Goal: Task Accomplishment & Management: Complete application form

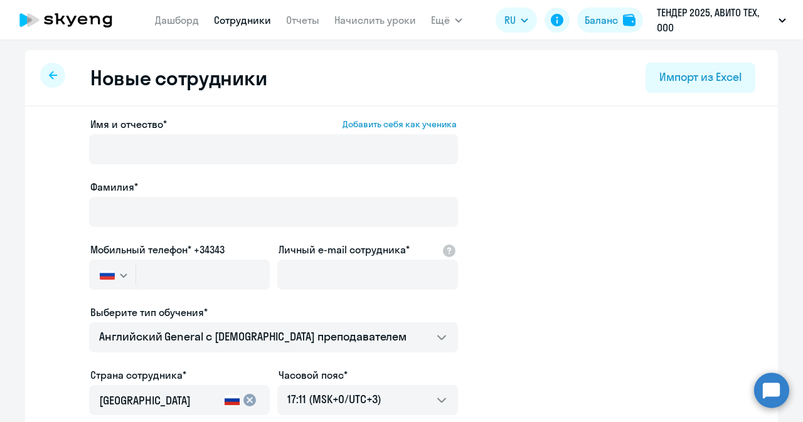
select select "english_adult_not_native_speaker"
select select "3"
click at [760, 388] on circle at bounding box center [771, 390] width 35 height 35
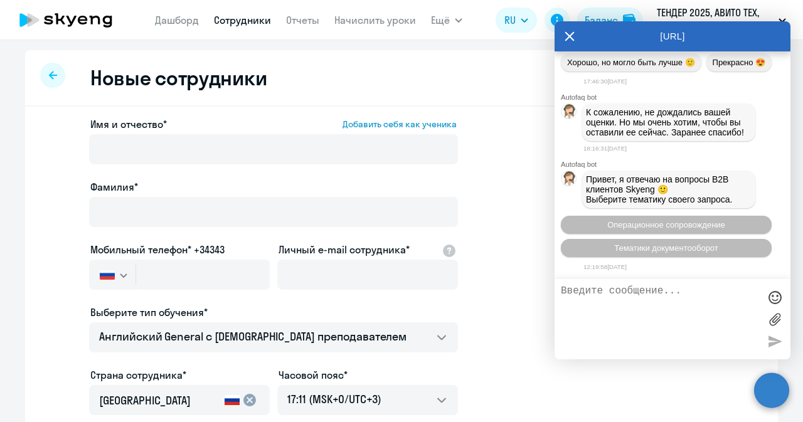
scroll to position [39609, 0]
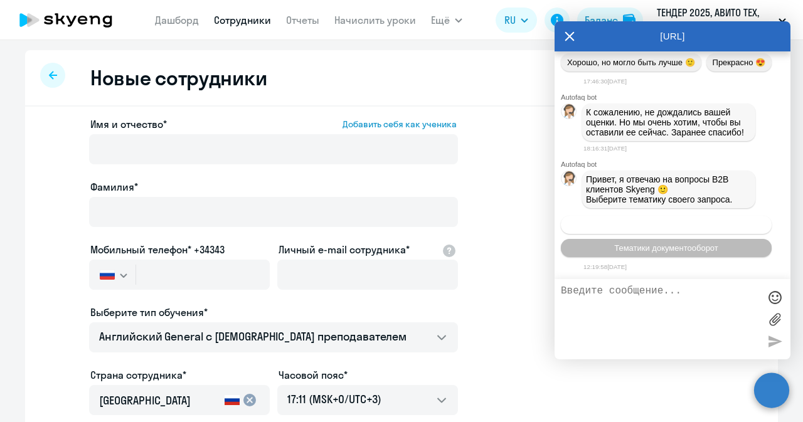
click at [692, 225] on span "Операционное сопровождение" at bounding box center [667, 224] width 118 height 9
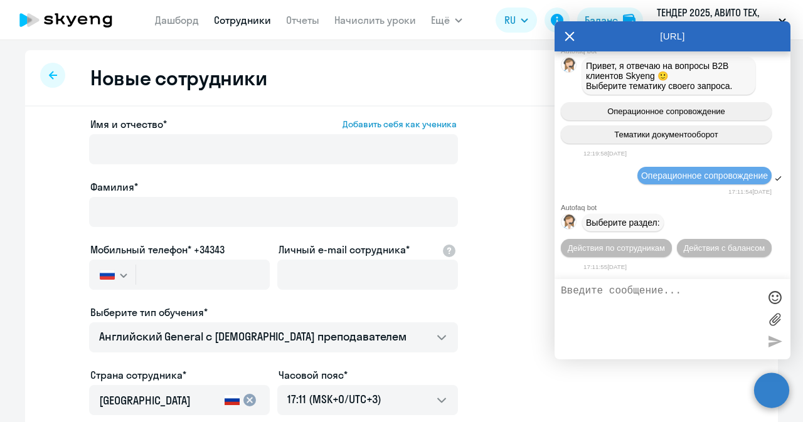
scroll to position [39722, 0]
click at [641, 245] on span "Действия по сотрудникам" at bounding box center [616, 248] width 97 height 9
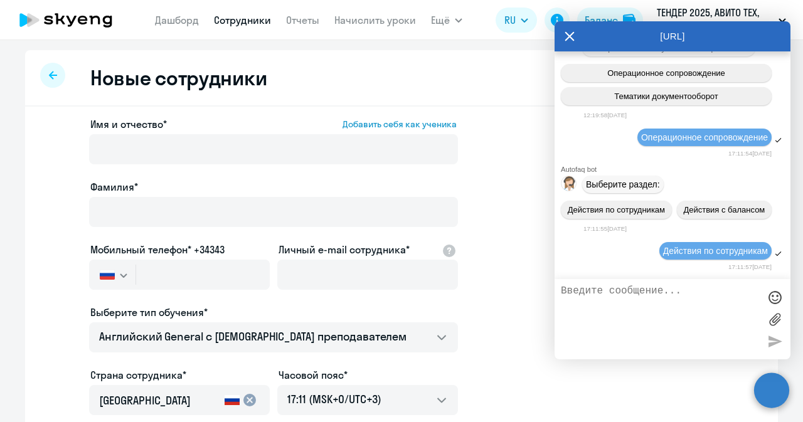
scroll to position [39908, 0]
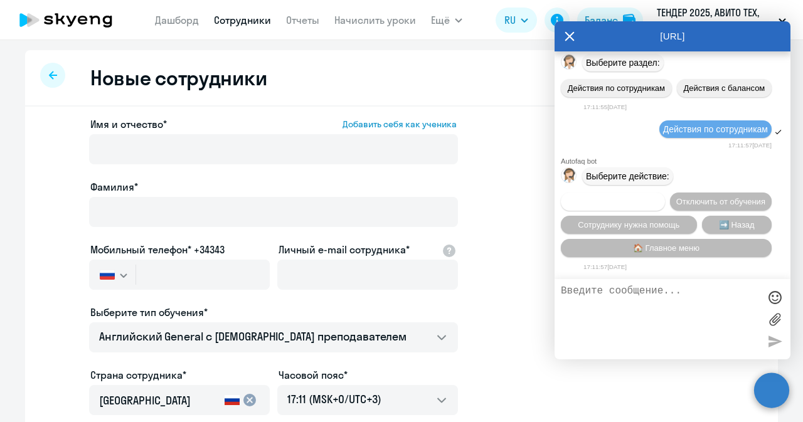
click at [655, 197] on span "Подключить к обучению" at bounding box center [613, 201] width 92 height 9
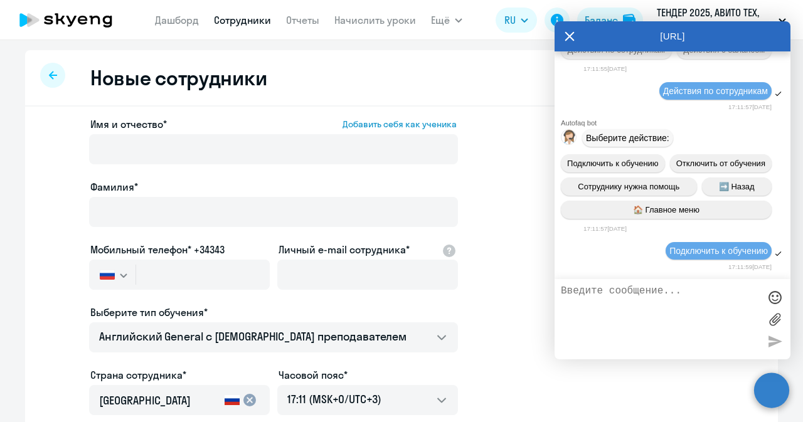
scroll to position [40069, 0]
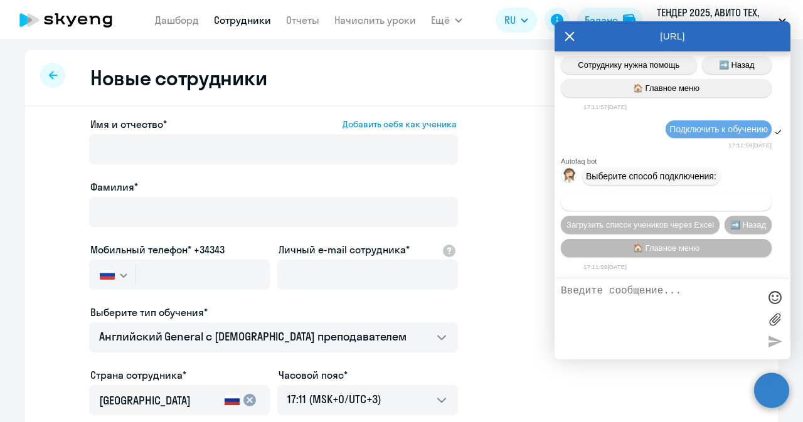
click at [649, 201] on span "Добавить учеников вручную" at bounding box center [666, 201] width 107 height 9
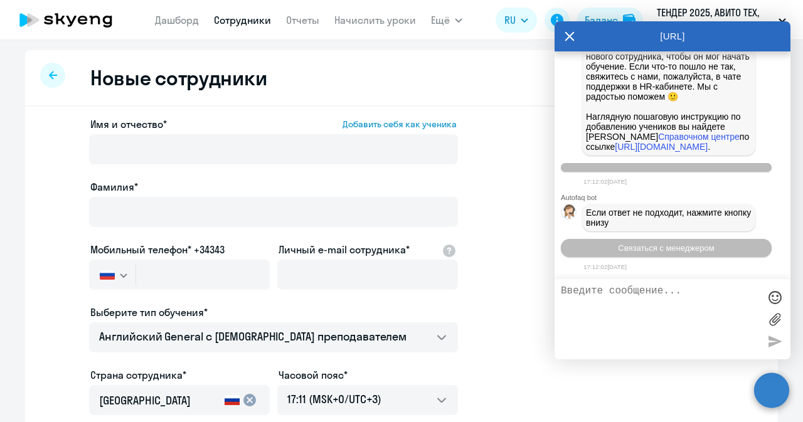
scroll to position [40691, 0]
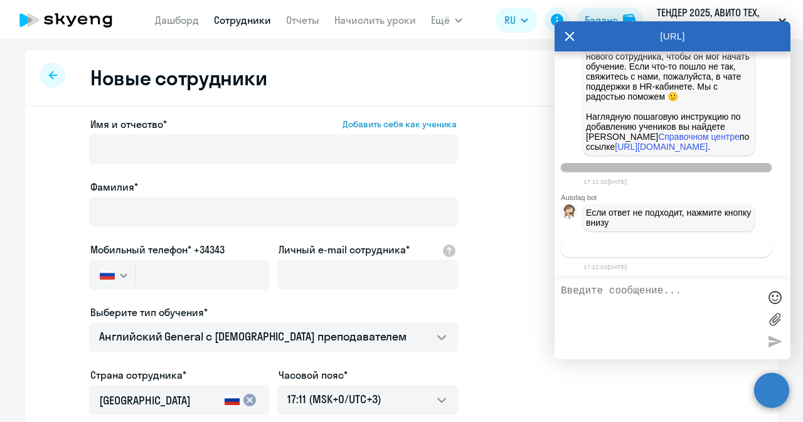
click at [642, 246] on span "Связаться с менеджером" at bounding box center [666, 248] width 96 height 9
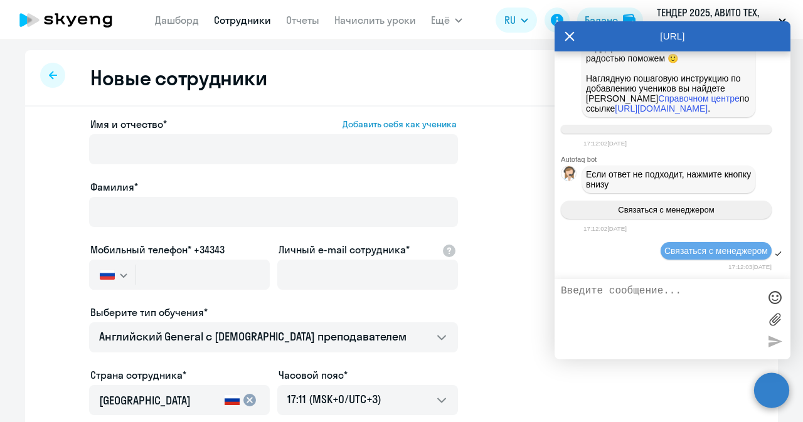
scroll to position [40728, 0]
click at [623, 299] on textarea at bounding box center [660, 320] width 198 height 68
paste textarea
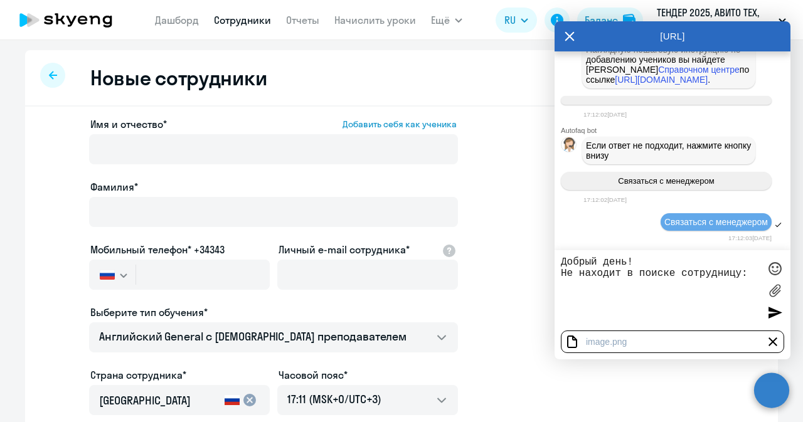
click at [771, 340] on div at bounding box center [773, 342] width 15 height 15
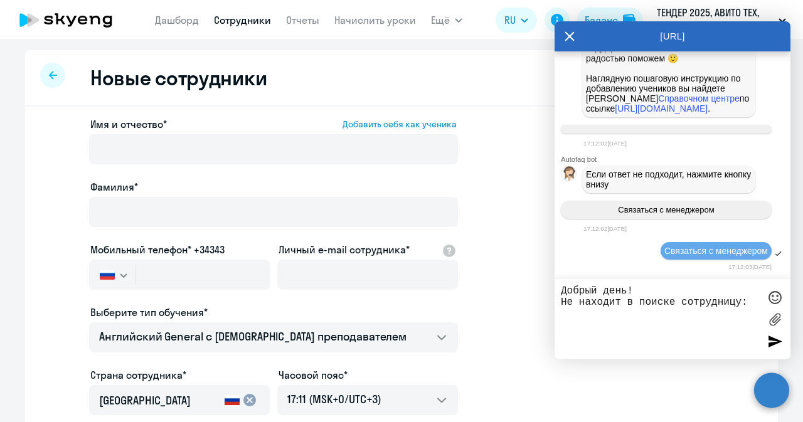
click at [618, 312] on textarea "Добрый день! Не находит в поиске сотрудницу:" at bounding box center [660, 320] width 198 height 68
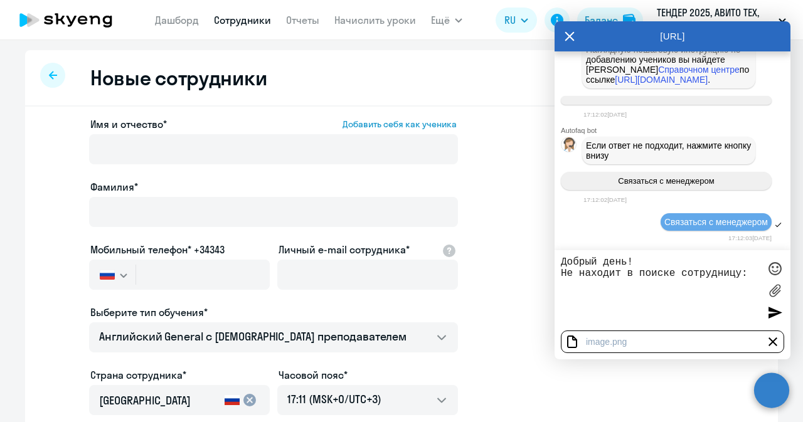
click at [773, 342] on div at bounding box center [773, 342] width 15 height 15
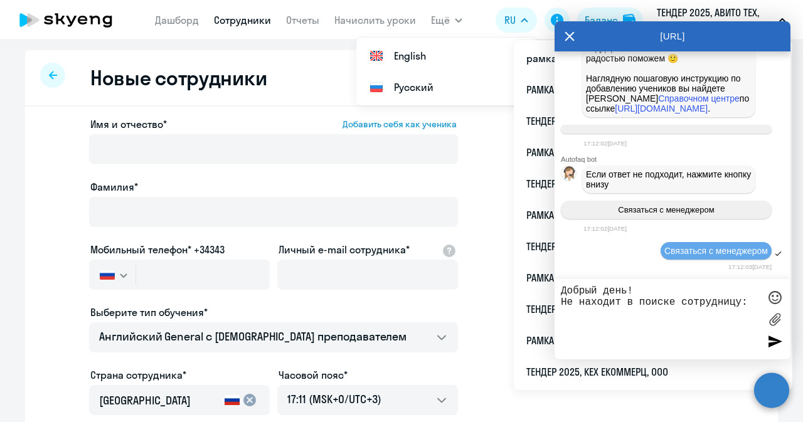
click at [608, 328] on textarea "Добрый день! Не находит в поиске сотрудницу:" at bounding box center [660, 320] width 198 height 68
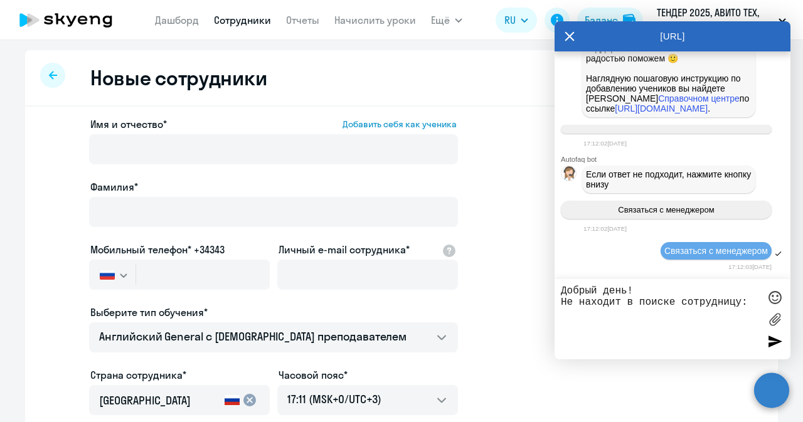
paste textarea "Глухова Ангелина Витальевна"
paste textarea "aviglukhova@avito.ru"
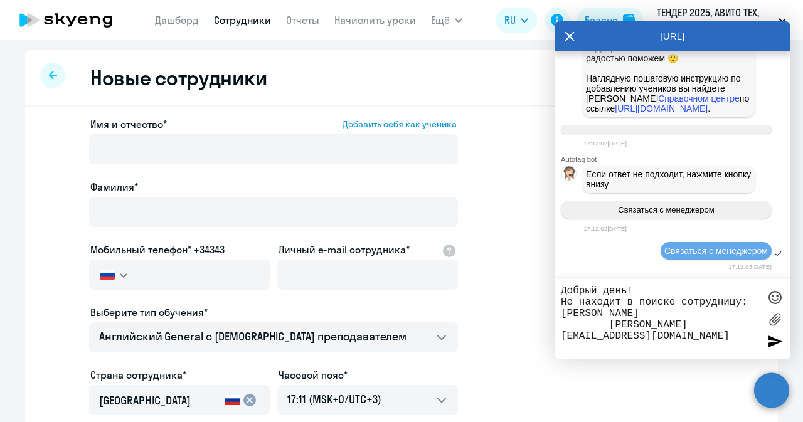
click at [603, 328] on textarea "Добрый день! Не находит в поиске сотрудницу: Глухова Ангелина Витальевна aviglu…" at bounding box center [660, 320] width 198 height 68
click at [600, 345] on textarea "Добрый день! Не находит в поиске сотрудницу: Глухова Ангелина Витальевна aviglu…" at bounding box center [660, 320] width 198 height 68
click at [693, 326] on textarea "Добрый день! Не находит в поиске сотрудницу: Глухова Ангелина Витальевна aviglu…" at bounding box center [660, 320] width 198 height 68
paste textarea "79997177166"
type textarea "Добрый день! Не находит в поиске сотрудницу: Глухова Ангелина Витальевна aviglu…"
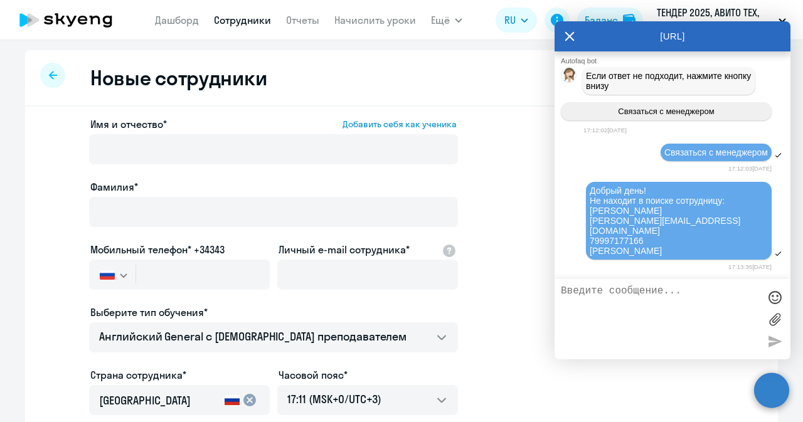
scroll to position [40887, 0]
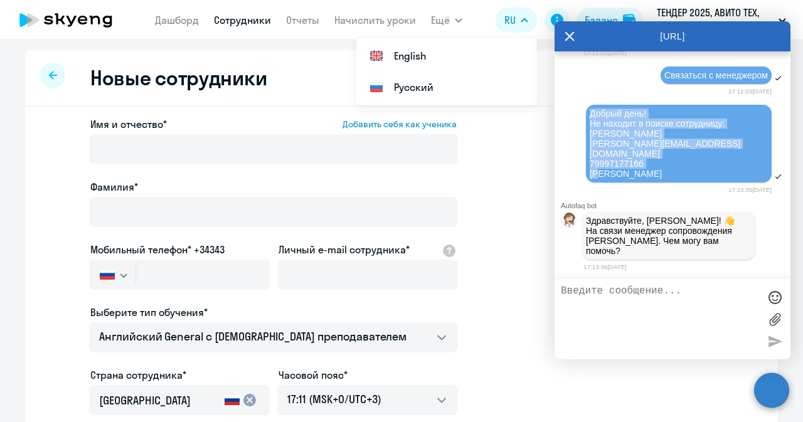
drag, startPoint x: 670, startPoint y: 183, endPoint x: 620, endPoint y: 131, distance: 71.9
click at [620, 131] on div "Добрый день! Не находит в поиске сотрудницу: Глухова Ангелина Витальевна aviglu…" at bounding box center [679, 144] width 186 height 78
copy span "Добрый день! Не находит в поиске сотрудницу: Глухова Ангелина Витальевна aviglu…"
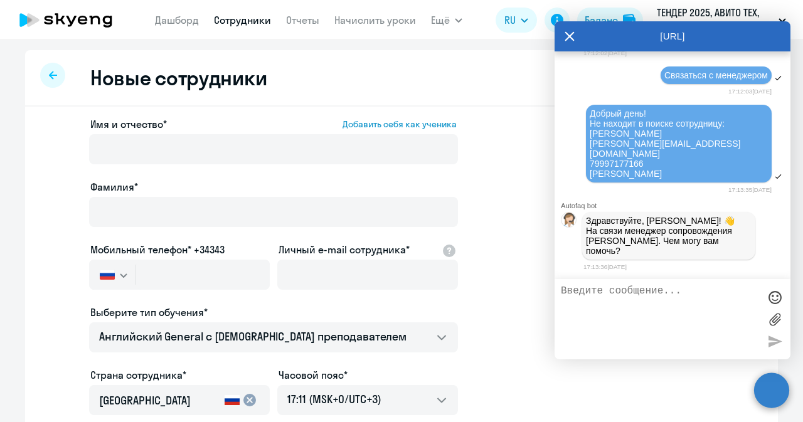
paste textarea "Добрый день! Не находит в поиске сотрудницу: Глухова Ангелина Витальевна aviglu…"
type textarea "Добрый день! Не находит в поиске сотрудницу: Глухова Ангелина Витальевна aviglu…"
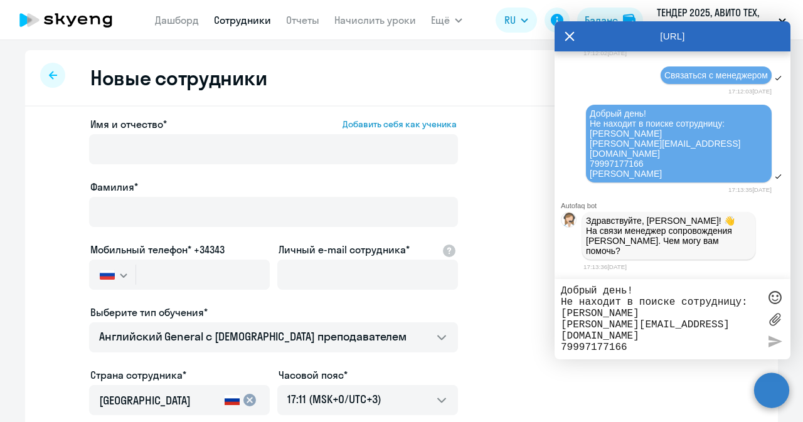
click at [600, 296] on textarea "Добрый день! Не находит в поиске сотрудницу: Глухова Ангелина Витальевна aviglu…" at bounding box center [660, 320] width 198 height 68
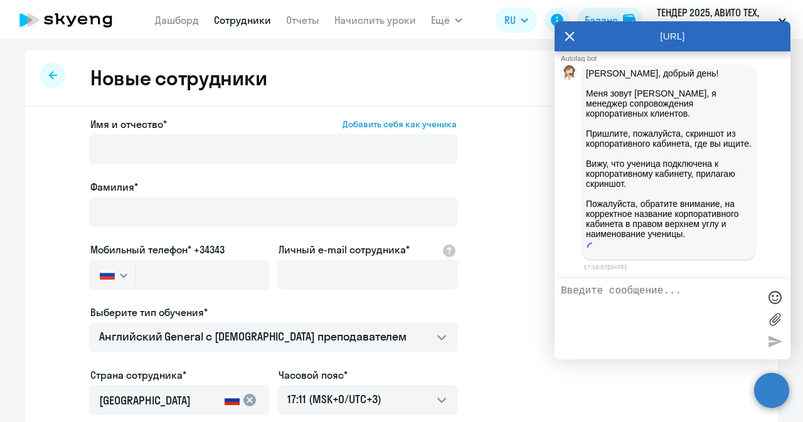
scroll to position [41210, 0]
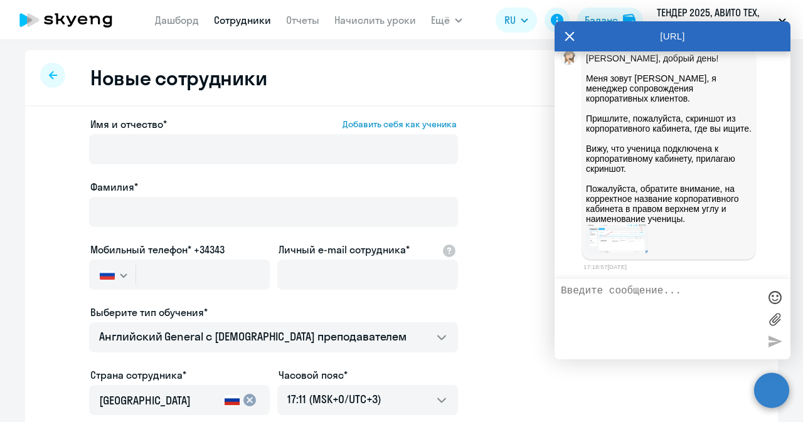
click at [604, 250] on img at bounding box center [617, 239] width 63 height 30
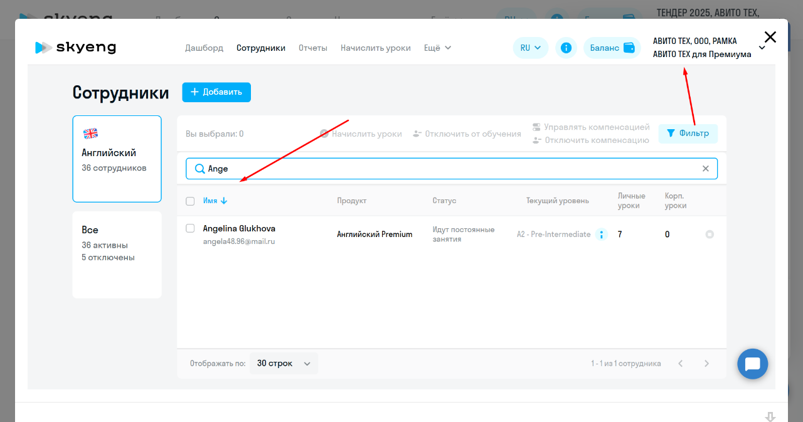
click at [763, 42] on icon "Close" at bounding box center [771, 37] width 20 height 20
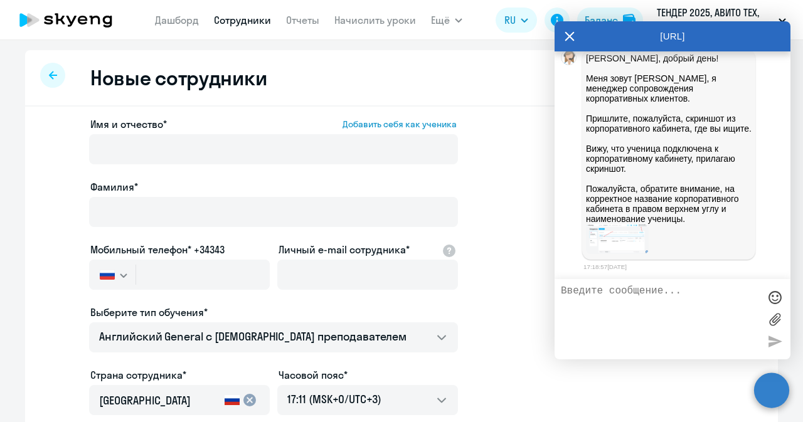
scroll to position [41099, 0]
click at [237, 28] on nav "Дашборд Сотрудники Отчеты Начислить уроки" at bounding box center [285, 20] width 261 height 25
click at [237, 23] on link "Сотрудники" at bounding box center [242, 20] width 57 height 13
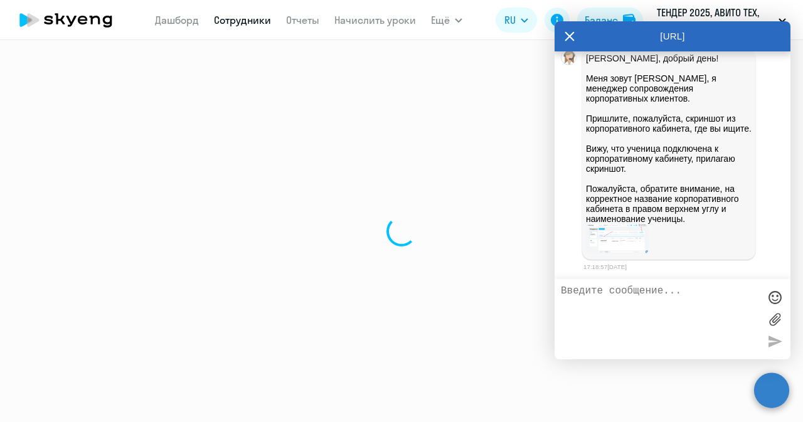
select select "30"
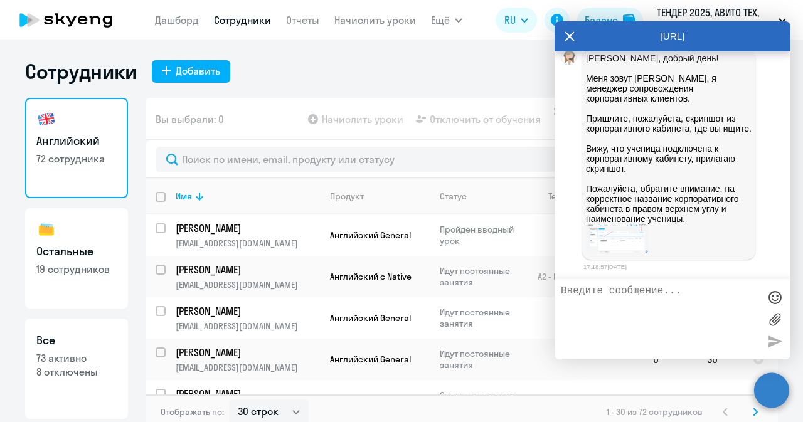
drag, startPoint x: 712, startPoint y: 109, endPoint x: 627, endPoint y: 110, distance: 84.7
copy span "aviglukhova@avito.ru"
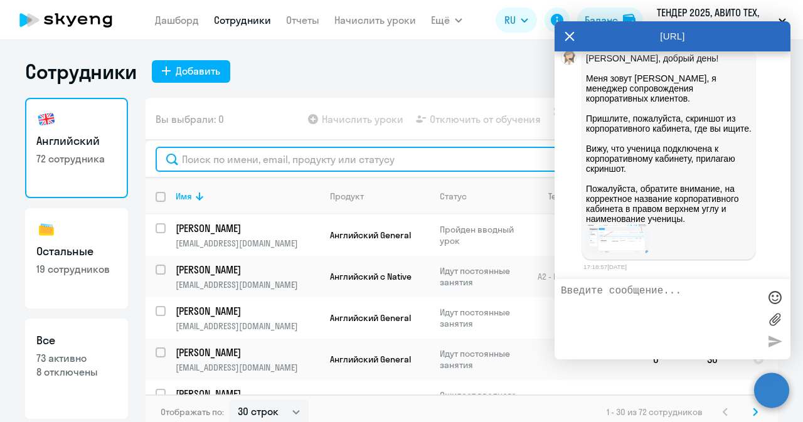
click at [422, 147] on input "text" at bounding box center [462, 159] width 613 height 25
paste input "aviglukhova@avito.ru"
type input "aviglukhova@avito.ru"
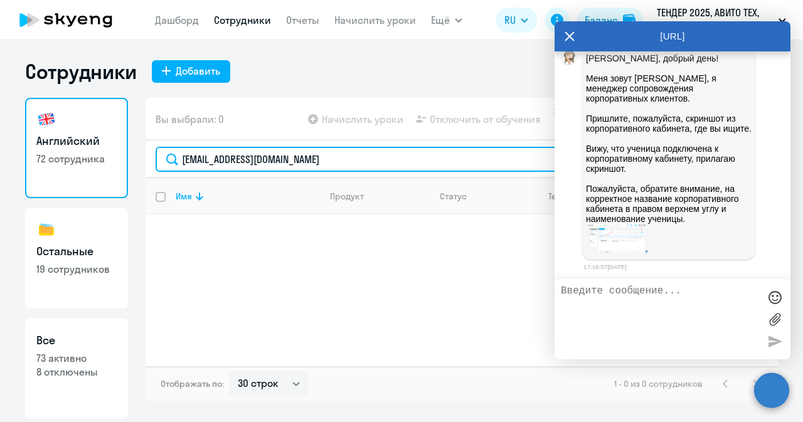
click at [422, 147] on input "aviglukhova@avito.ru" at bounding box center [462, 159] width 613 height 25
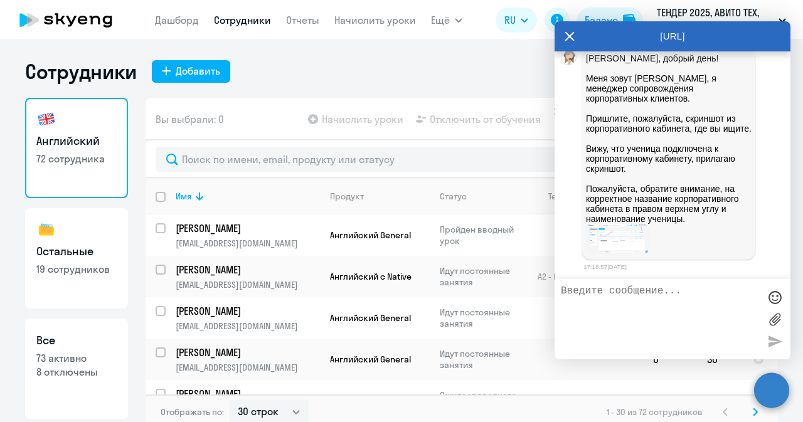
drag, startPoint x: 622, startPoint y: 98, endPoint x: 697, endPoint y: 95, distance: 74.7
copy span "Глухова Ангелина"
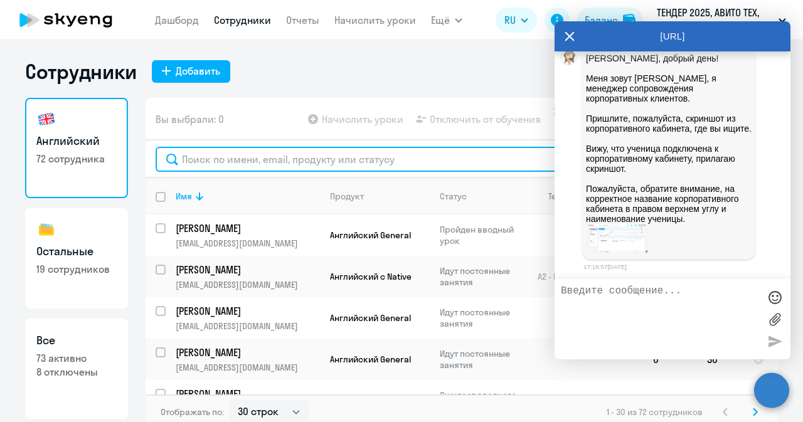
click at [410, 164] on input "text" at bounding box center [462, 159] width 613 height 25
paste input "Глухова Ангелина"
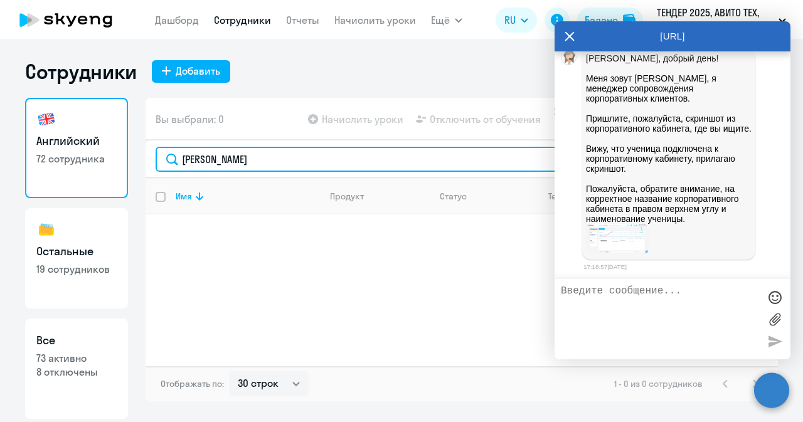
scroll to position [41226, 0]
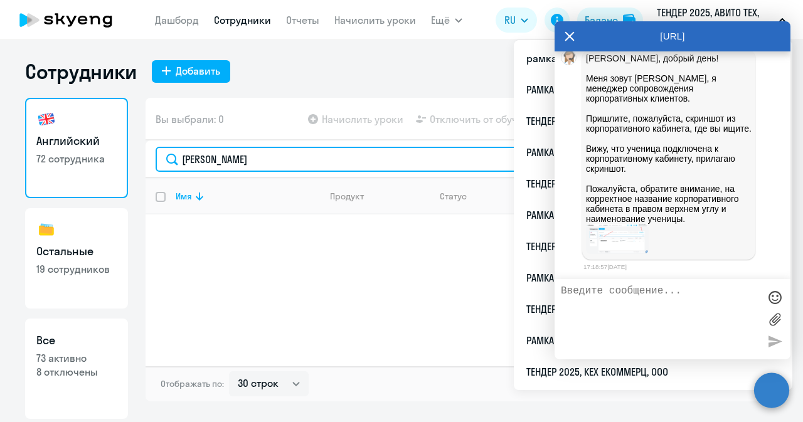
type input "Глухова Ангелина"
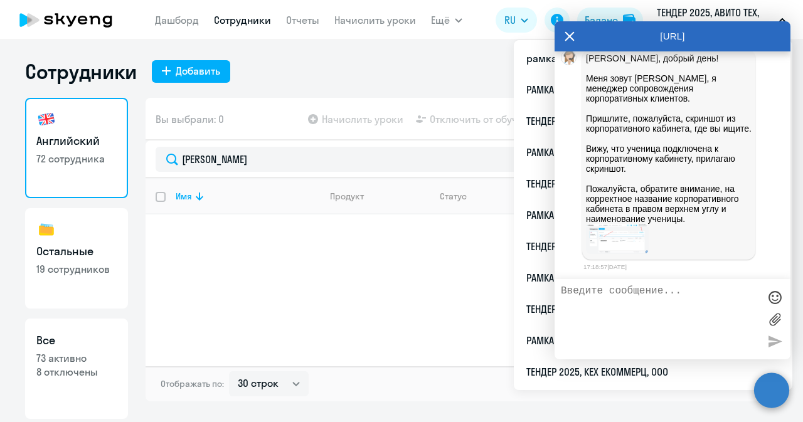
click at [571, 37] on icon at bounding box center [569, 36] width 9 height 9
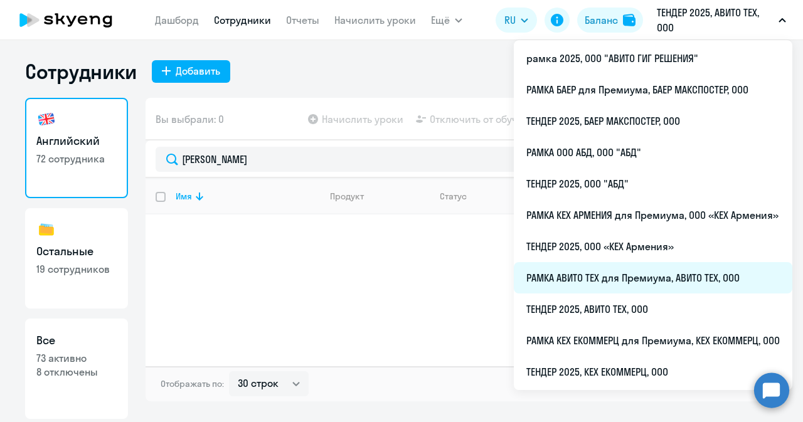
click at [613, 281] on li "РАМКА АВИТО ТЕХ для Премиума, АВИТО ТЕХ, ООО" at bounding box center [653, 277] width 279 height 31
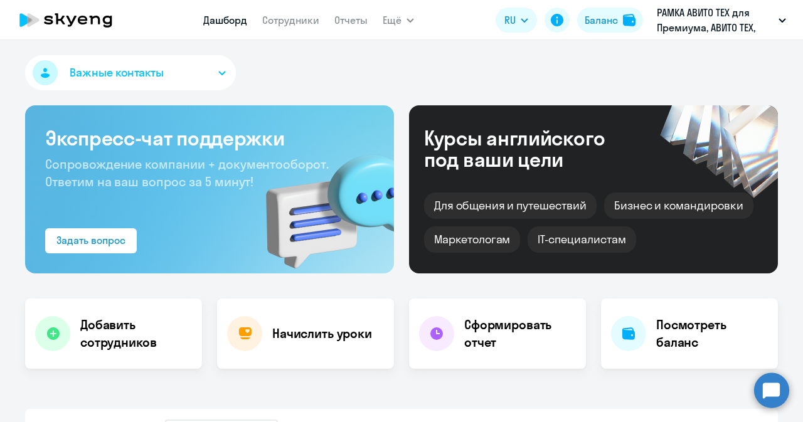
select select "30"
click at [287, 18] on link "Сотрудники" at bounding box center [290, 20] width 57 height 13
select select "30"
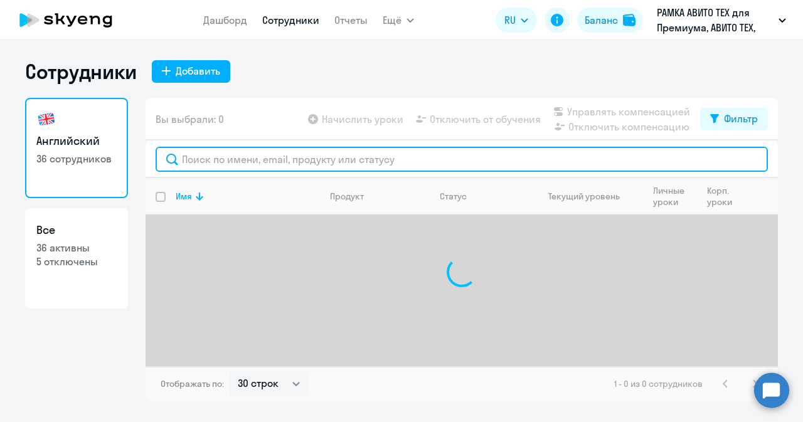
click at [296, 163] on input "text" at bounding box center [462, 159] width 613 height 25
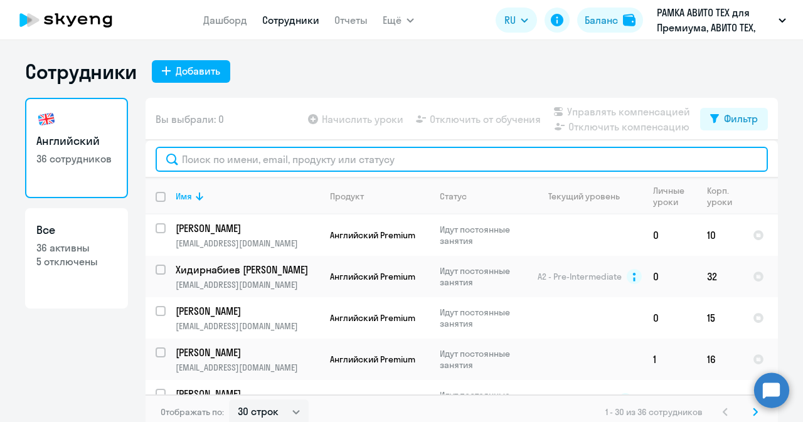
paste input "Глухова Ангелина"
type input "Глухова Ангелина"
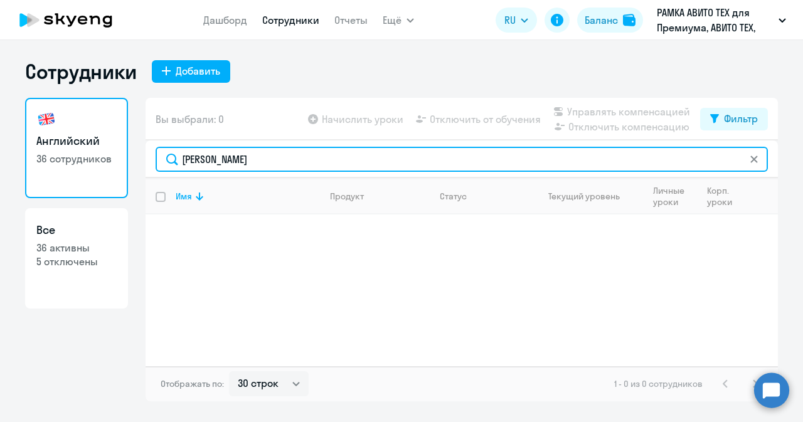
click at [296, 163] on input "Глухова Ангелина" at bounding box center [462, 159] width 613 height 25
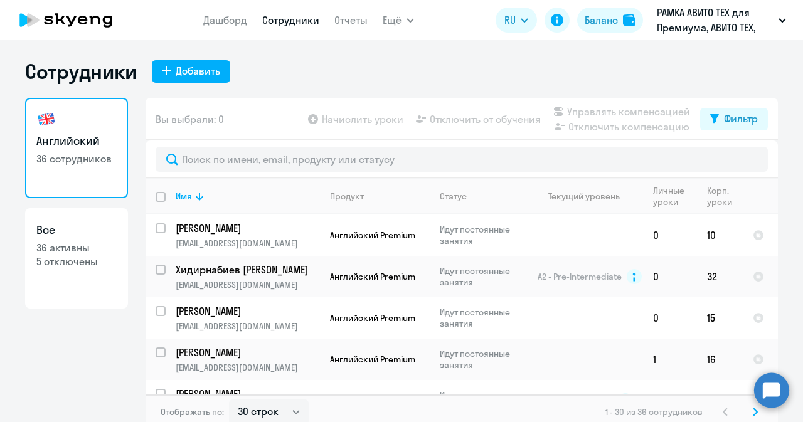
click at [771, 387] on circle at bounding box center [771, 390] width 35 height 35
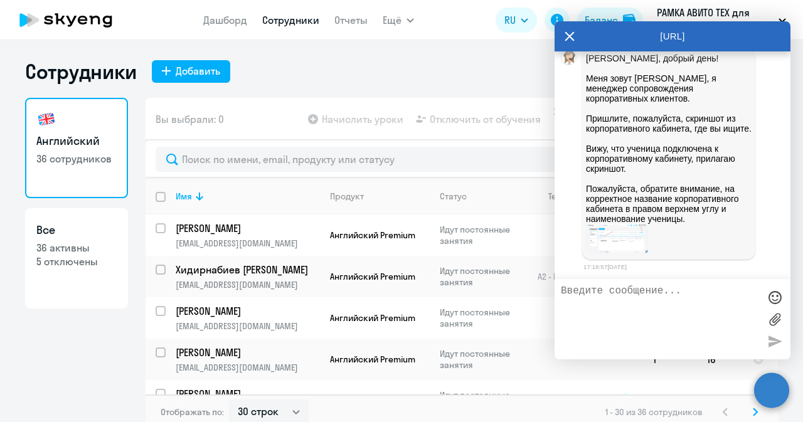
scroll to position [41094, 0]
drag, startPoint x: 711, startPoint y: 112, endPoint x: 623, endPoint y: 115, distance: 88.5
copy span "aviglukhova@avito.ru"
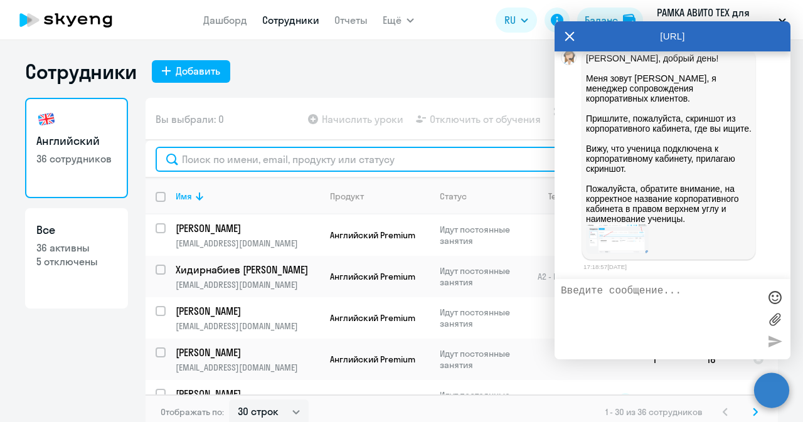
click at [397, 151] on input "text" at bounding box center [462, 159] width 613 height 25
paste input "aviglukhova@avito.ru"
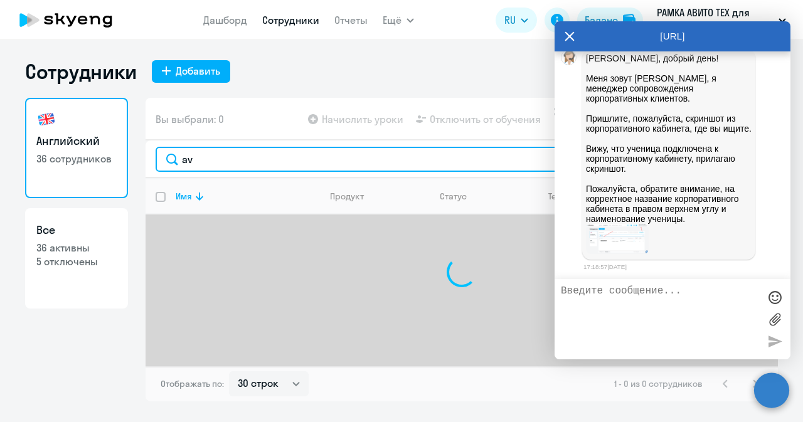
type input "a"
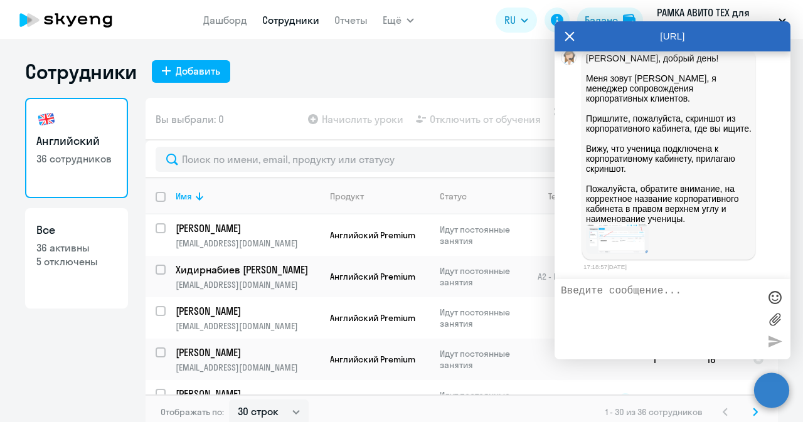
drag, startPoint x: 682, startPoint y: 123, endPoint x: 628, endPoint y: 122, distance: 54.0
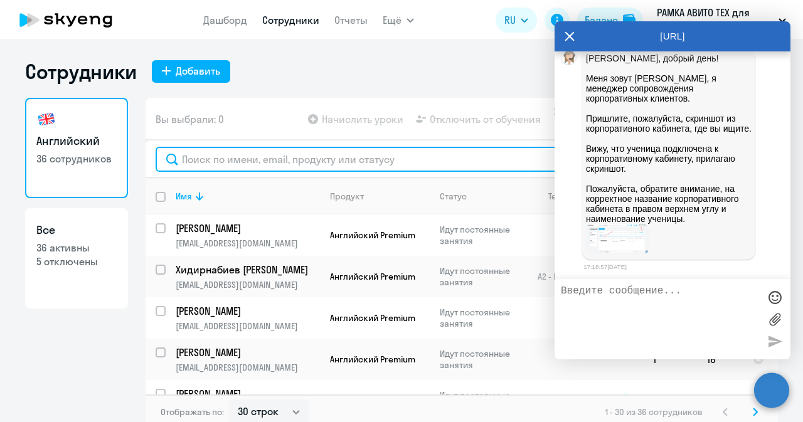
click at [491, 158] on input "text" at bounding box center [462, 159] width 613 height 25
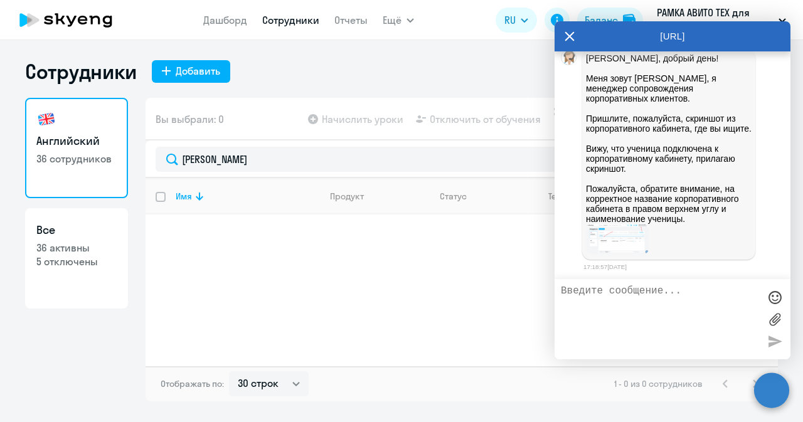
click at [569, 36] on icon at bounding box center [569, 36] width 9 height 9
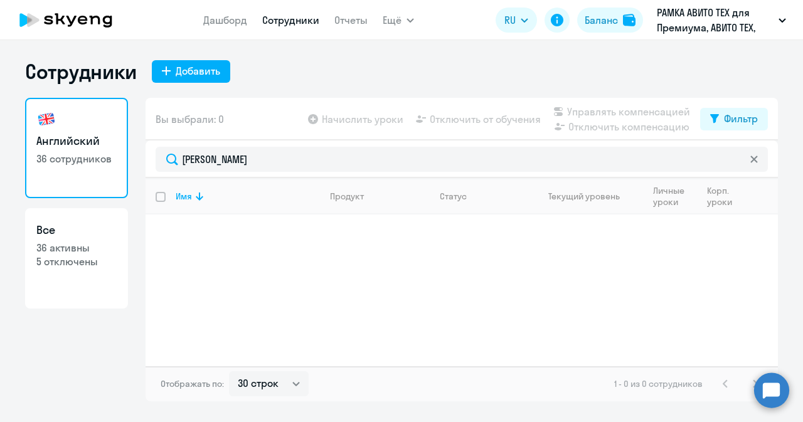
click at [772, 382] on circle at bounding box center [771, 390] width 35 height 35
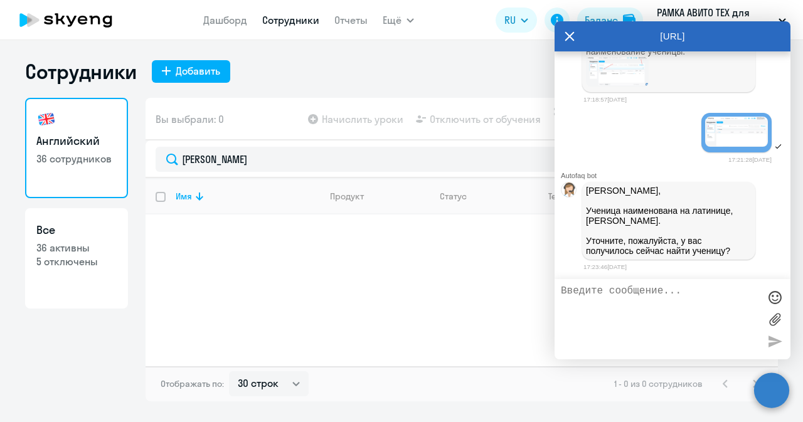
scroll to position [41394, 0]
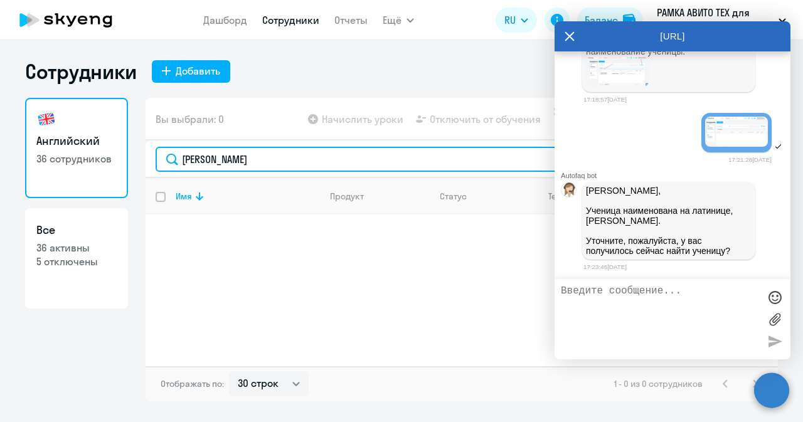
click at [354, 168] on input "Глухова" at bounding box center [462, 159] width 613 height 25
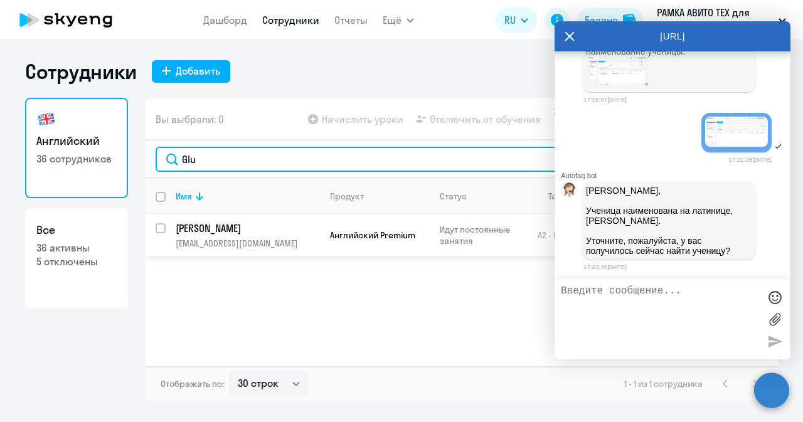
type input "Glu"
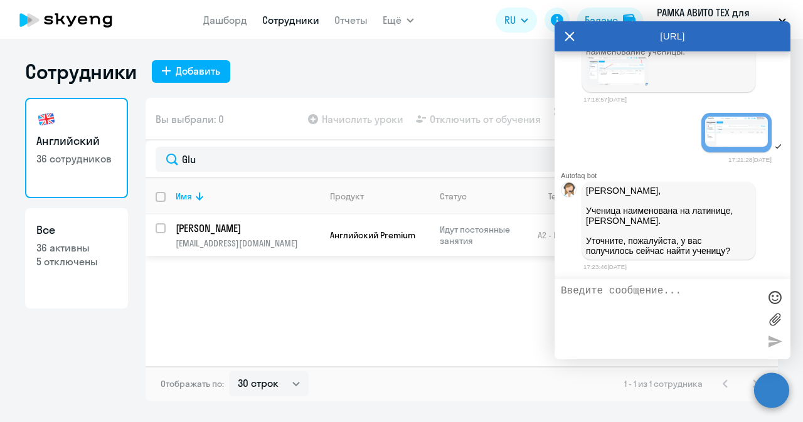
click at [309, 242] on p "[EMAIL_ADDRESS][DOMAIN_NAME]" at bounding box center [248, 243] width 144 height 11
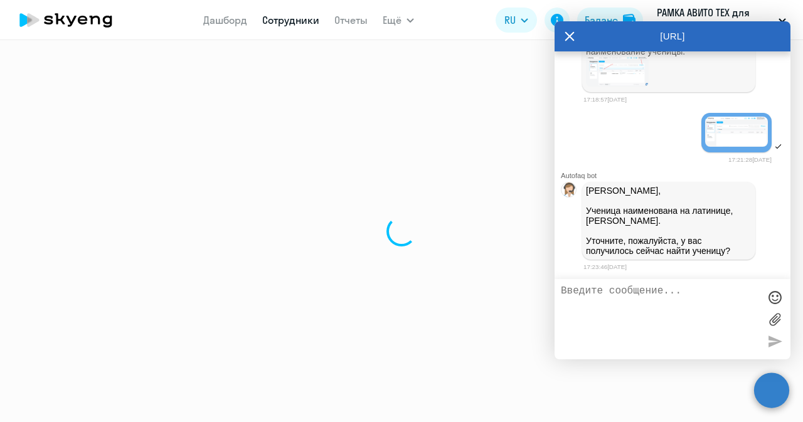
select select "english"
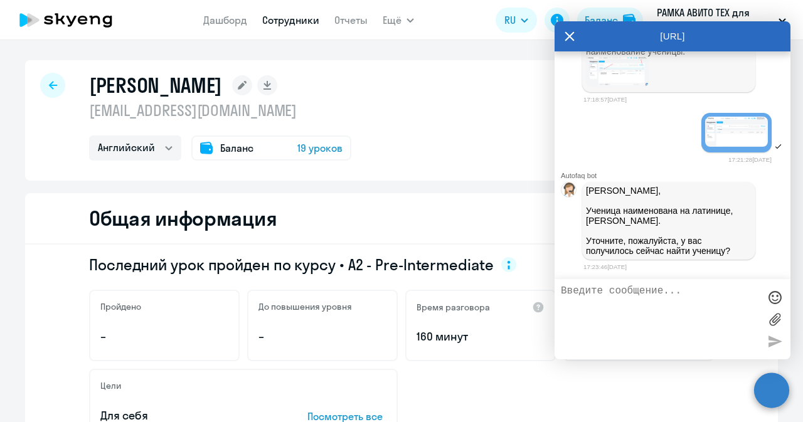
click at [311, 153] on span "19 уроков" at bounding box center [319, 148] width 45 height 15
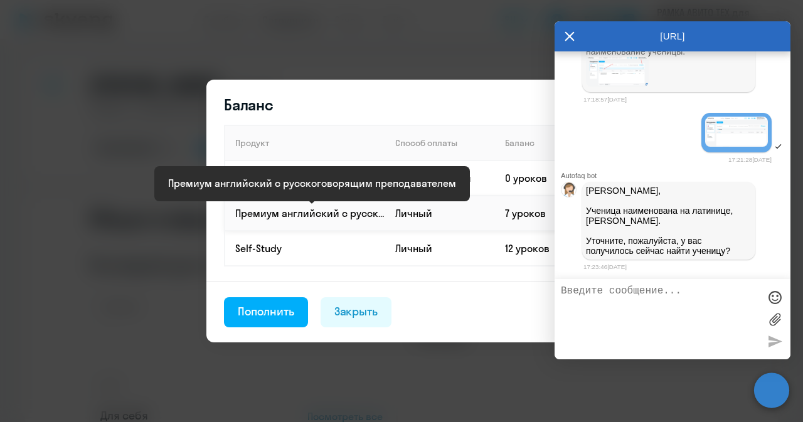
click at [328, 211] on p "Премиум английский с русскоговорящим преподавателем" at bounding box center [309, 213] width 149 height 14
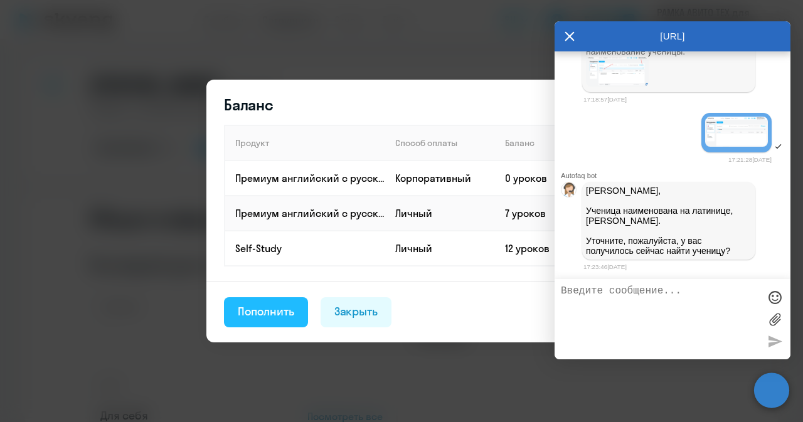
click at [254, 312] on div "Пополнить" at bounding box center [266, 312] width 56 height 16
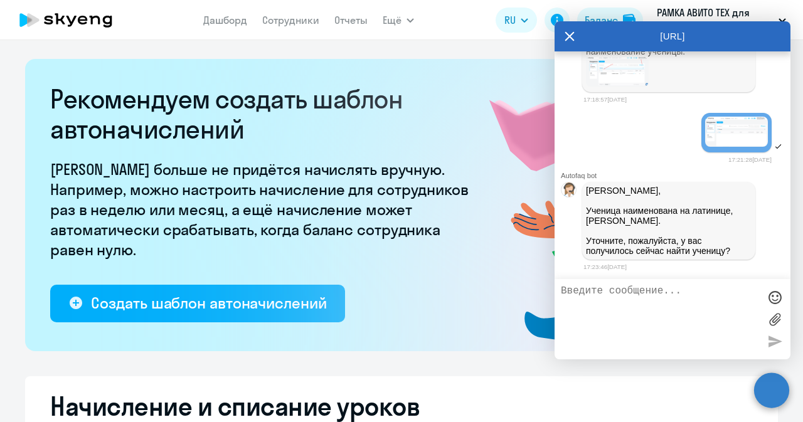
select select "10"
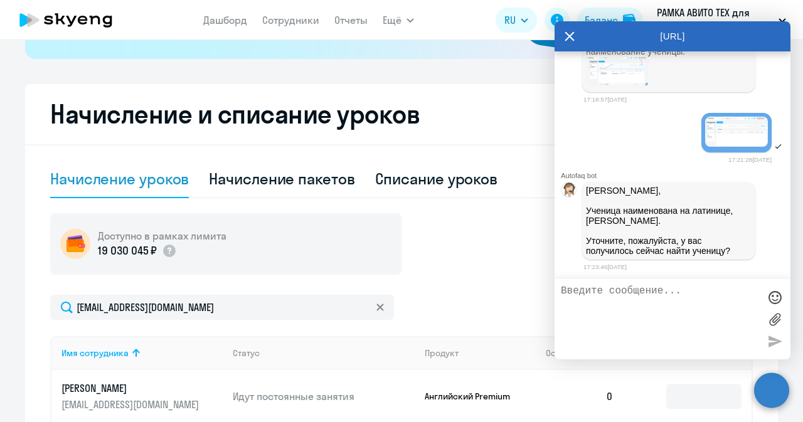
scroll to position [413, 0]
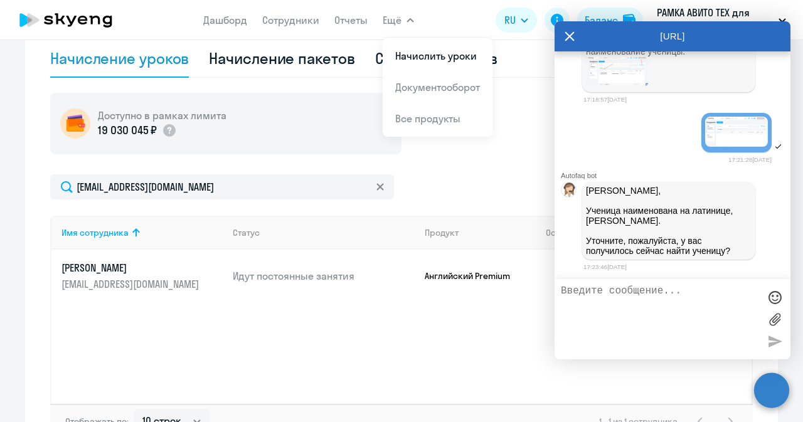
click at [586, 301] on textarea at bounding box center [660, 320] width 198 height 68
type textarea "l"
type textarea "да, спасибо"
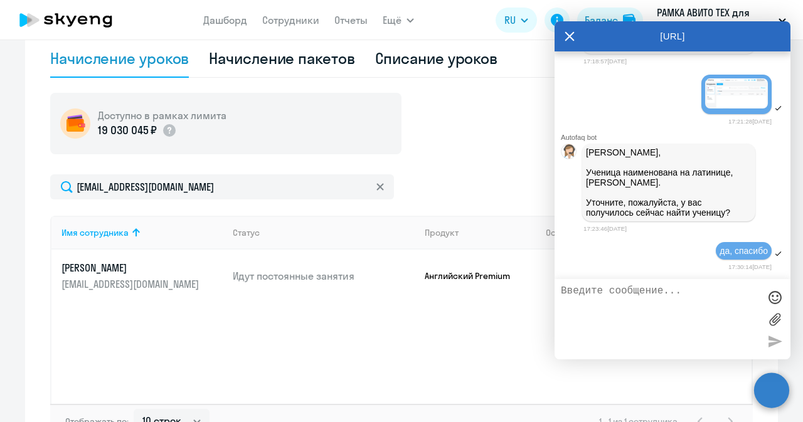
click at [572, 41] on icon at bounding box center [570, 36] width 10 height 30
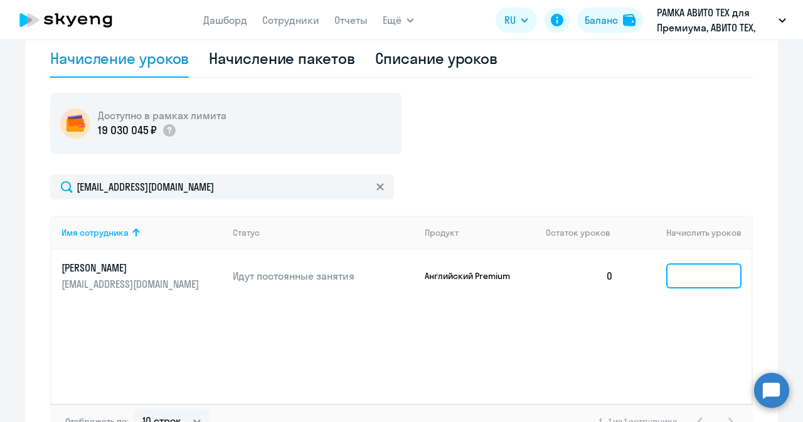
click at [672, 269] on input at bounding box center [704, 276] width 75 height 25
type input "1"
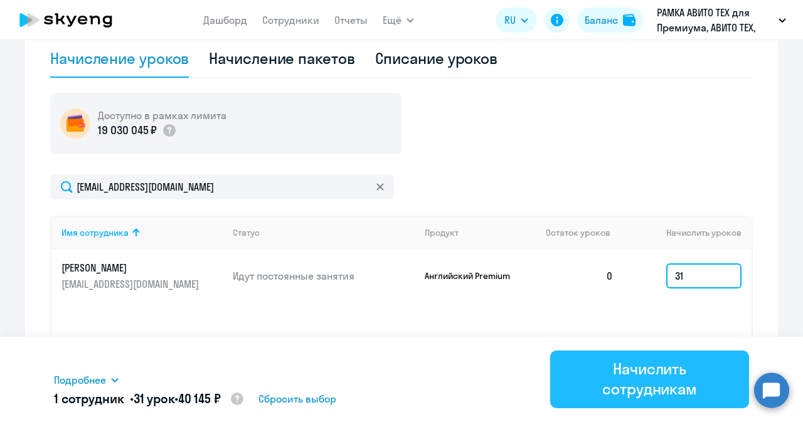
type input "31"
click at [678, 381] on div "Начислить сотрудникам" at bounding box center [650, 379] width 164 height 40
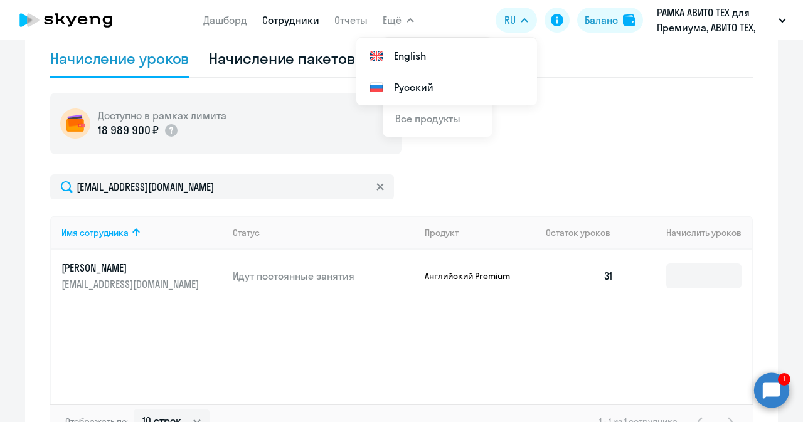
click at [294, 21] on link "Сотрудники" at bounding box center [290, 20] width 57 height 13
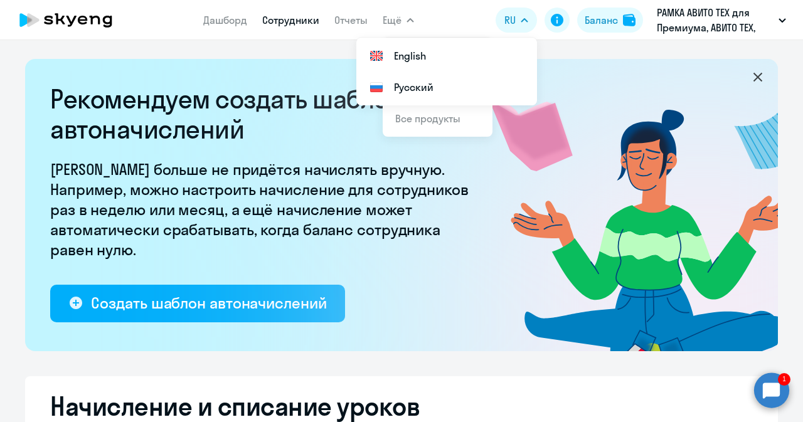
select select "30"
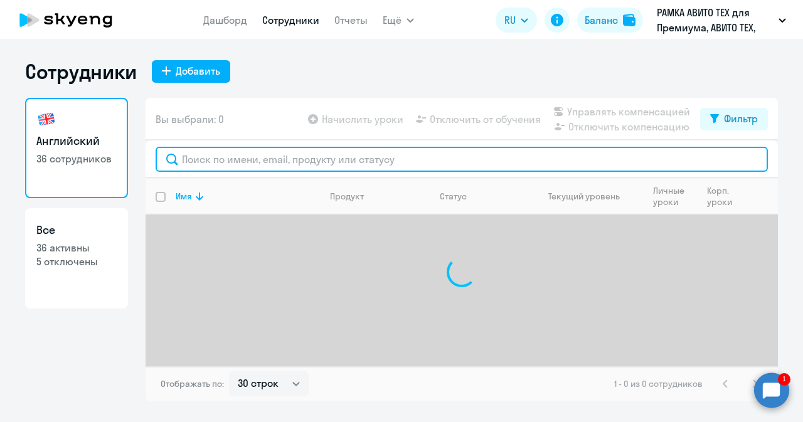
click at [251, 161] on input "text" at bounding box center [462, 159] width 613 height 25
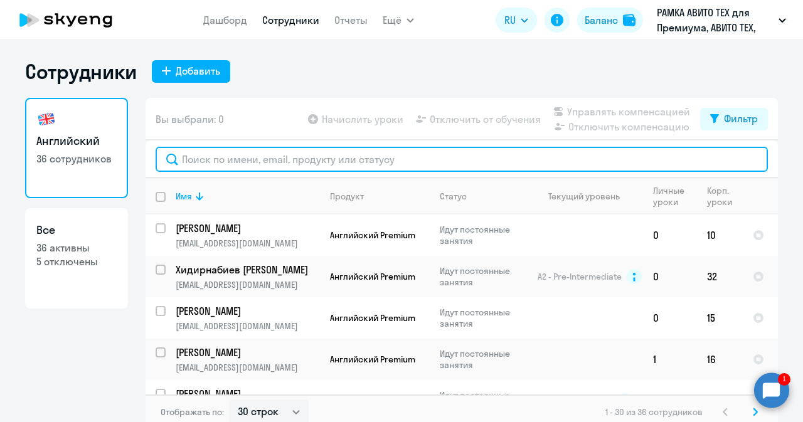
paste input "Куцелабский"
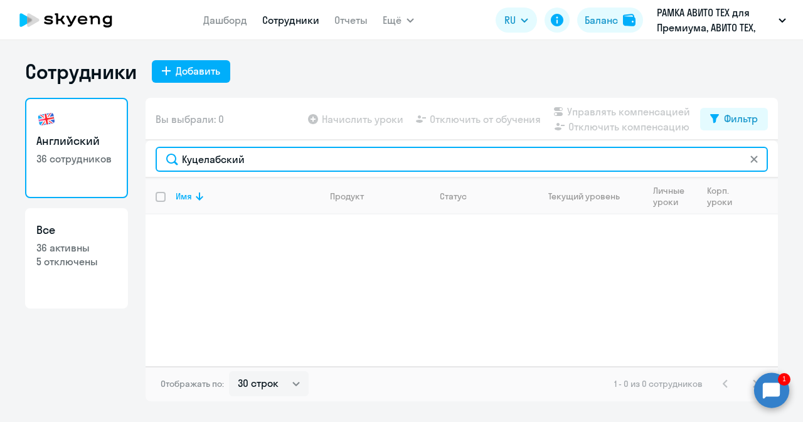
click at [314, 164] on input "Куцелабский" at bounding box center [462, 159] width 613 height 25
type input "Куцелабский"
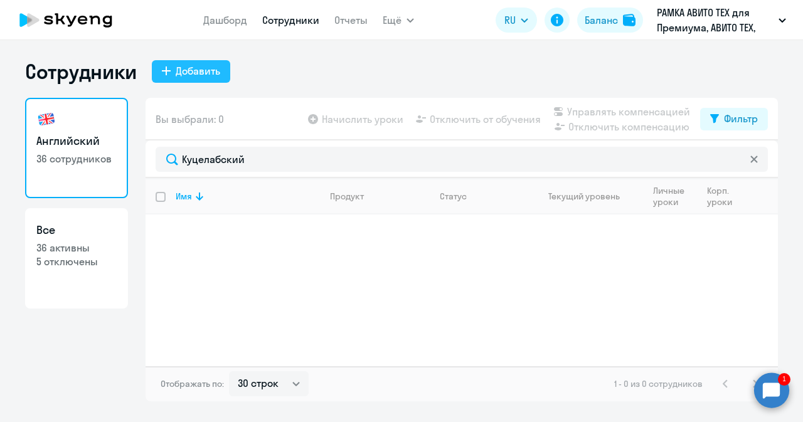
click at [201, 74] on div "Добавить" at bounding box center [198, 70] width 45 height 15
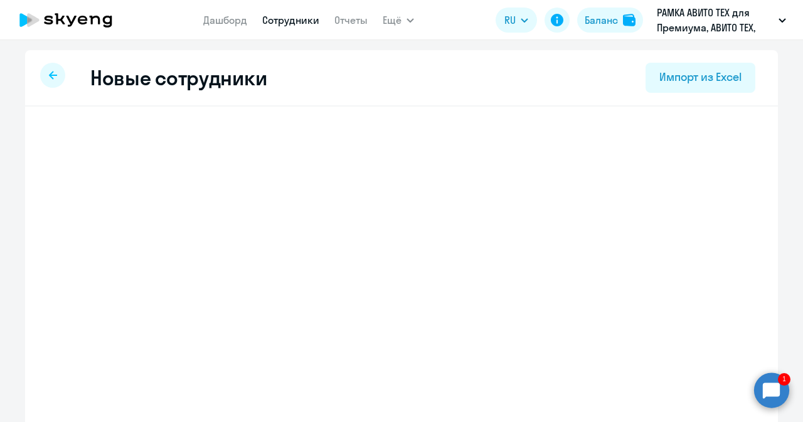
select select "english_adult_not_native_speaker_premium"
select select "3"
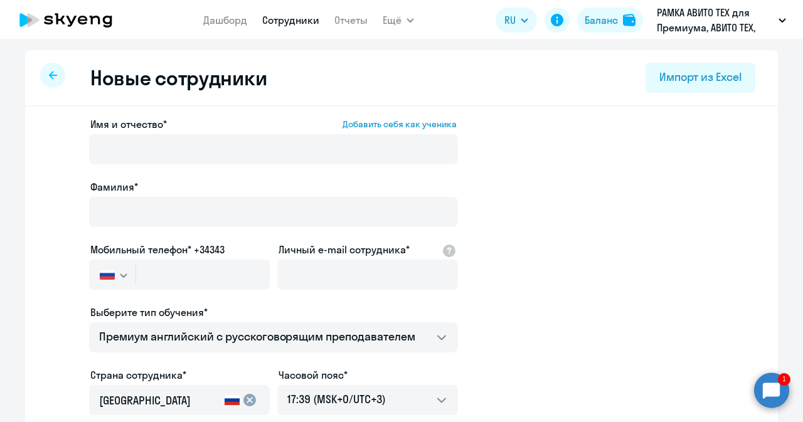
drag, startPoint x: 171, startPoint y: 230, endPoint x: 169, endPoint y: 191, distance: 39.0
click at [169, 191] on div "Фамилия*" at bounding box center [273, 205] width 369 height 53
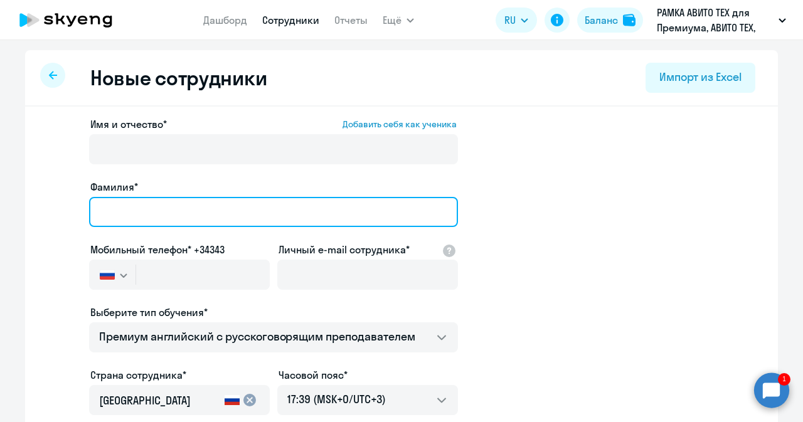
click at [169, 214] on input "Фамилия*" at bounding box center [273, 212] width 369 height 30
paste input "Куцелабский"
click at [110, 218] on input "Куцелабский" at bounding box center [273, 212] width 369 height 30
type input "Куцелабский"
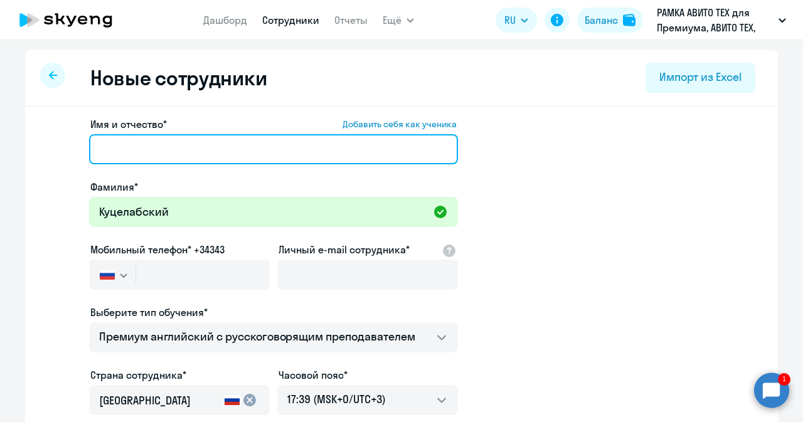
click at [215, 153] on input "Имя и отчество* Добавить себя как ученика" at bounding box center [273, 149] width 369 height 30
paste input "Егор Сергеевич"
type input "Егор Сергеевич"
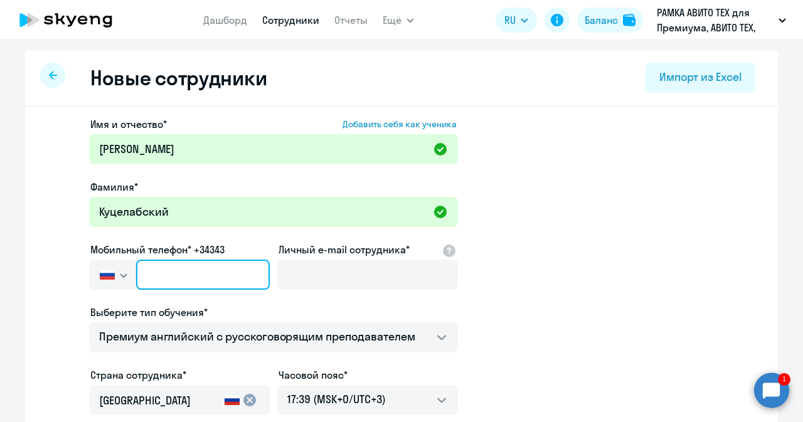
click at [164, 267] on input "text" at bounding box center [203, 275] width 134 height 30
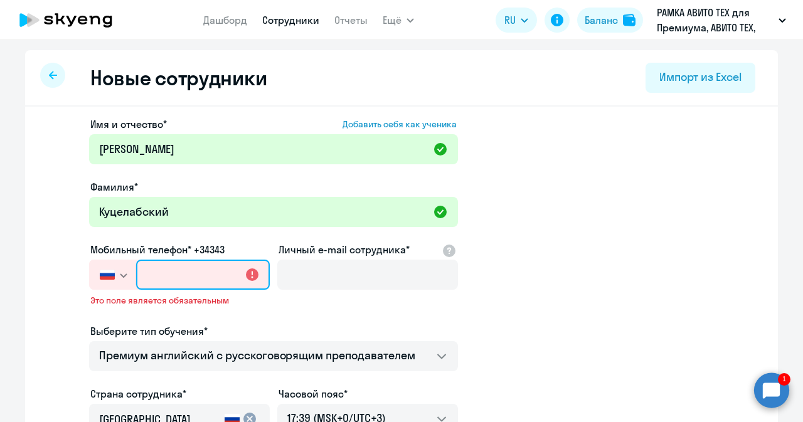
paste input "+7 924 241-50-32"
type input "+7 924 241-50-32"
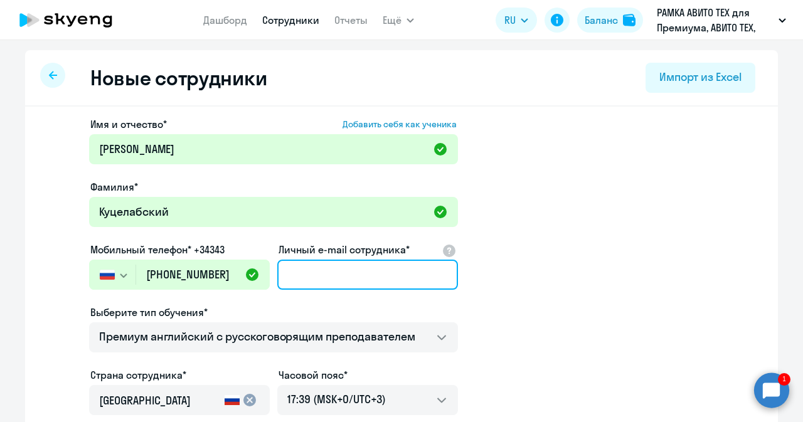
click at [302, 271] on input "Личный e-mail сотрудника*" at bounding box center [367, 275] width 181 height 30
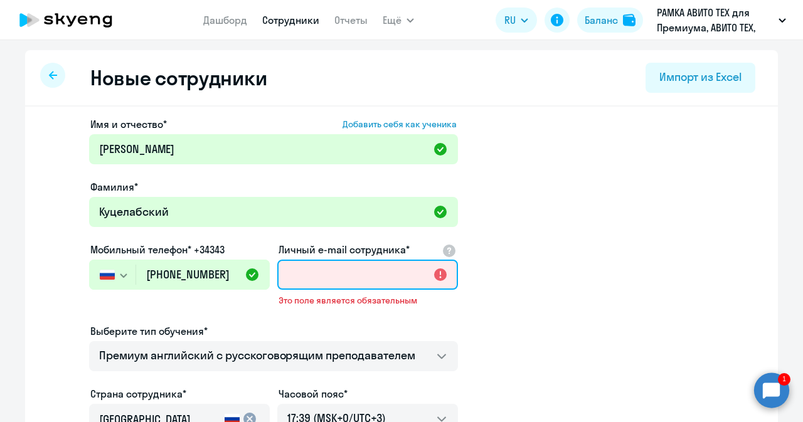
paste input "[EMAIL_ADDRESS][DOMAIN_NAME]"
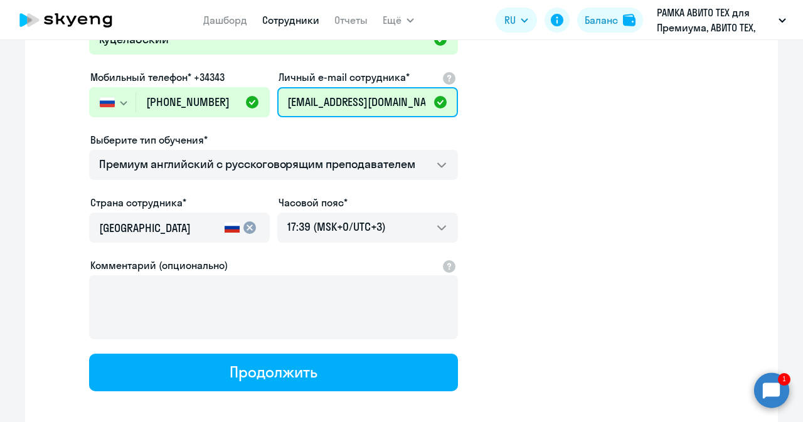
scroll to position [235, 0]
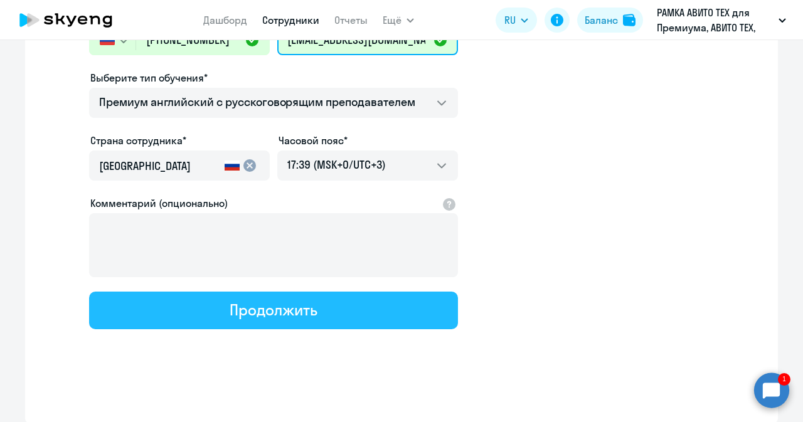
type input "[EMAIL_ADDRESS][DOMAIN_NAME]"
click at [335, 310] on button "Продолжить" at bounding box center [273, 311] width 369 height 38
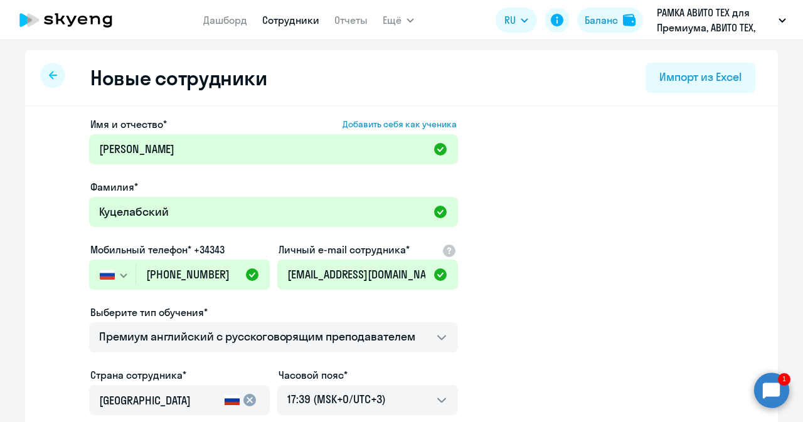
select select "english_adult_not_native_speaker_premium"
select select "3"
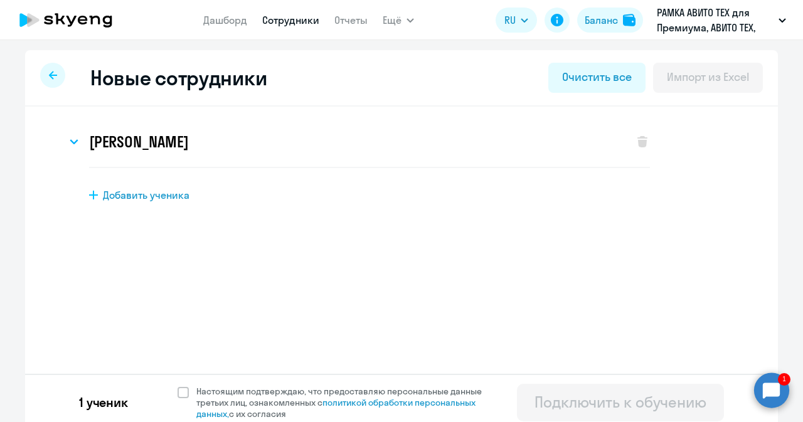
scroll to position [0, 0]
click at [178, 393] on span at bounding box center [183, 392] width 11 height 11
click at [178, 386] on input "Настоящим подтверждаю, что предоставляю персональные данные третьих лиц, ознако…" at bounding box center [177, 385] width 1 height 1
checkbox input "true"
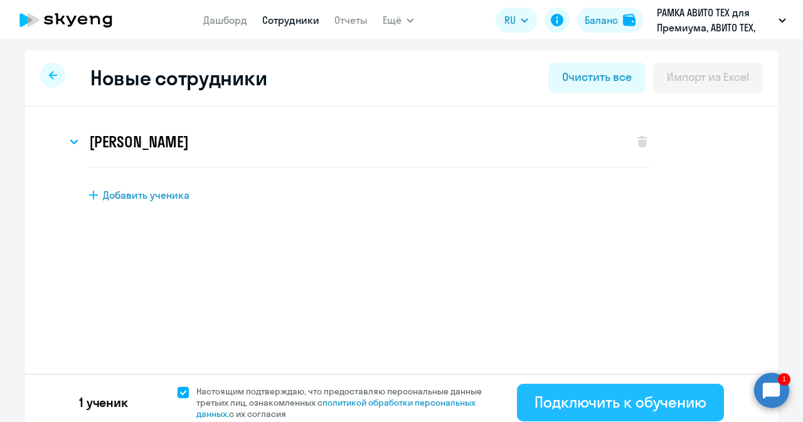
click at [582, 389] on button "Подключить к обучению" at bounding box center [620, 403] width 207 height 38
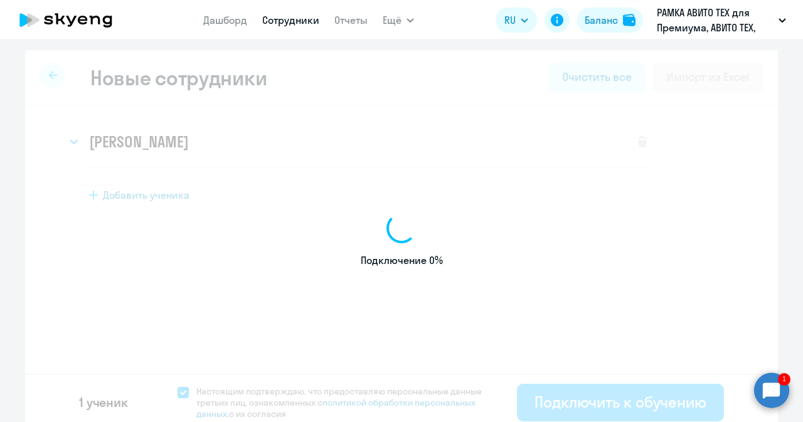
select select "english_adult_not_native_speaker_premium"
select select "3"
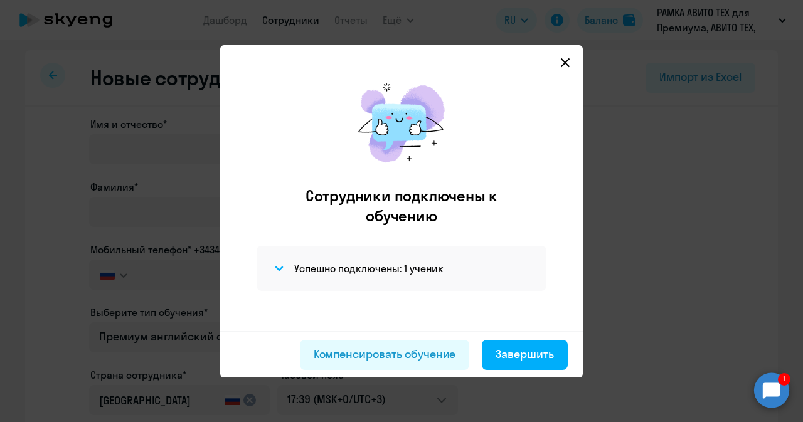
click at [561, 58] on icon at bounding box center [565, 63] width 10 height 10
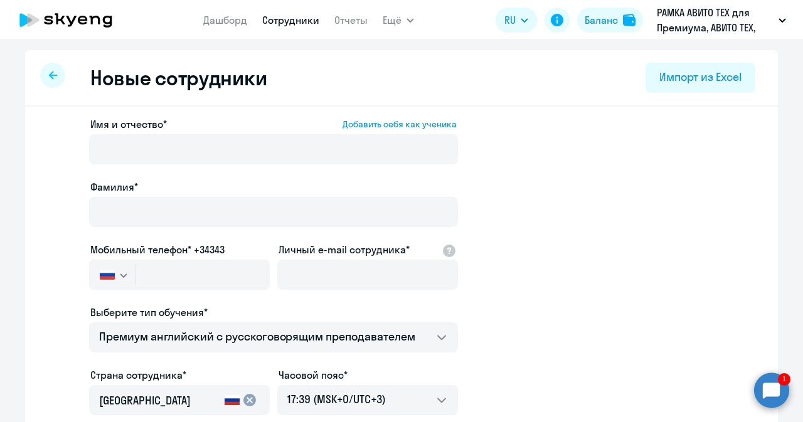
select select "30"
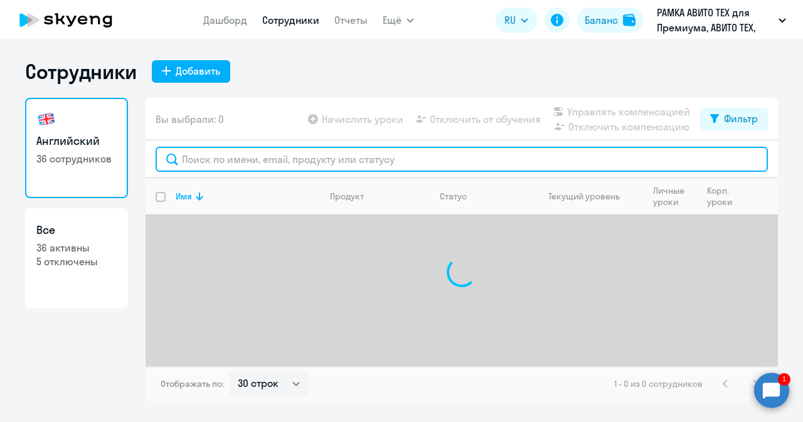
click at [275, 163] on input "text" at bounding box center [462, 159] width 613 height 25
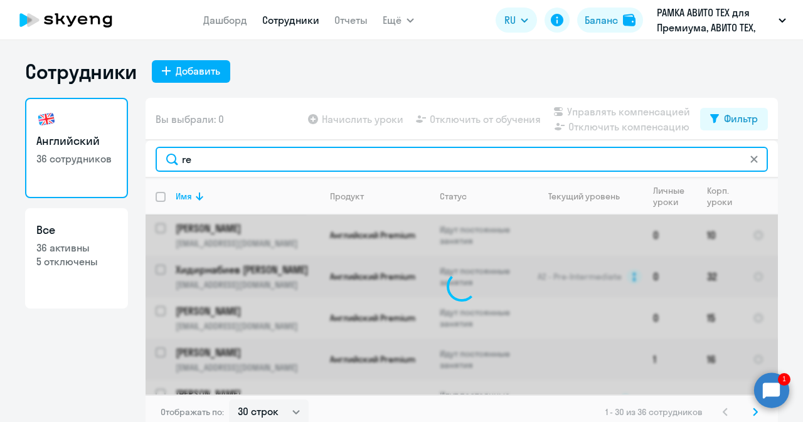
type input "r"
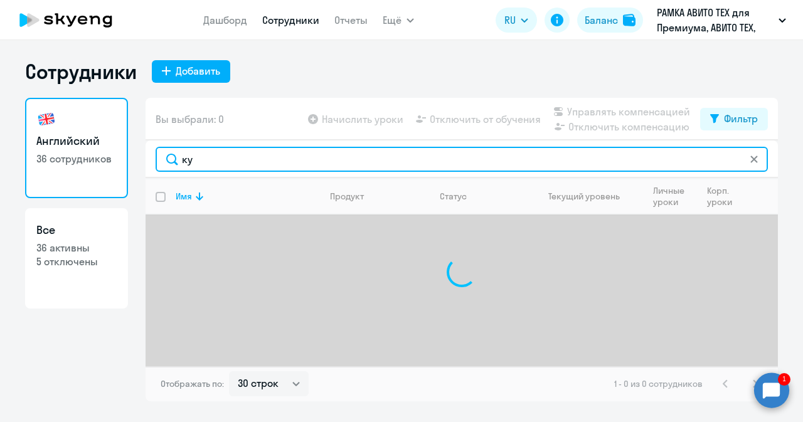
type input "к"
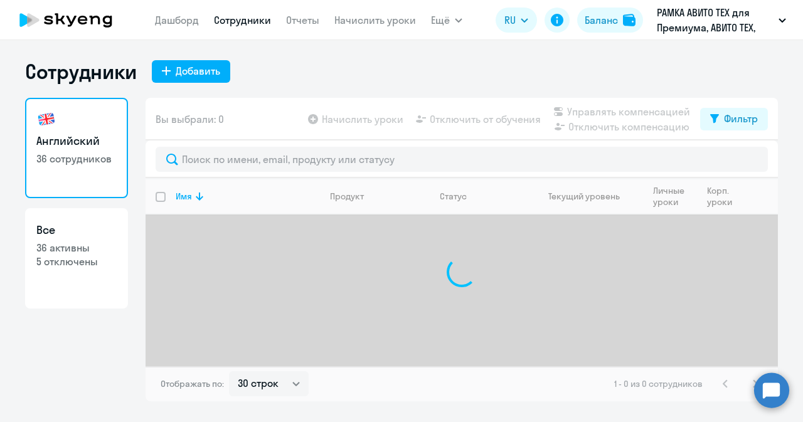
select select "30"
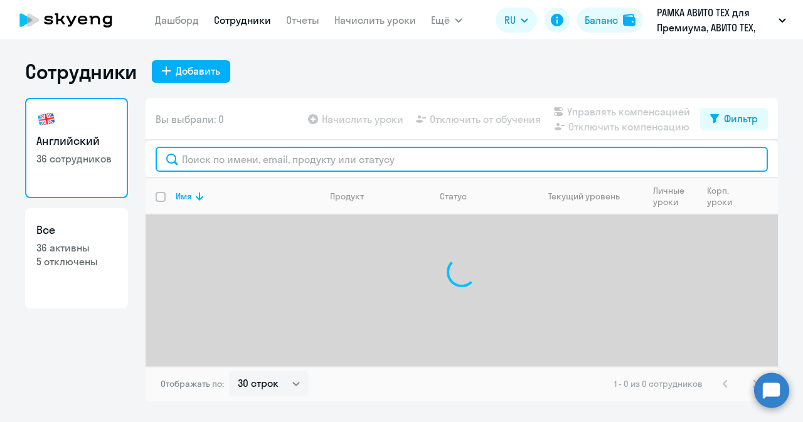
click at [303, 161] on input "text" at bounding box center [462, 159] width 613 height 25
type input "к"
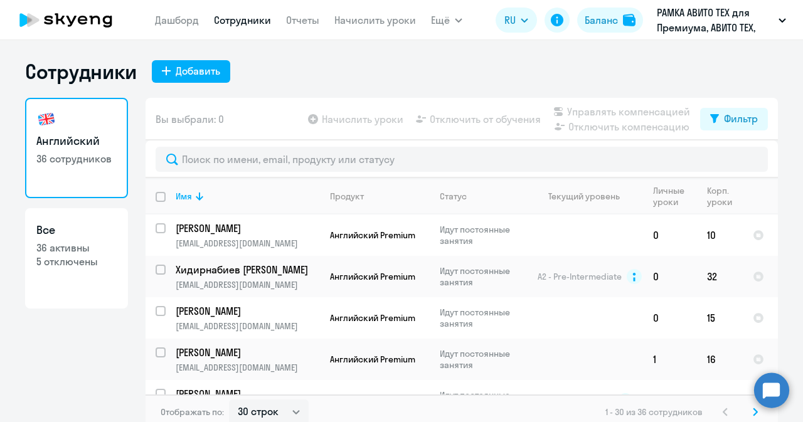
click at [766, 390] on circle at bounding box center [771, 390] width 35 height 35
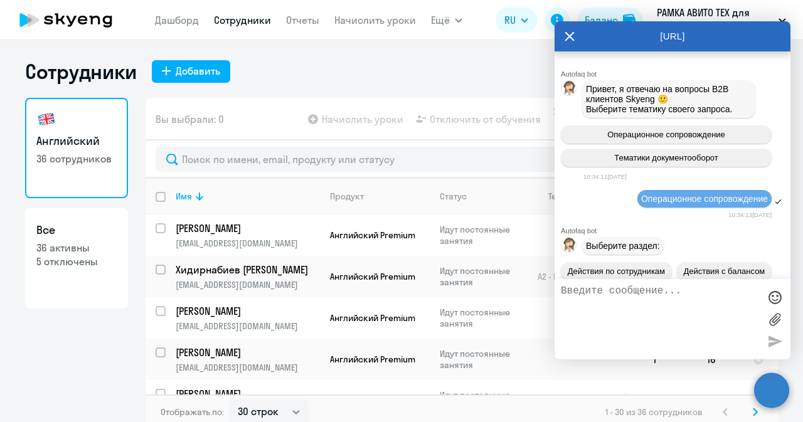
scroll to position [41509, 0]
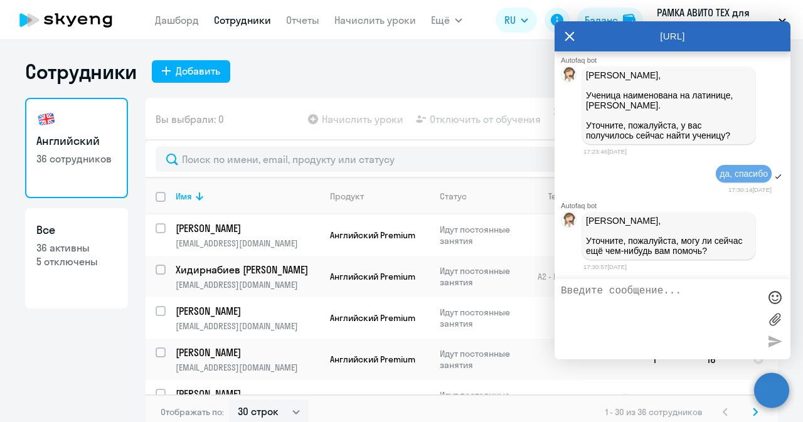
click at [655, 301] on textarea at bounding box center [660, 320] width 198 height 68
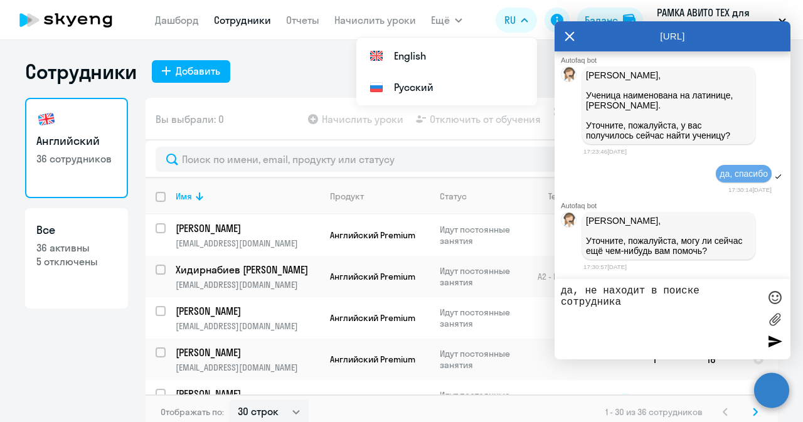
paste textarea "Куцелабский [PERSON_NAME]"
click at [603, 316] on textarea "да, не находит в поиске сотрудника Куцелабский [PERSON_NAME]" at bounding box center [660, 320] width 198 height 68
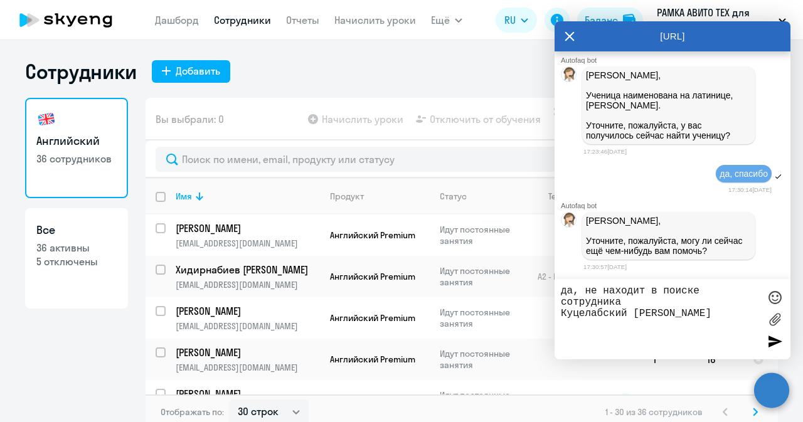
click at [729, 319] on textarea "да, не находит в поиске сотрудника Куцелабский [PERSON_NAME]" at bounding box center [660, 320] width 198 height 68
paste textarea "[EMAIL_ADDRESS][DOMAIN_NAME]"
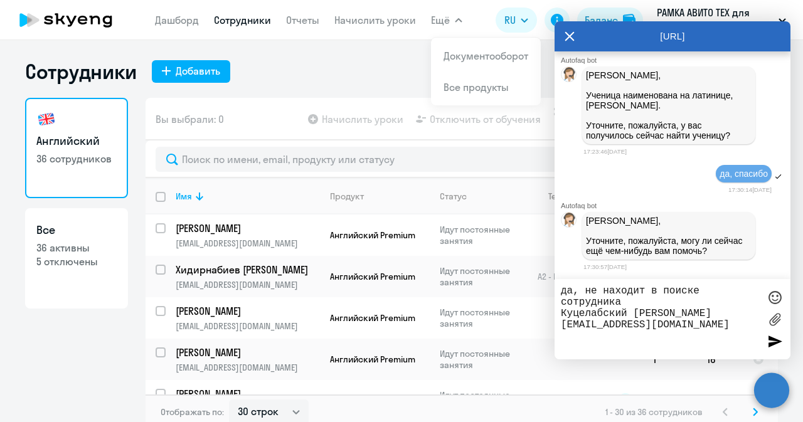
paste textarea "79242415032"
click at [594, 337] on textarea "да, не находит в поиске сотрудника Куцелабский [PERSON_NAME] [EMAIL_ADDRESS][DO…" at bounding box center [660, 320] width 198 height 68
click at [643, 341] on textarea "да, не находит в поиске сотрудника Куцелабский [PERSON_NAME] [EMAIL_ADDRESS][DO…" at bounding box center [660, 320] width 198 height 68
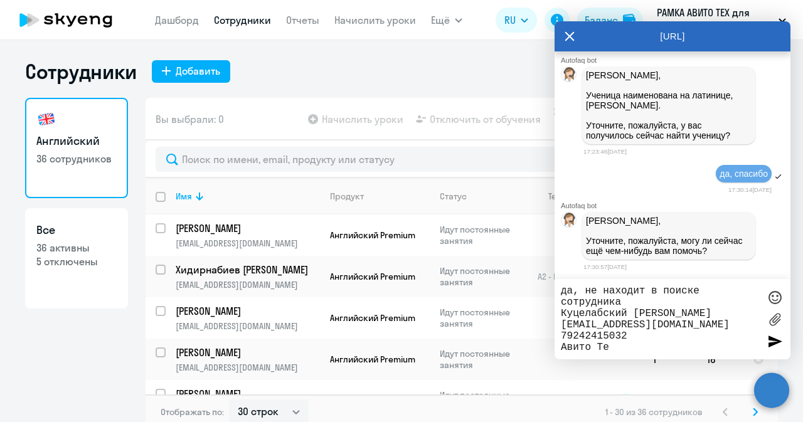
type textarea "да, не находит в поиске сотрудника Куцелабский [PERSON_NAME] [EMAIL_ADDRESS][DO…"
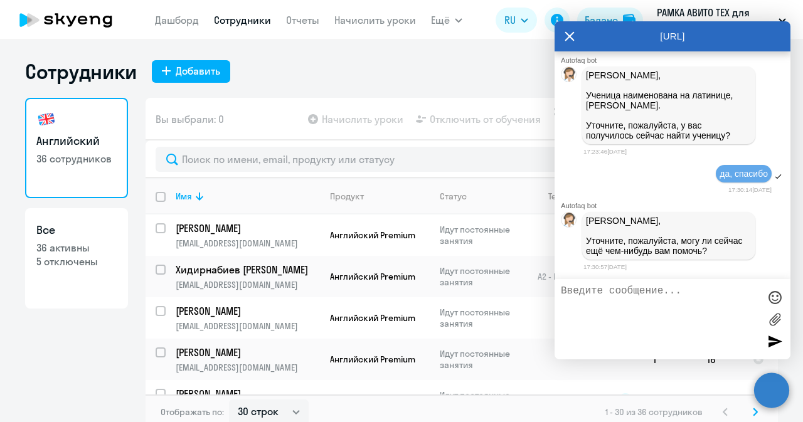
scroll to position [41588, 0]
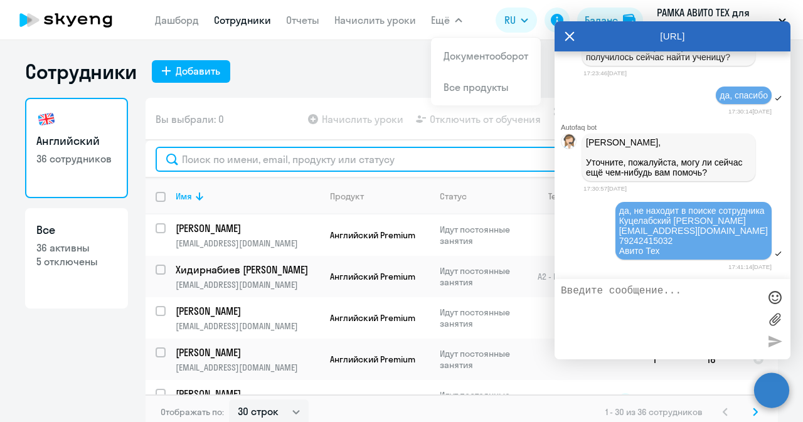
click at [328, 169] on input "text" at bounding box center [462, 159] width 613 height 25
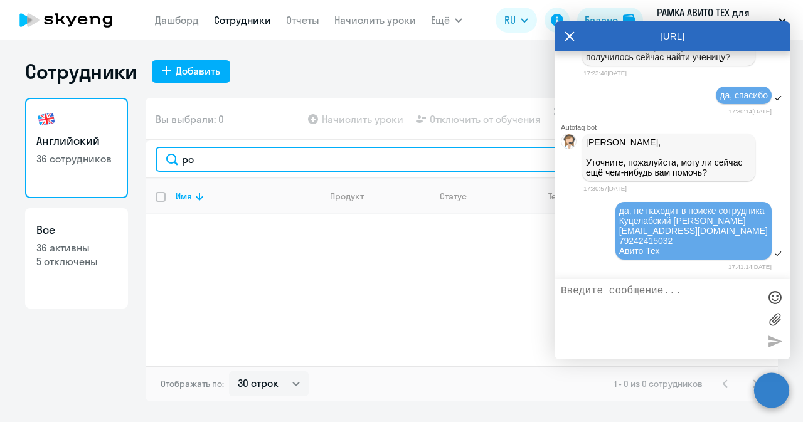
type input "р"
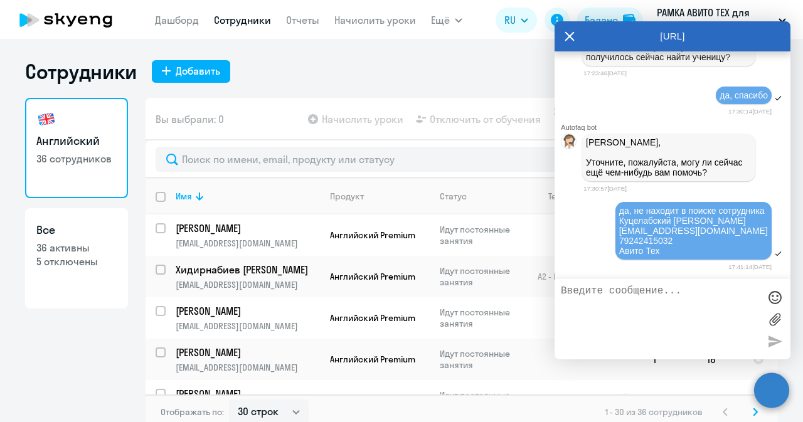
click at [592, 292] on textarea at bounding box center [660, 320] width 198 height 68
paste textarea "[PERSON_NAME]"
click at [594, 299] on textarea "и сотрудник [PERSON_NAME]" at bounding box center [660, 320] width 198 height 68
click at [715, 307] on textarea "и сотрудник [PERSON_NAME]" at bounding box center [660, 320] width 198 height 68
paste textarea "[EMAIL_ADDRESS][DOMAIN_NAME]"
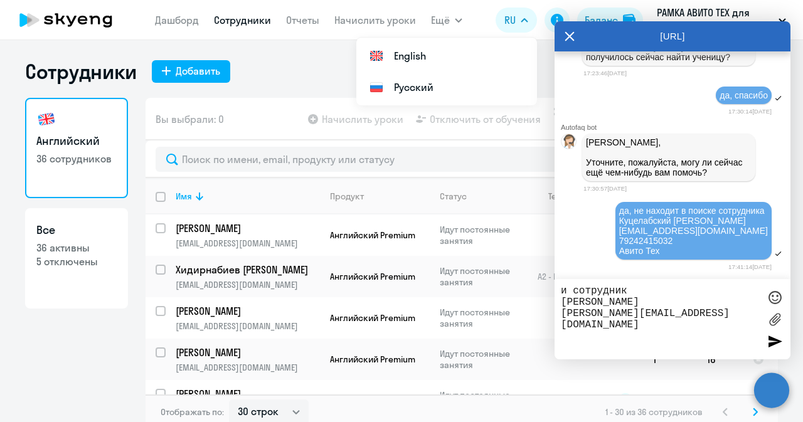
paste textarea "79648387290"
type textarea "и сотрудник [PERSON_NAME] [PERSON_NAME][EMAIL_ADDRESS][DOMAIN_NAME] 79648387290…"
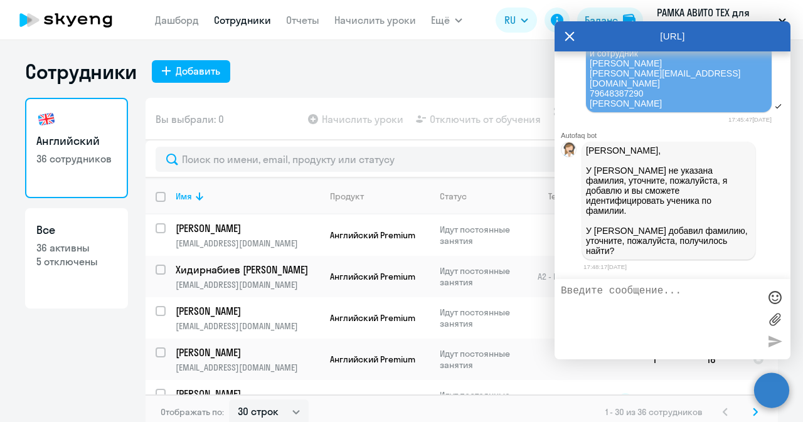
scroll to position [41684, 0]
drag, startPoint x: 614, startPoint y: 126, endPoint x: 682, endPoint y: 127, distance: 67.8
drag, startPoint x: 684, startPoint y: 124, endPoint x: 614, endPoint y: 127, distance: 70.4
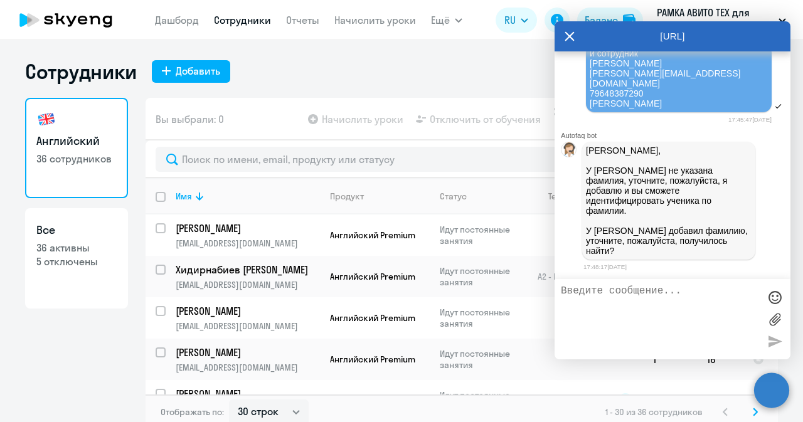
copy span "Куцелабский [PERSON_NAME]"
paste textarea "Куцелабский [PERSON_NAME]"
type textarea "Куцелабский [PERSON_NAME]"
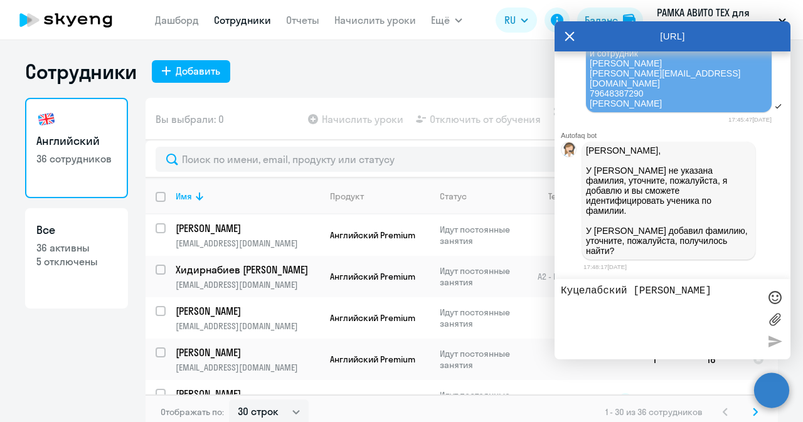
click at [596, 300] on textarea "Куцелабский [PERSON_NAME]" at bounding box center [660, 320] width 198 height 68
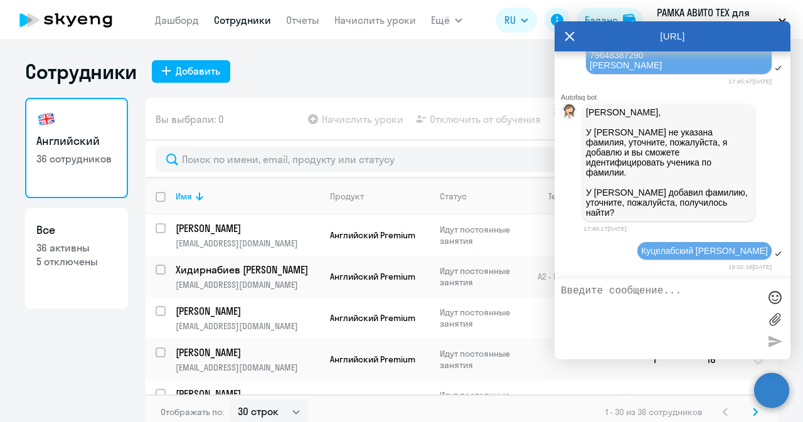
scroll to position [41266, 0]
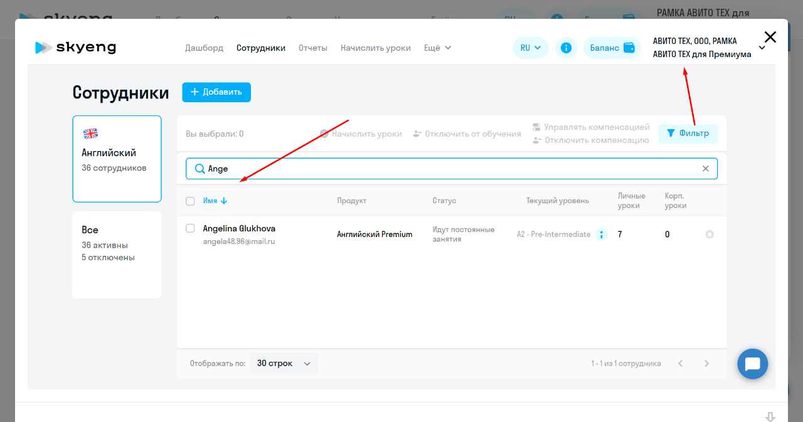
click at [763, 36] on icon "Close" at bounding box center [771, 37] width 20 height 20
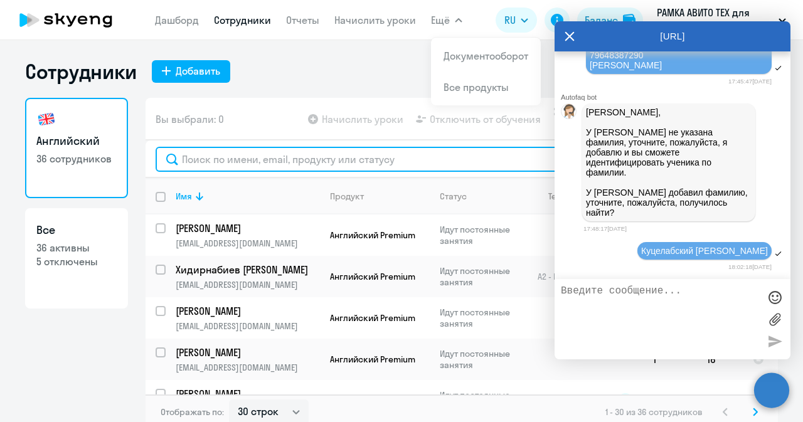
click at [262, 162] on input "text" at bounding box center [462, 159] width 613 height 25
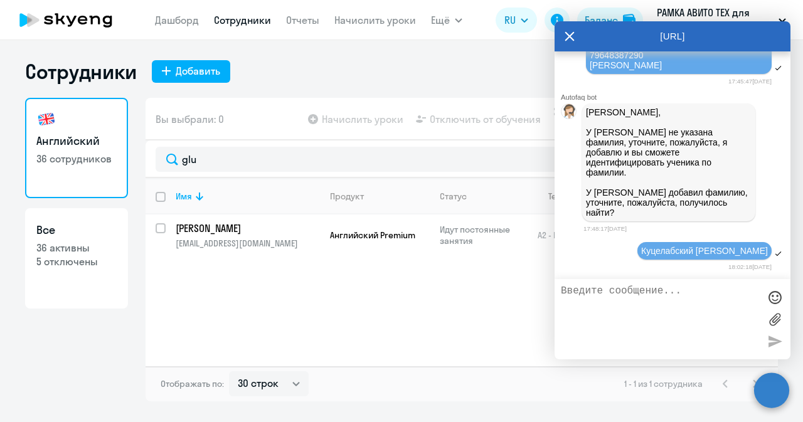
click at [571, 40] on icon at bounding box center [570, 36] width 10 height 30
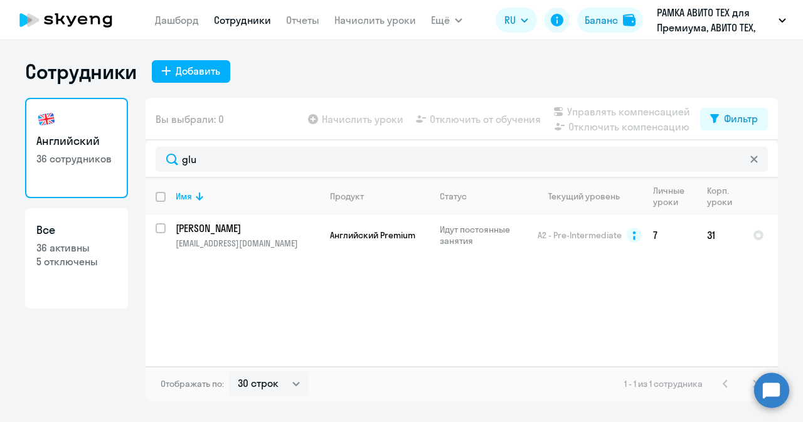
click at [772, 396] on circle at bounding box center [771, 390] width 35 height 35
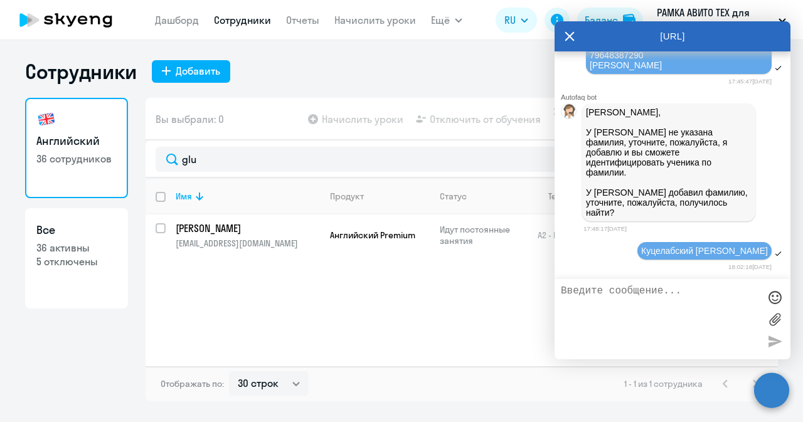
scroll to position [41767, 0]
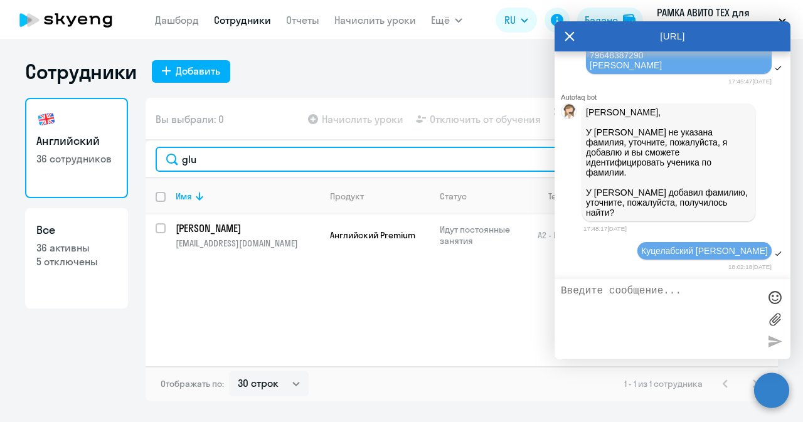
click at [410, 153] on input "glu" at bounding box center [462, 159] width 613 height 25
type input "[PERSON_NAME]"
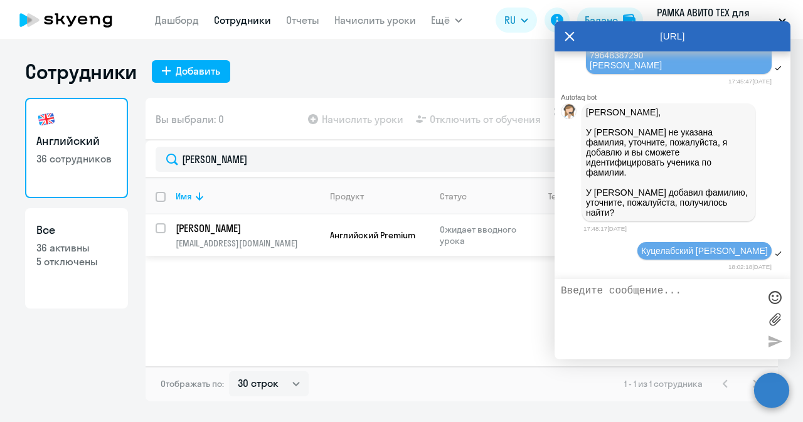
click at [159, 222] on div at bounding box center [161, 228] width 30 height 30
checkbox input "true"
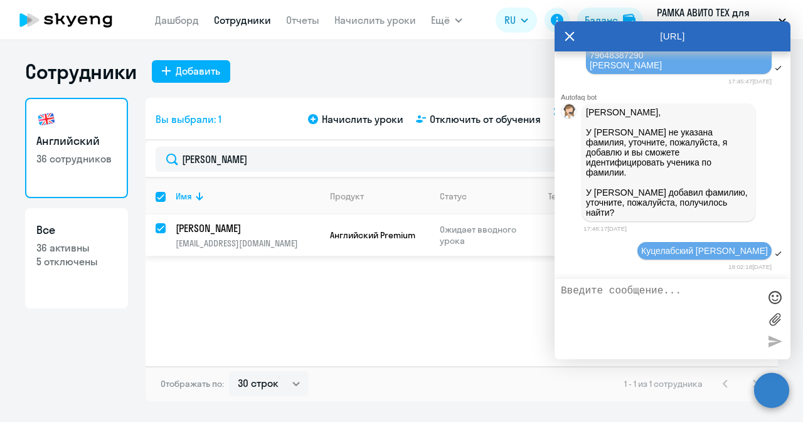
click at [213, 224] on p "[PERSON_NAME]" at bounding box center [247, 229] width 142 height 14
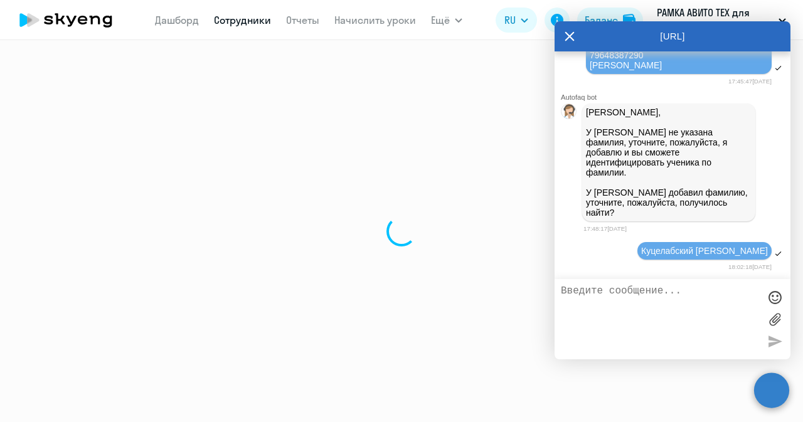
select select "english"
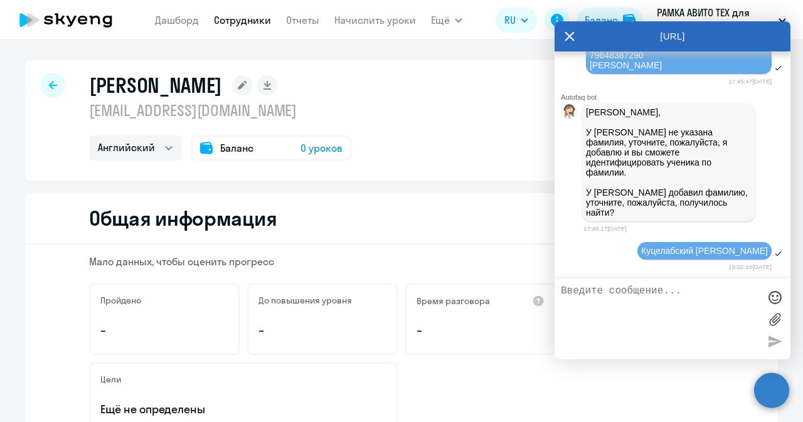
scroll to position [41842, 0]
click at [636, 301] on textarea at bounding box center [660, 320] width 198 height 68
type textarea "[PERSON_NAME] найти удалось, спасибо"
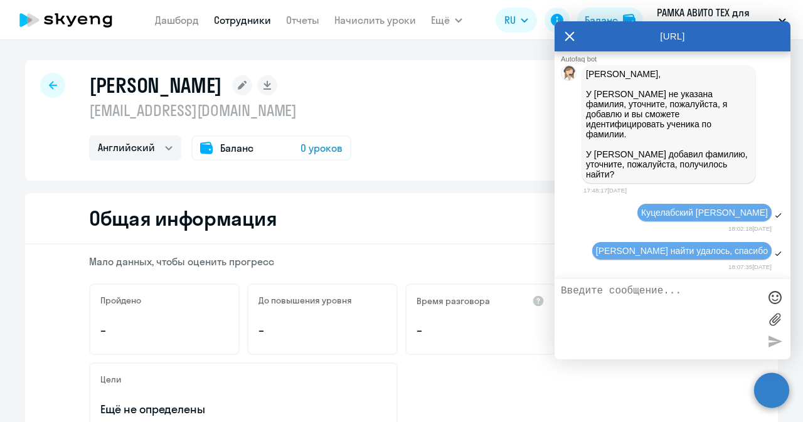
scroll to position [41880, 0]
click at [572, 36] on icon at bounding box center [570, 36] width 10 height 30
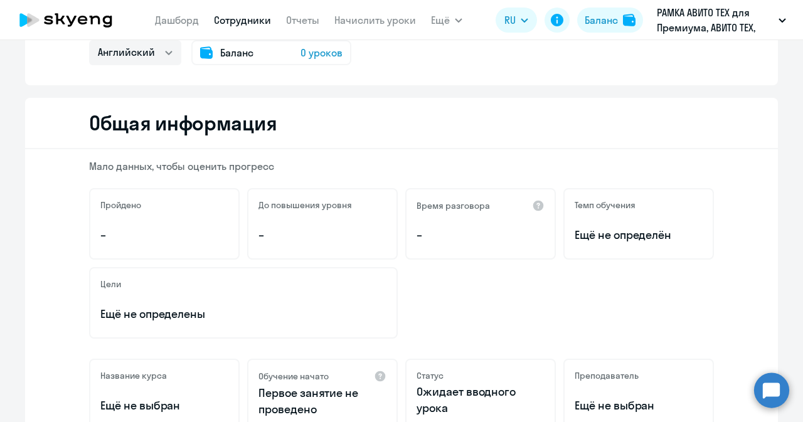
scroll to position [0, 0]
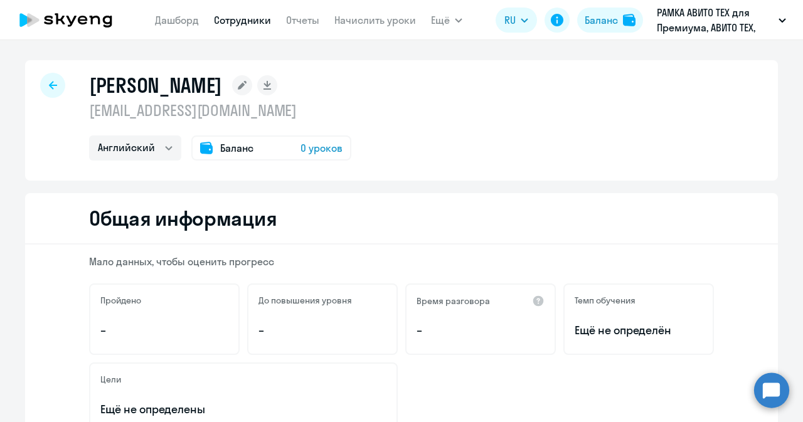
click at [303, 147] on span "0 уроков" at bounding box center [322, 148] width 42 height 15
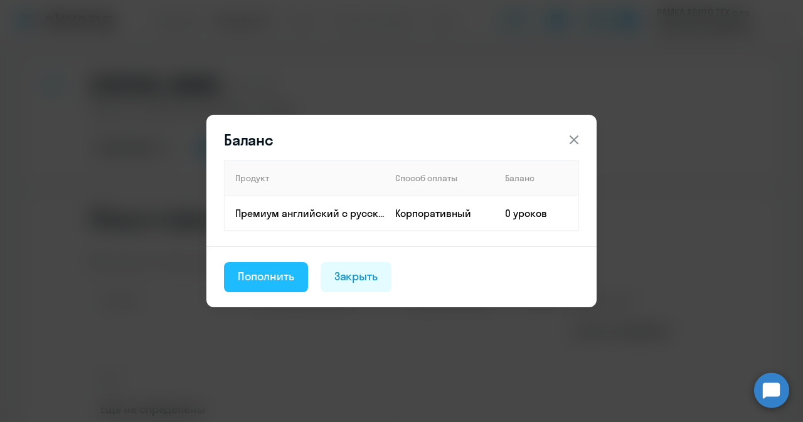
click at [277, 284] on div "Пополнить" at bounding box center [266, 277] width 56 height 16
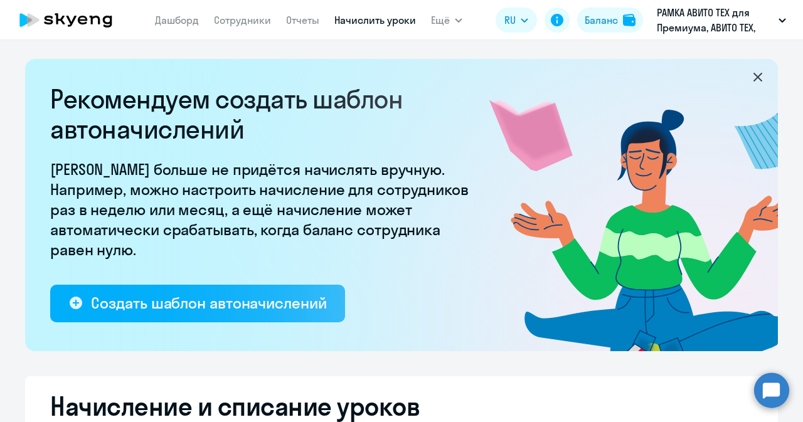
select select "10"
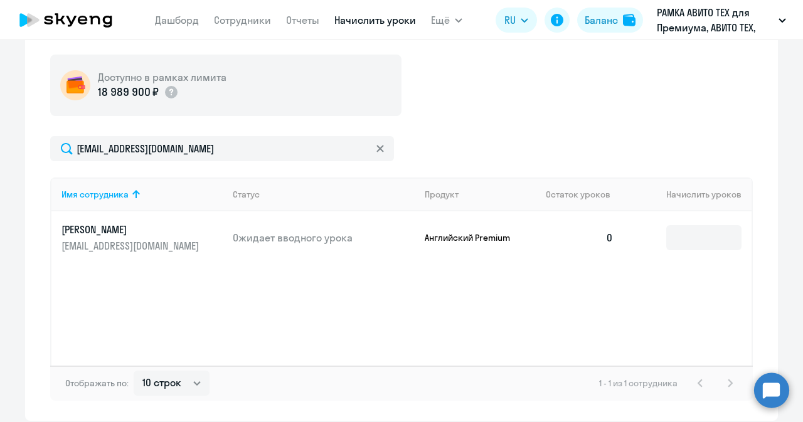
scroll to position [452, 0]
click at [683, 228] on input at bounding box center [704, 237] width 75 height 25
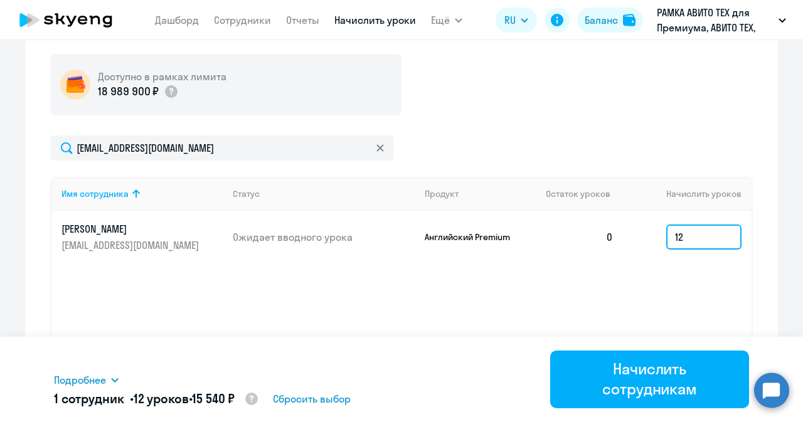
type input "12"
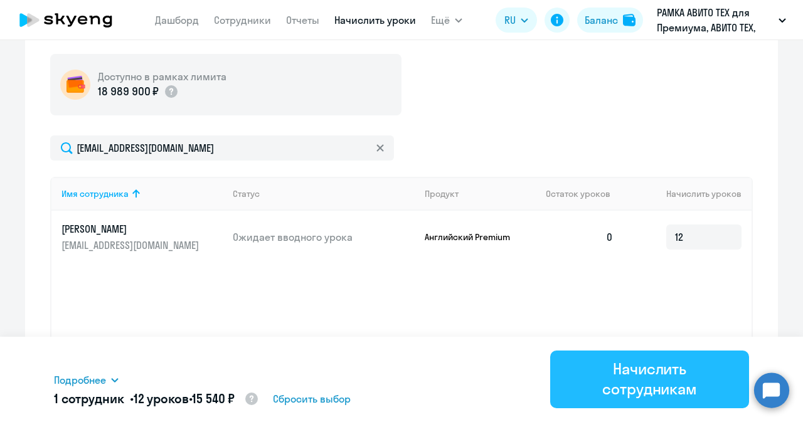
click at [580, 395] on div "Начислить сотрудникам" at bounding box center [650, 379] width 164 height 40
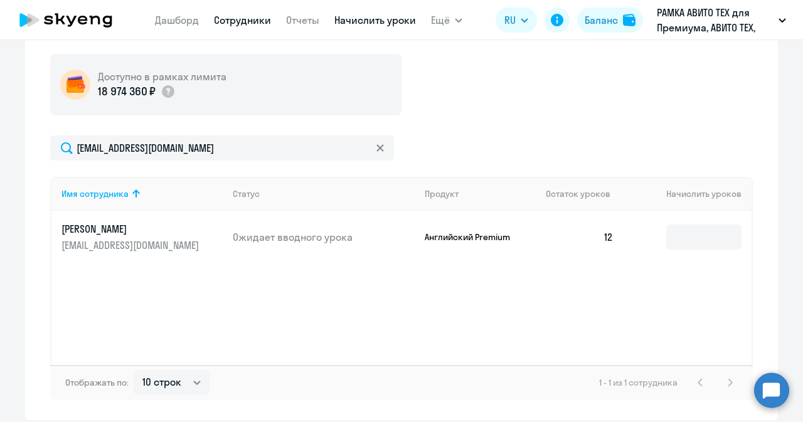
click at [247, 16] on link "Сотрудники" at bounding box center [242, 20] width 57 height 13
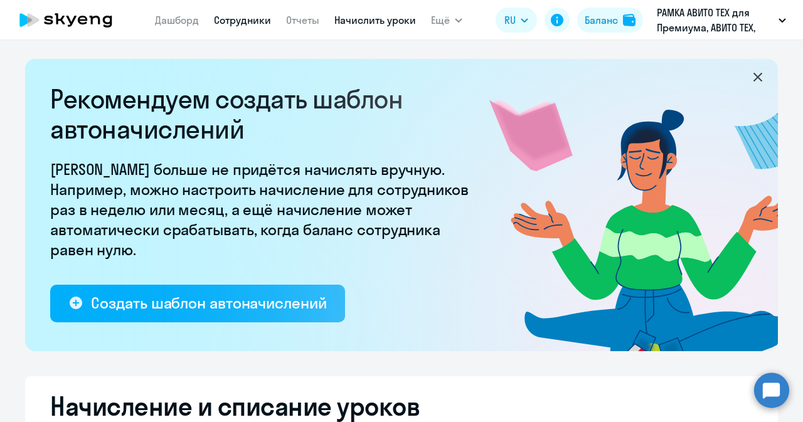
select select "30"
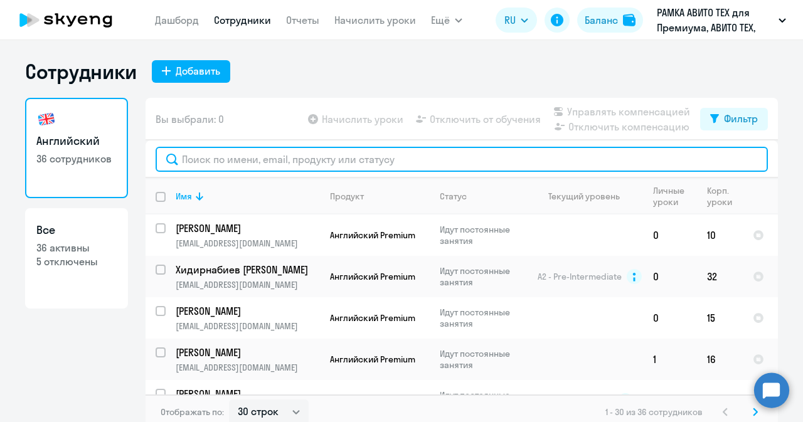
click at [240, 166] on input "text" at bounding box center [462, 159] width 613 height 25
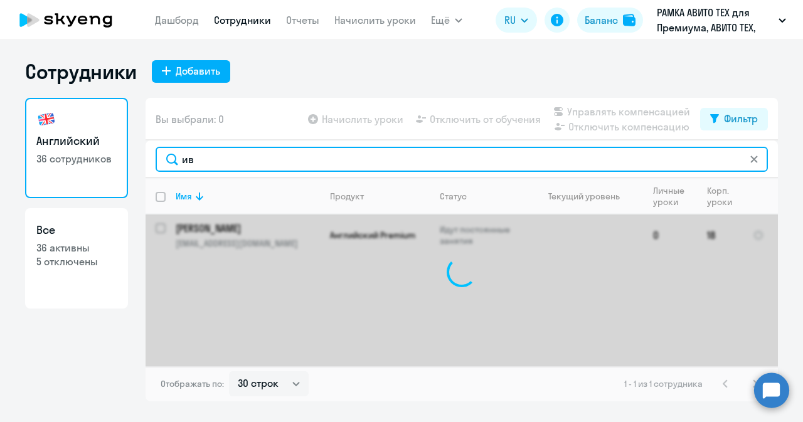
type input "и"
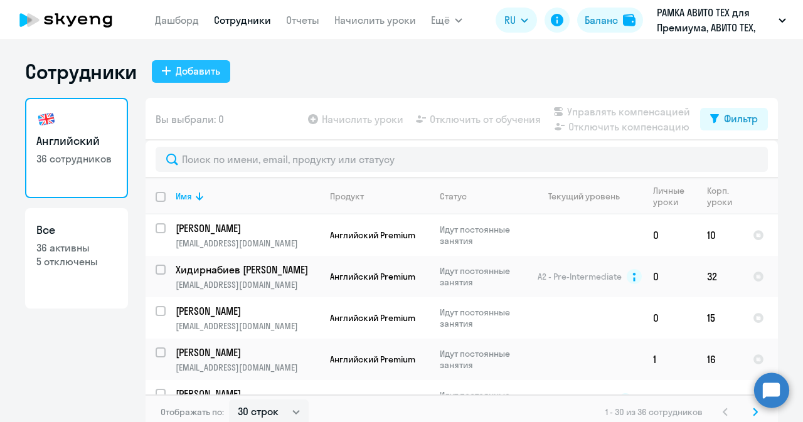
click at [217, 73] on button "Добавить" at bounding box center [191, 71] width 78 height 23
select select "english_adult_not_native_speaker_premium"
select select "3"
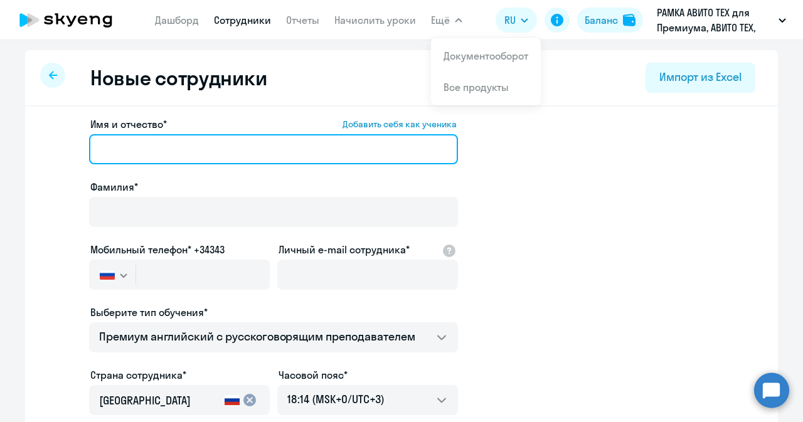
paste input "[PERSON_NAME]"
click at [269, 156] on input "Имя и отчество* Добавить себя как ученика" at bounding box center [273, 149] width 369 height 30
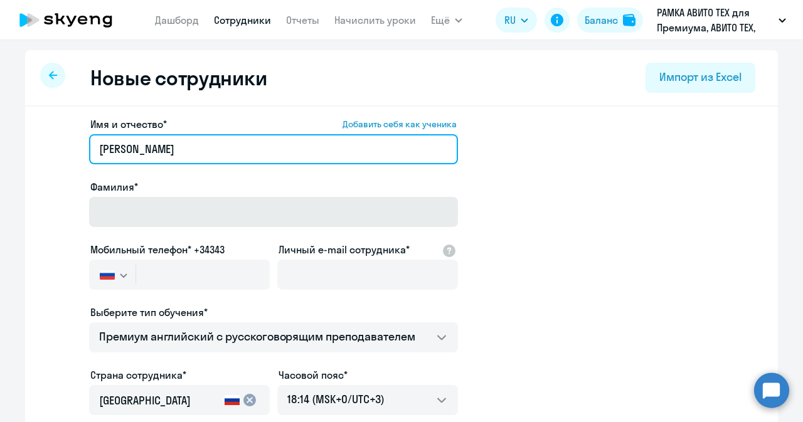
type input "[PERSON_NAME]"
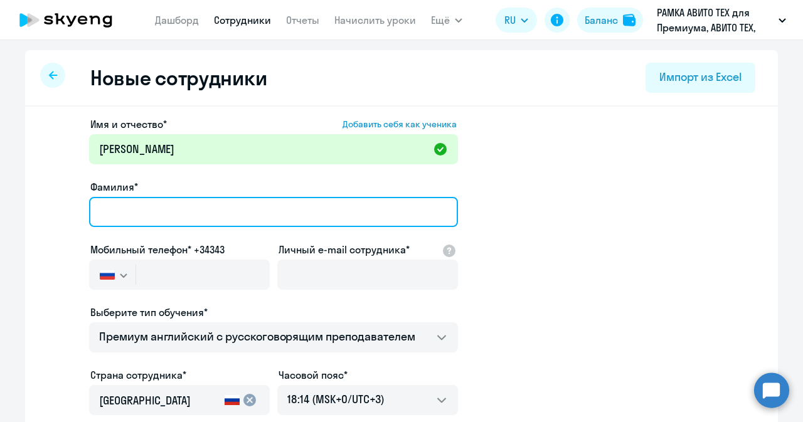
click at [264, 224] on input "Фамилия*" at bounding box center [273, 212] width 369 height 30
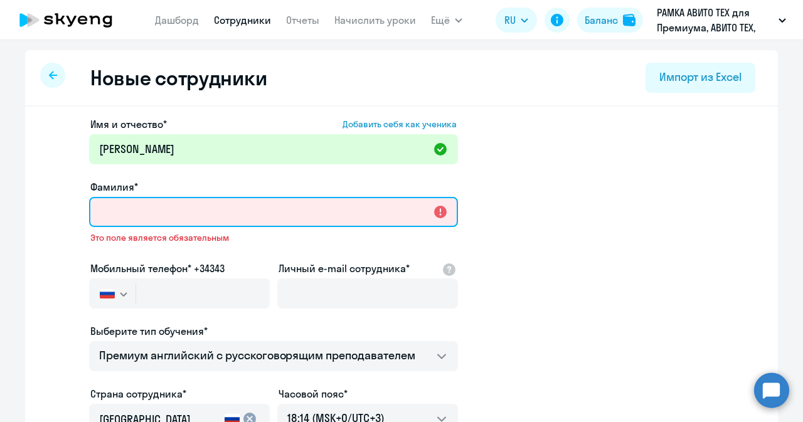
paste input "[PERSON_NAME]"
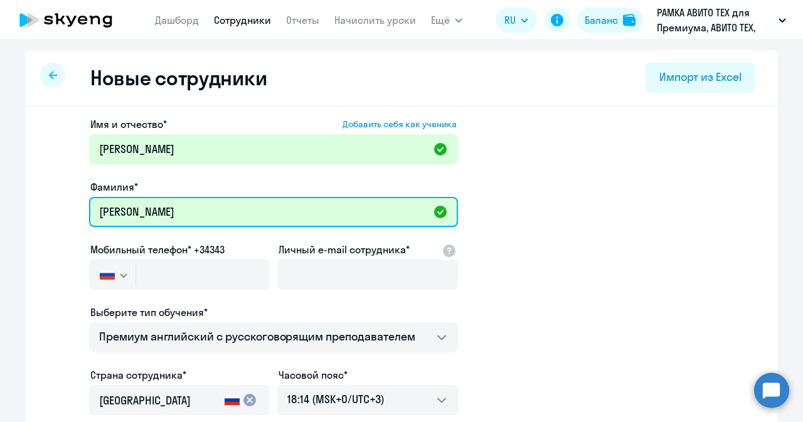
click at [106, 217] on input "[PERSON_NAME]" at bounding box center [273, 212] width 369 height 30
type input "[PERSON_NAME]"
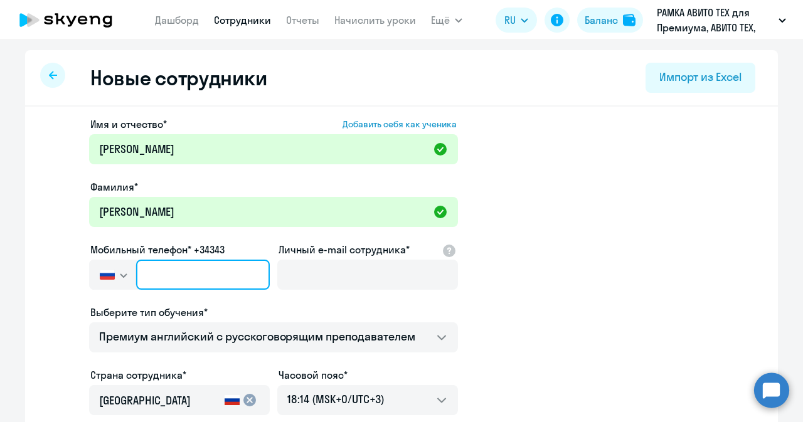
click at [193, 274] on input "text" at bounding box center [203, 275] width 134 height 30
paste input "[PHONE_NUMBER]"
type input "[PHONE_NUMBER]"
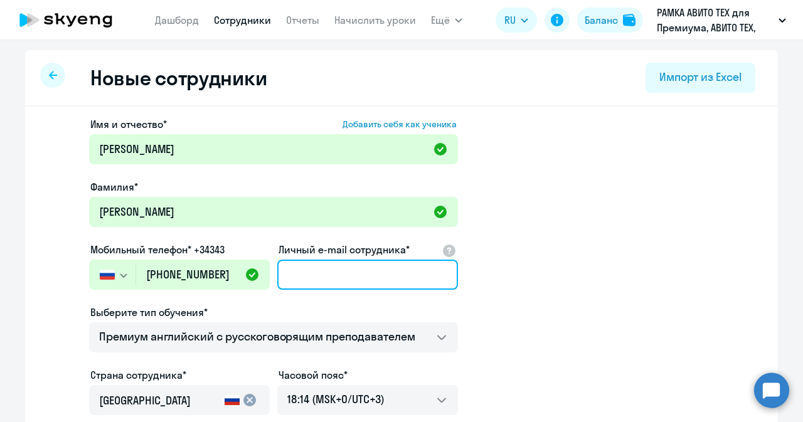
click at [362, 277] on input "Личный e-mail сотрудника*" at bounding box center [367, 275] width 181 height 30
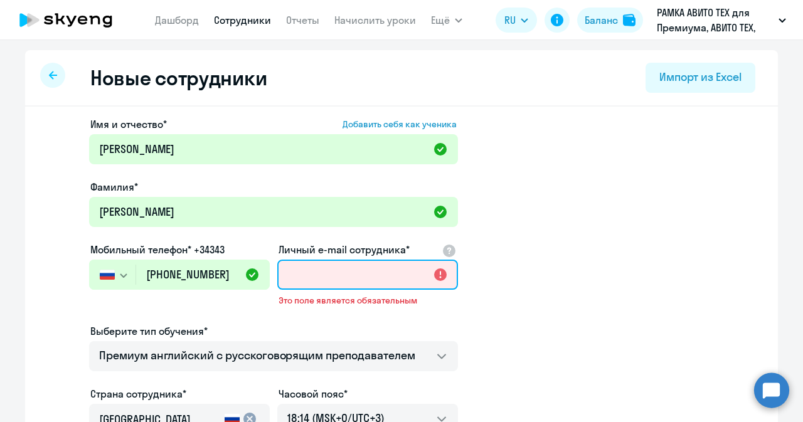
paste input "[EMAIL_ADDRESS][DOMAIN_NAME]"
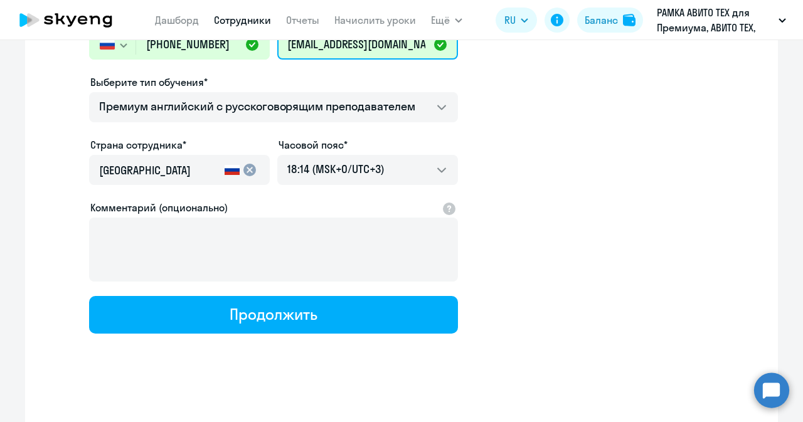
scroll to position [235, 0]
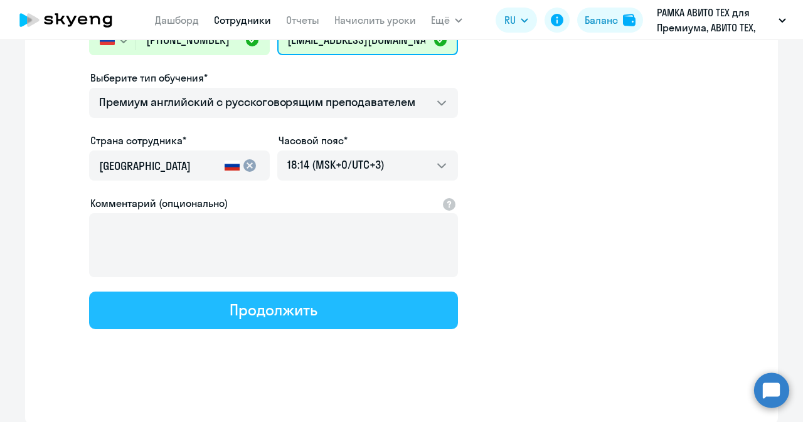
type input "[EMAIL_ADDRESS][DOMAIN_NAME]"
click at [388, 299] on button "Продолжить" at bounding box center [273, 311] width 369 height 38
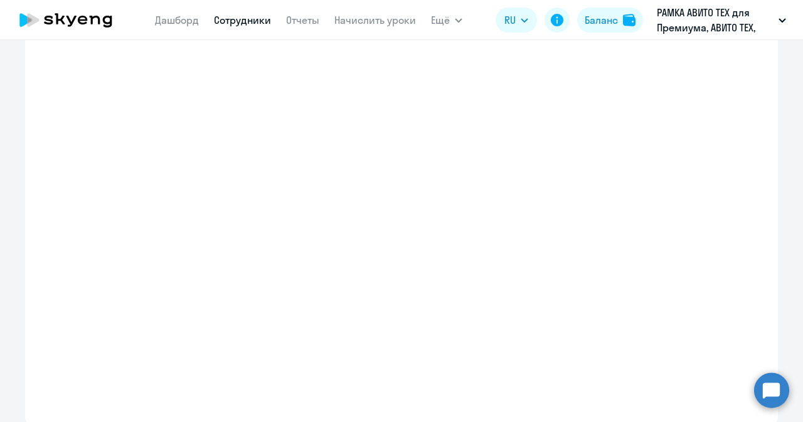
select select "english_adult_not_native_speaker_premium"
select select "3"
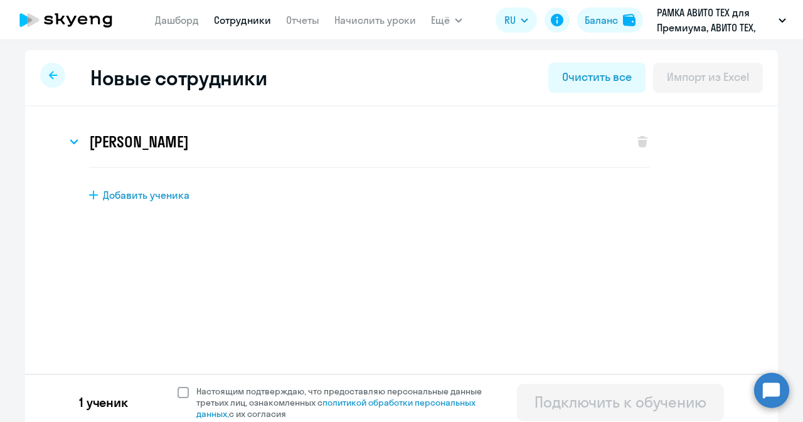
click at [178, 392] on span at bounding box center [183, 392] width 11 height 11
click at [177, 386] on input "Настоящим подтверждаю, что предоставляю персональные данные третьих лиц, ознако…" at bounding box center [177, 385] width 1 height 1
checkbox input "true"
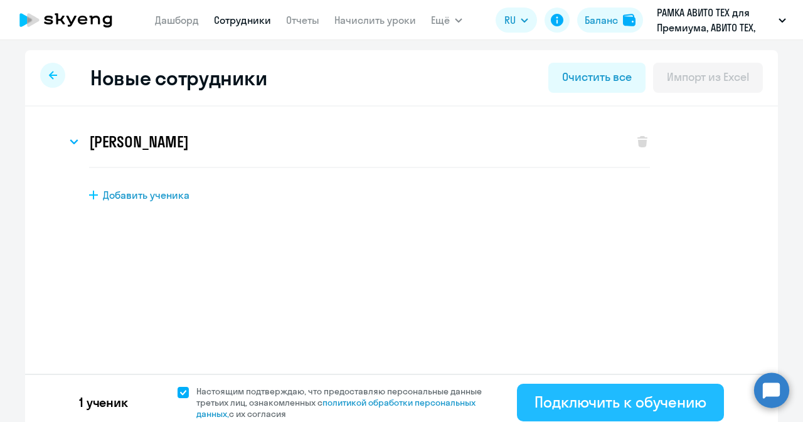
click at [535, 404] on div "Подключить к обучению" at bounding box center [621, 402] width 172 height 20
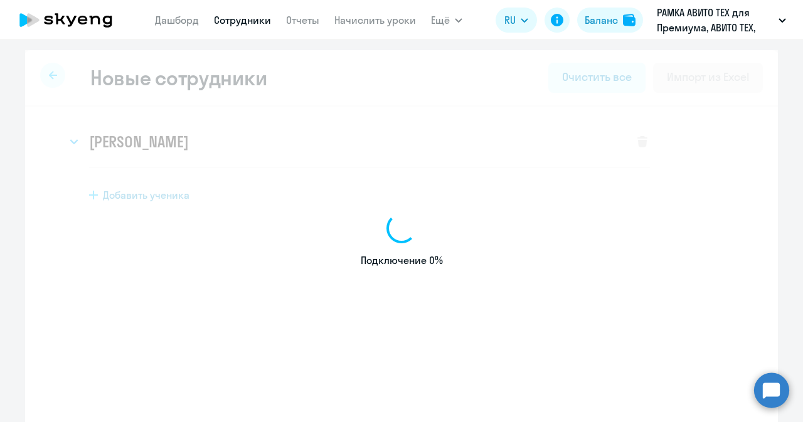
select select "english_adult_not_native_speaker_premium"
select select "3"
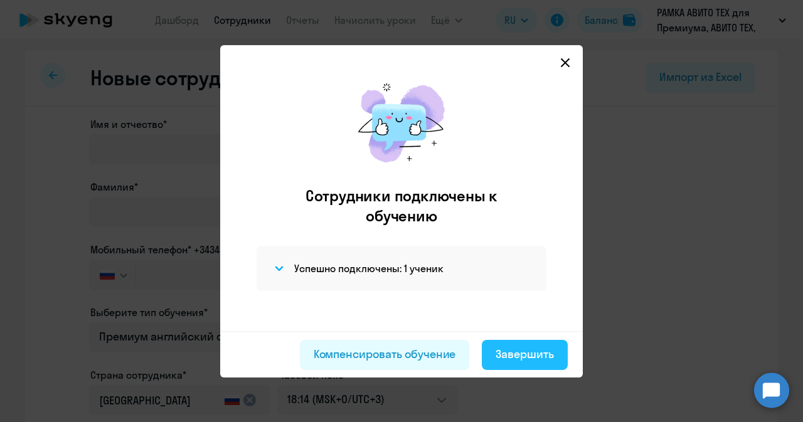
click at [521, 348] on div "Завершить" at bounding box center [525, 354] width 58 height 16
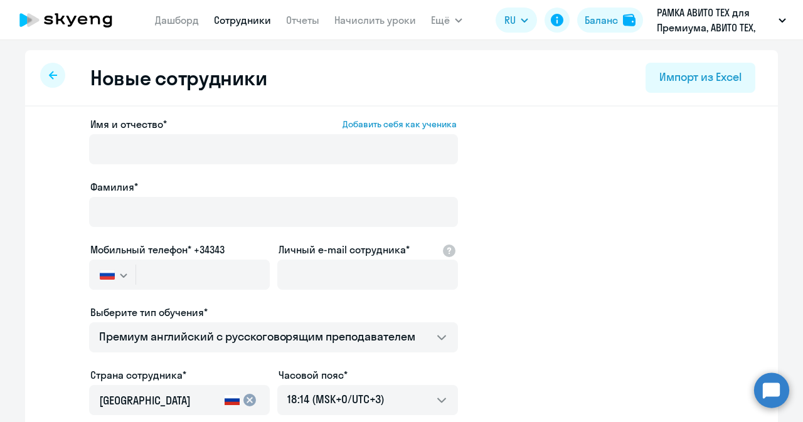
select select "30"
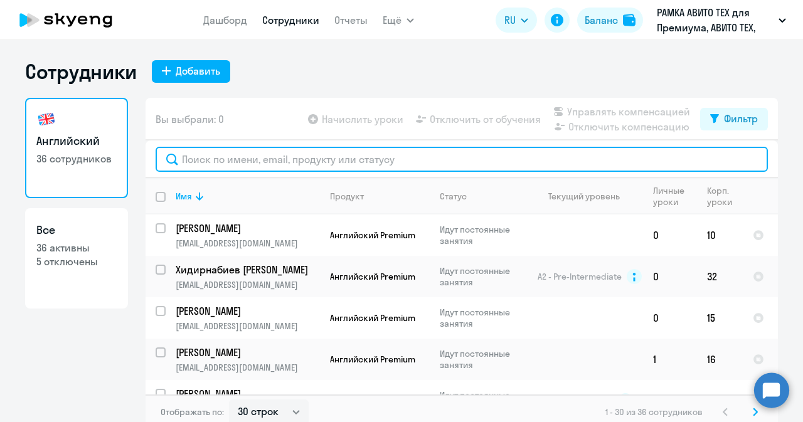
click at [250, 161] on input "text" at bounding box center [462, 159] width 613 height 25
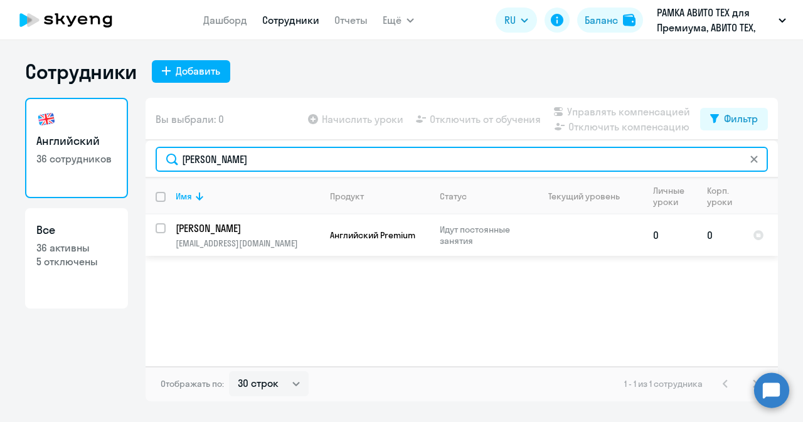
type input "[PERSON_NAME]"
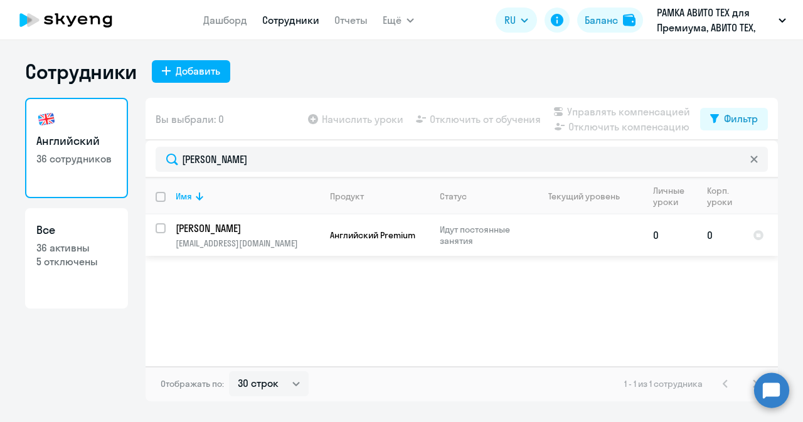
click at [162, 224] on input "select row 39374117" at bounding box center [168, 235] width 25 height 25
checkbox input "true"
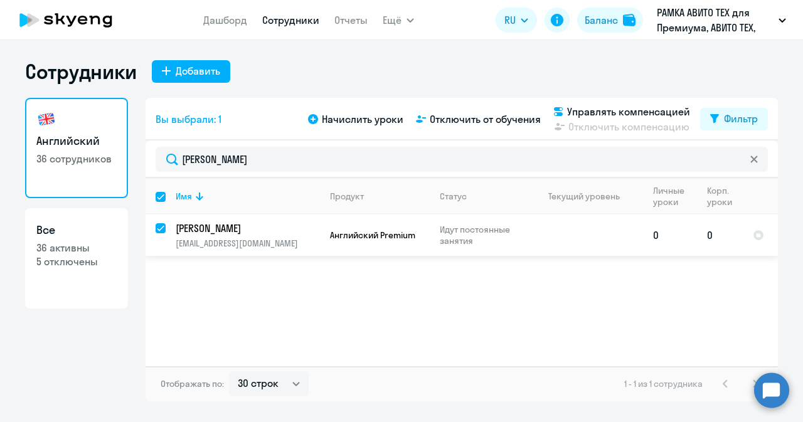
click at [226, 230] on p "[PERSON_NAME]" at bounding box center [247, 229] width 142 height 14
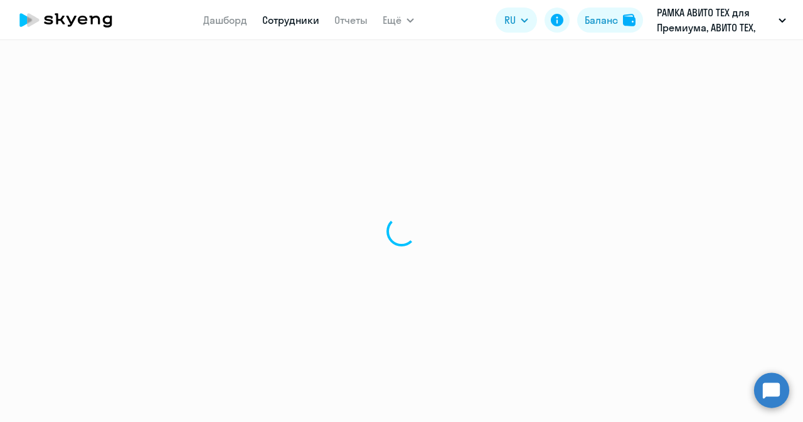
select select "english"
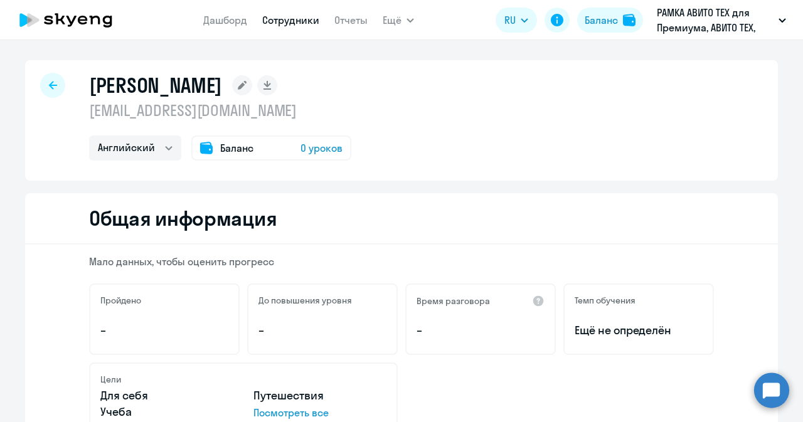
click at [311, 147] on span "0 уроков" at bounding box center [322, 148] width 42 height 15
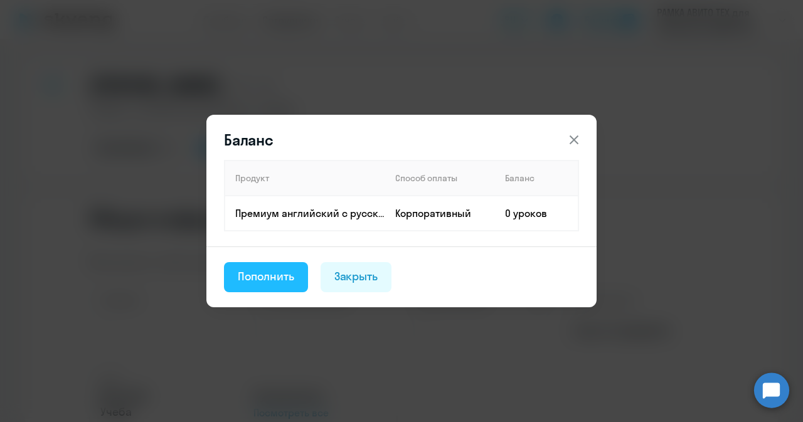
click at [276, 271] on div "Пополнить" at bounding box center [266, 277] width 56 height 16
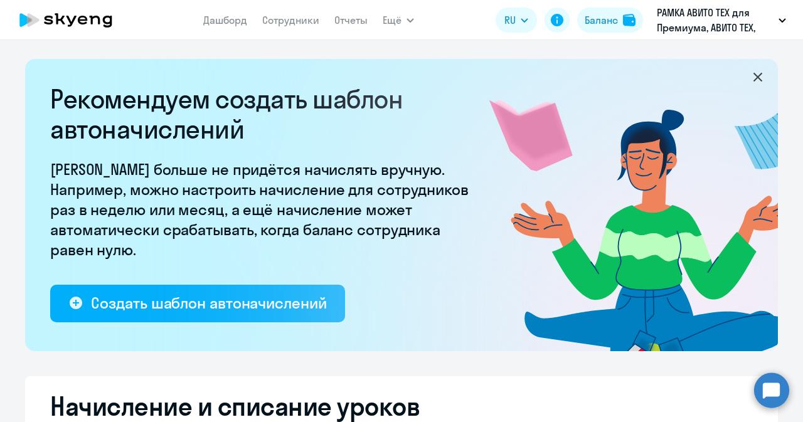
select select "10"
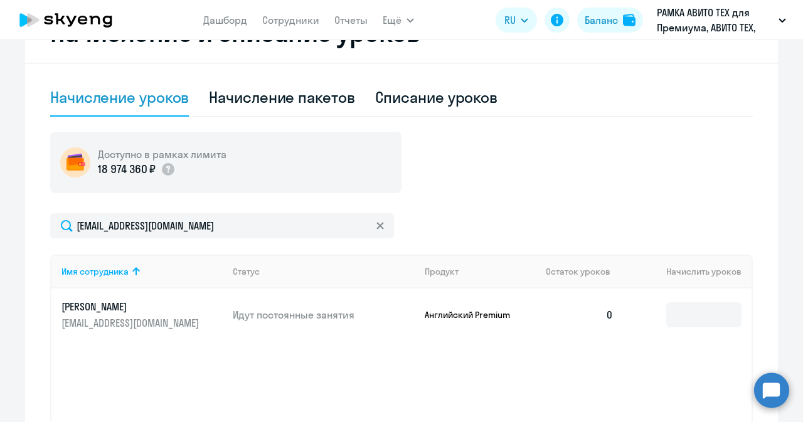
scroll to position [405, 0]
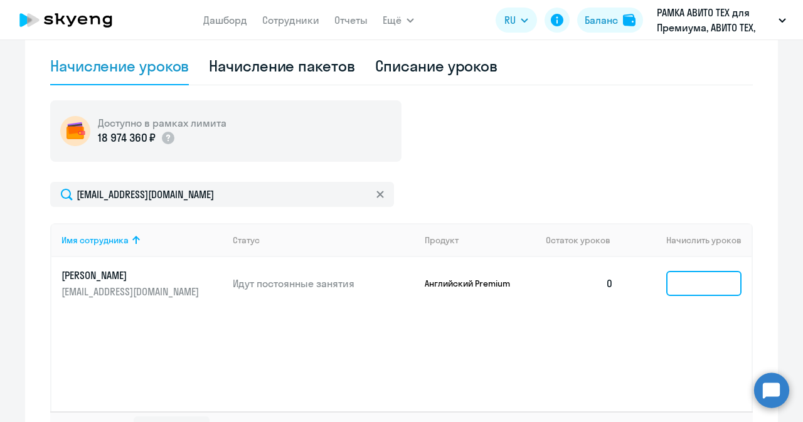
click at [698, 287] on input at bounding box center [704, 283] width 75 height 25
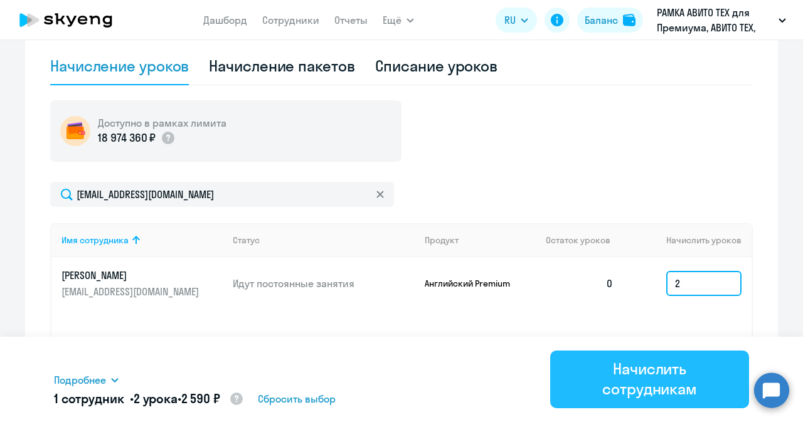
type input "2"
click at [686, 378] on div "Начислить сотрудникам" at bounding box center [650, 379] width 164 height 40
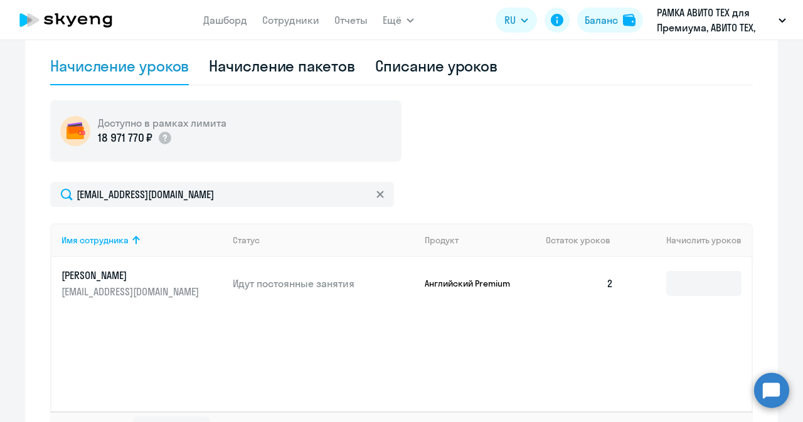
click at [764, 379] on circle at bounding box center [771, 390] width 35 height 35
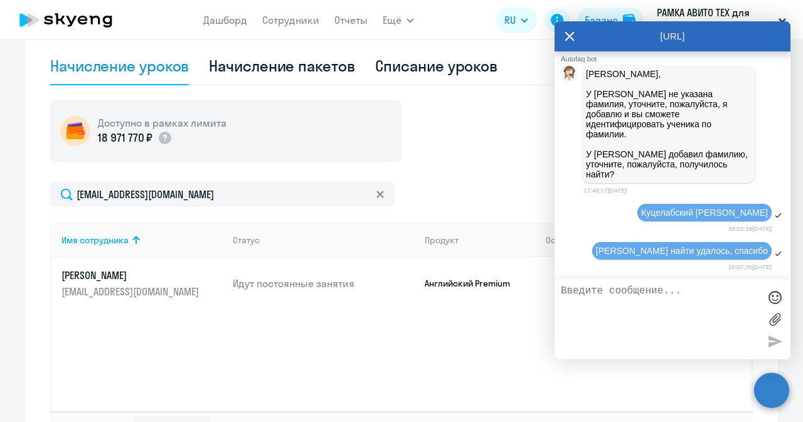
scroll to position [41875, 0]
click at [451, 313] on div "Имя сотрудника Статус Продукт Остаток уроков [PERSON_NAME] уроков [PERSON_NAME]…" at bounding box center [401, 317] width 703 height 188
click at [162, 63] on div "Начисление уроков" at bounding box center [119, 66] width 139 height 20
click at [271, 24] on link "Сотрудники" at bounding box center [290, 20] width 57 height 13
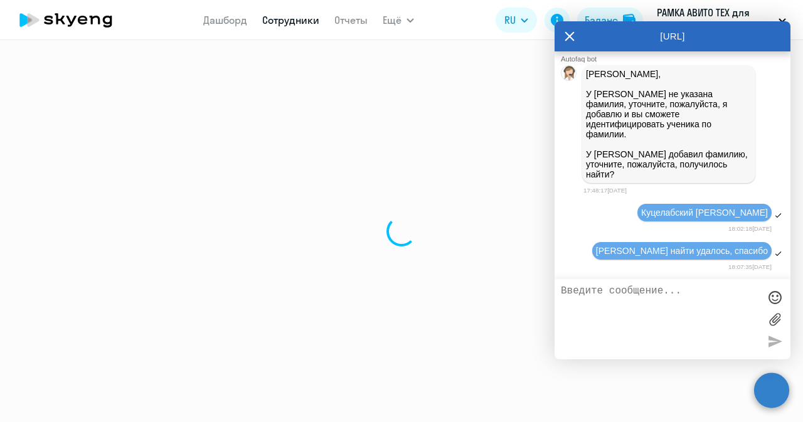
select select "30"
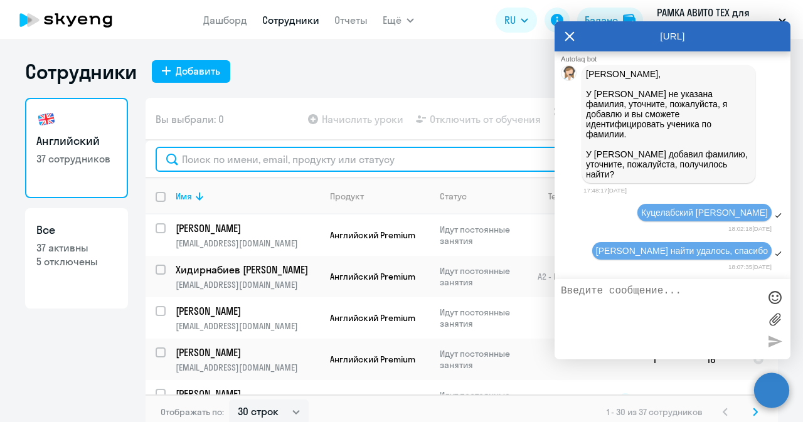
click at [270, 153] on input "text" at bounding box center [462, 159] width 613 height 25
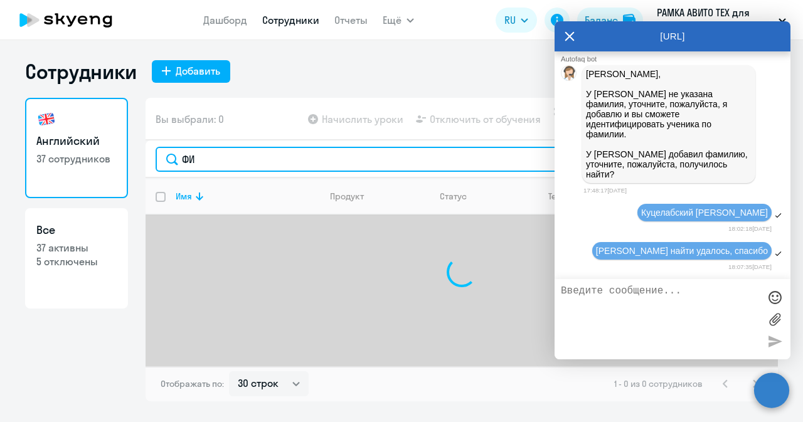
type input "Ф"
type input "ф"
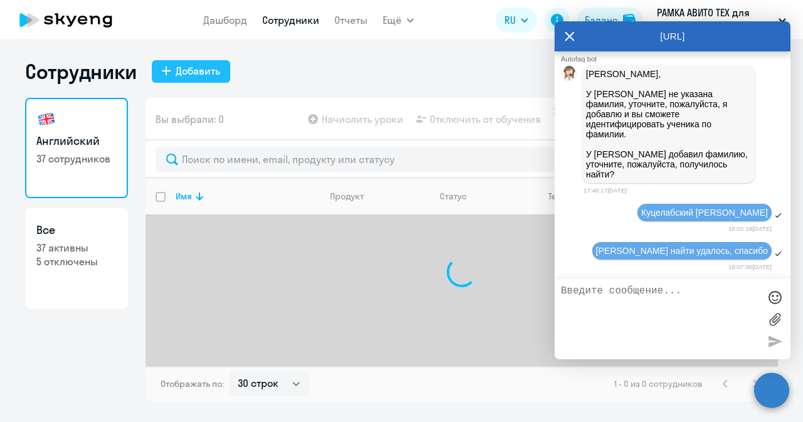
click at [208, 65] on div "Добавить" at bounding box center [198, 70] width 45 height 15
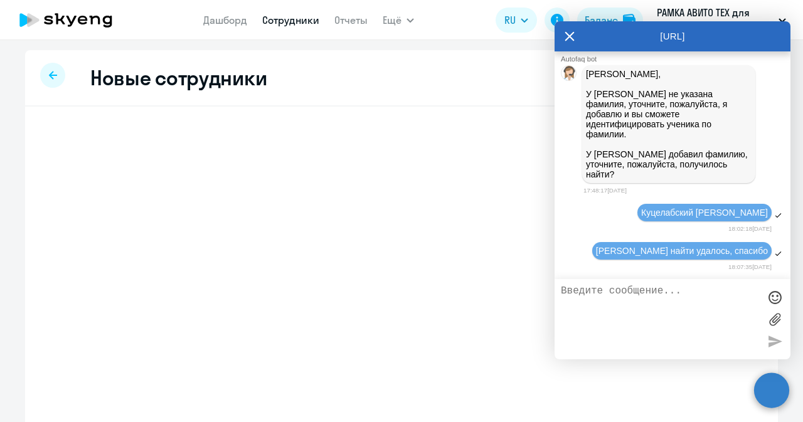
select select "english_adult_not_native_speaker_premium"
select select "3"
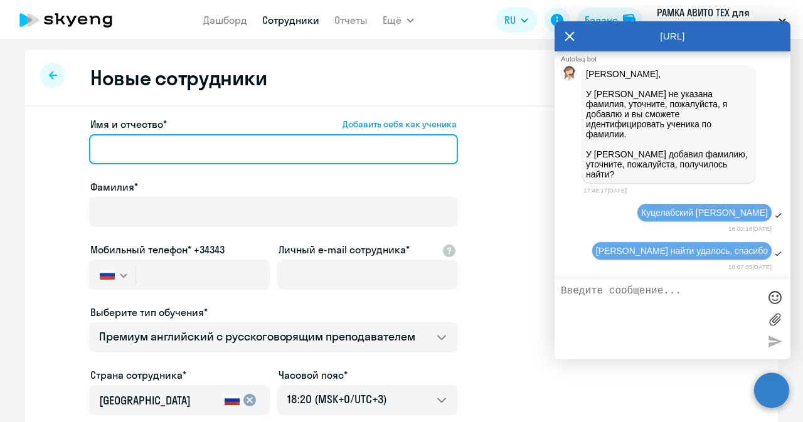
paste input "[PERSON_NAME]"
click at [296, 138] on input "Имя и отчество* Добавить себя как ученика" at bounding box center [273, 149] width 369 height 30
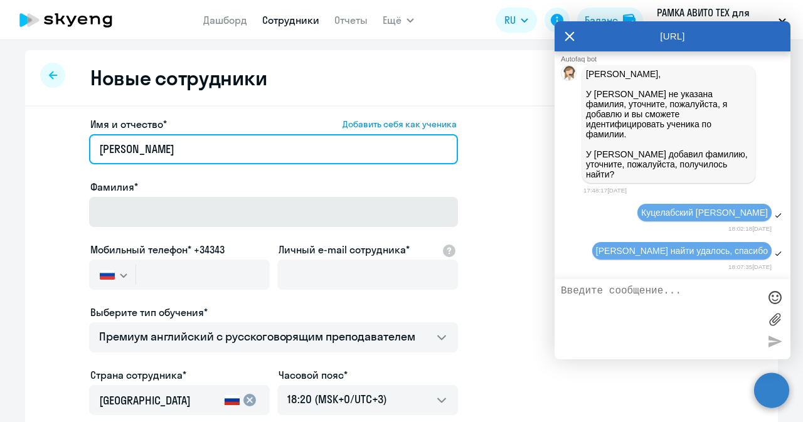
type input "[PERSON_NAME]"
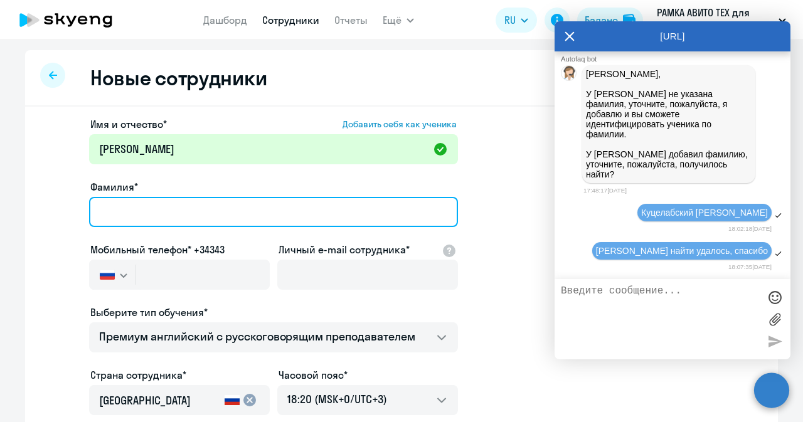
click at [279, 208] on input "Фамилия*" at bounding box center [273, 212] width 369 height 30
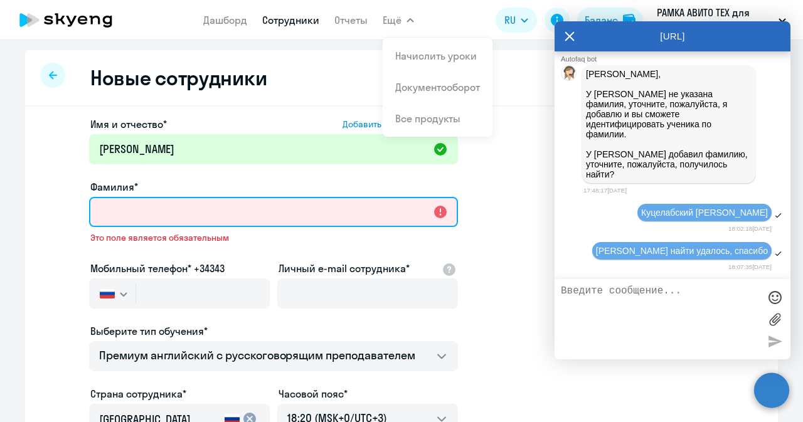
paste input "[PERSON_NAME]"
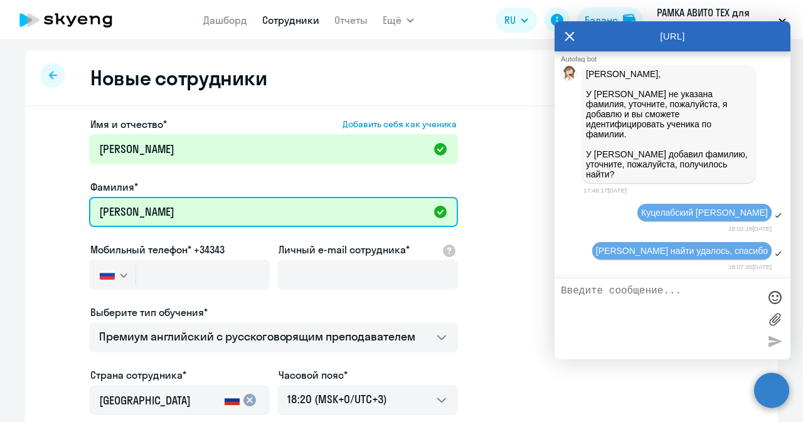
click at [113, 205] on input "[PERSON_NAME]" at bounding box center [273, 212] width 369 height 30
type input "[PERSON_NAME]"
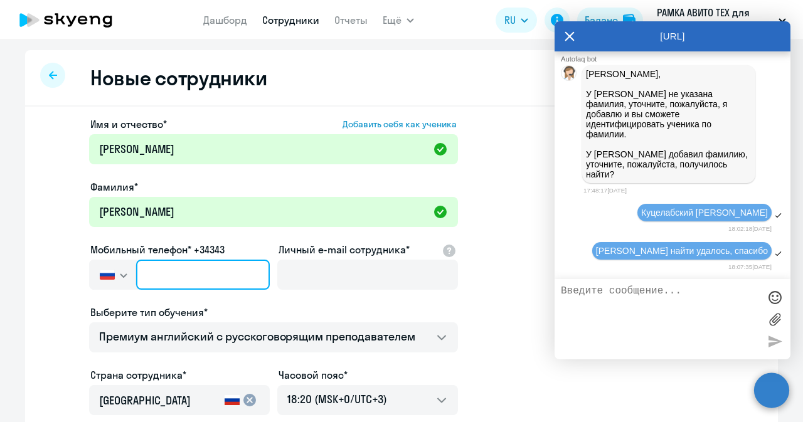
click at [171, 265] on input "text" at bounding box center [203, 275] width 134 height 30
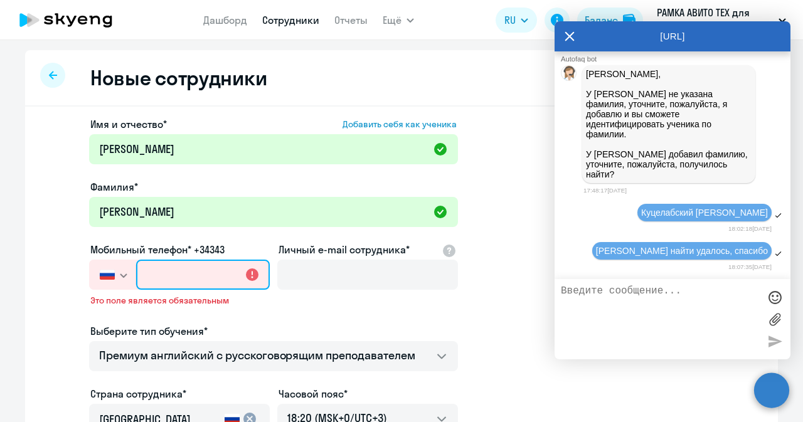
paste input "[PHONE_NUMBER]"
type input "[PHONE_NUMBER]"
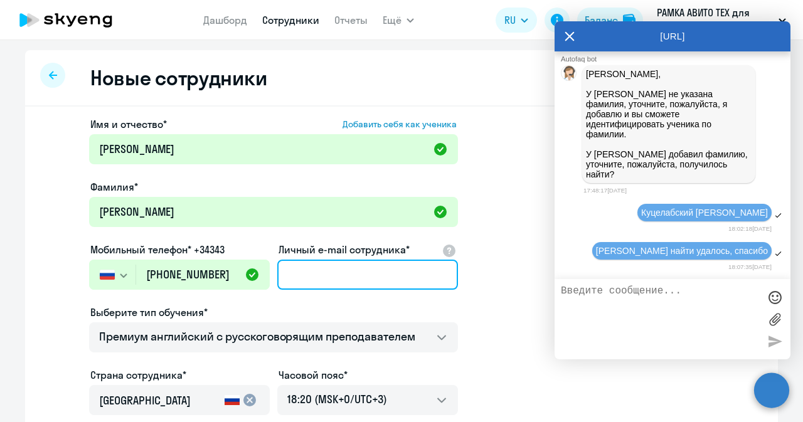
click at [355, 287] on input "Личный e-mail сотрудника*" at bounding box center [367, 275] width 181 height 30
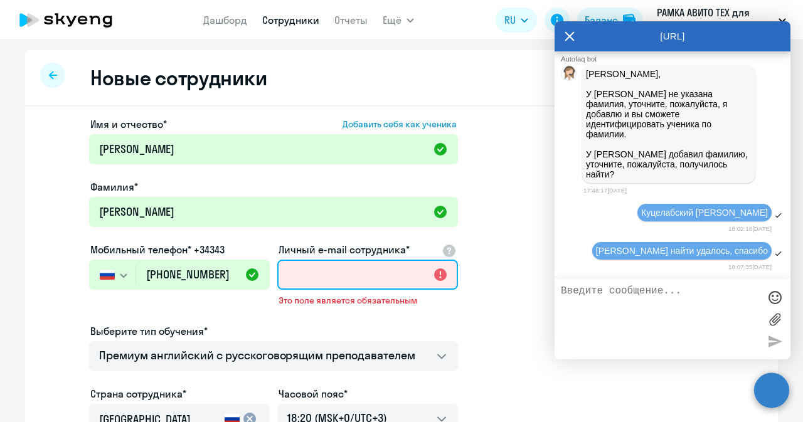
paste input "[EMAIL_ADDRESS][DOMAIN_NAME]"
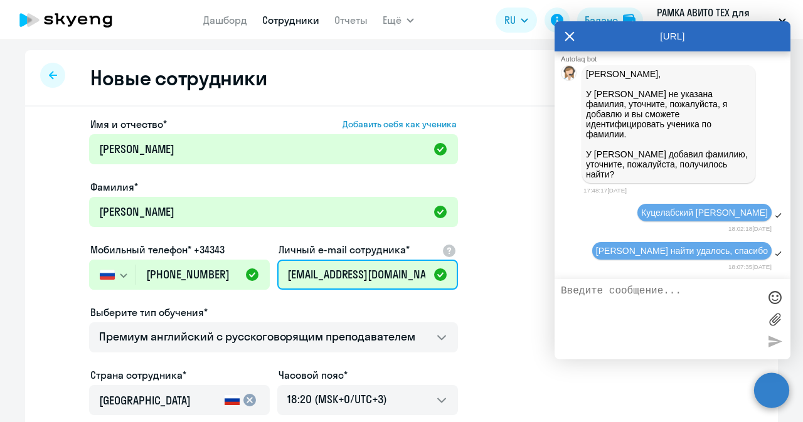
click at [300, 271] on input "[EMAIL_ADDRESS][DOMAIN_NAME]" at bounding box center [367, 275] width 181 height 30
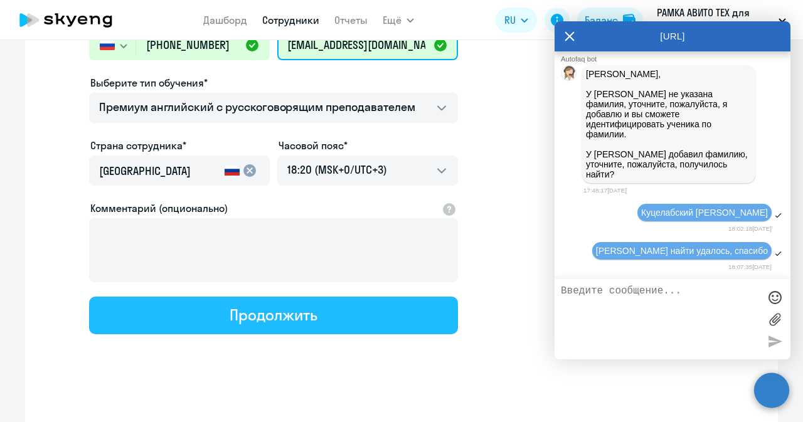
type input "[EMAIL_ADDRESS][DOMAIN_NAME]"
click at [294, 311] on div "Продолжить" at bounding box center [273, 315] width 87 height 20
select select "english_adult_not_native_speaker_premium"
select select "3"
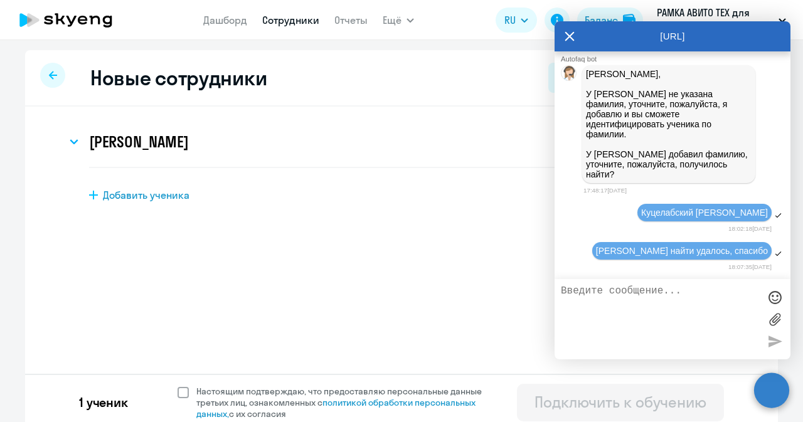
click at [178, 393] on span at bounding box center [183, 392] width 11 height 11
click at [177, 386] on input "Настоящим подтверждаю, что предоставляю персональные данные третьих лиц, ознако…" at bounding box center [177, 385] width 1 height 1
checkbox input "true"
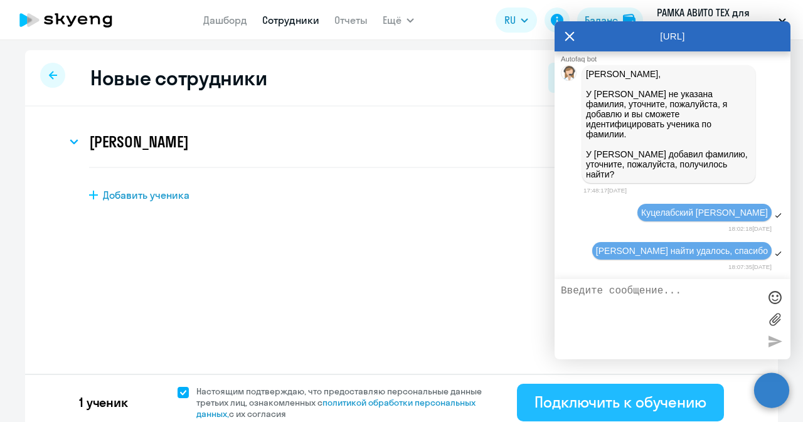
click at [565, 407] on div "Подключить к обучению" at bounding box center [621, 402] width 172 height 20
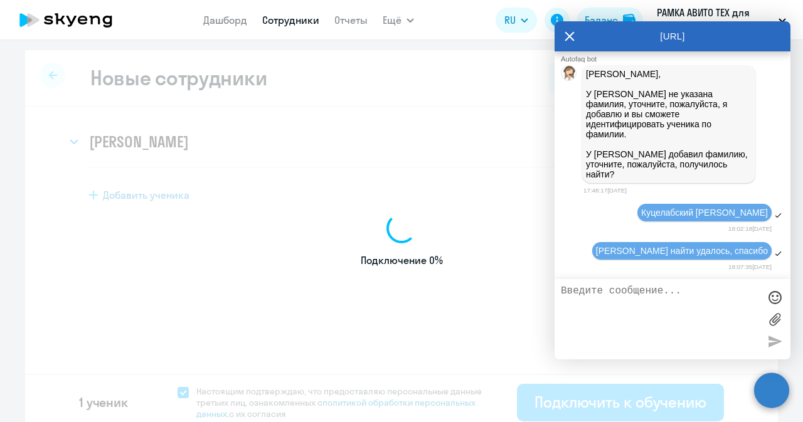
select select "english_adult_not_native_speaker_premium"
select select "3"
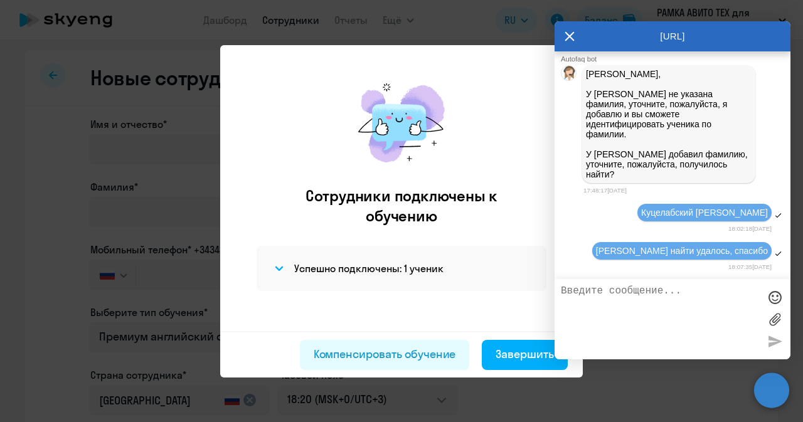
click at [574, 40] on icon at bounding box center [570, 36] width 10 height 30
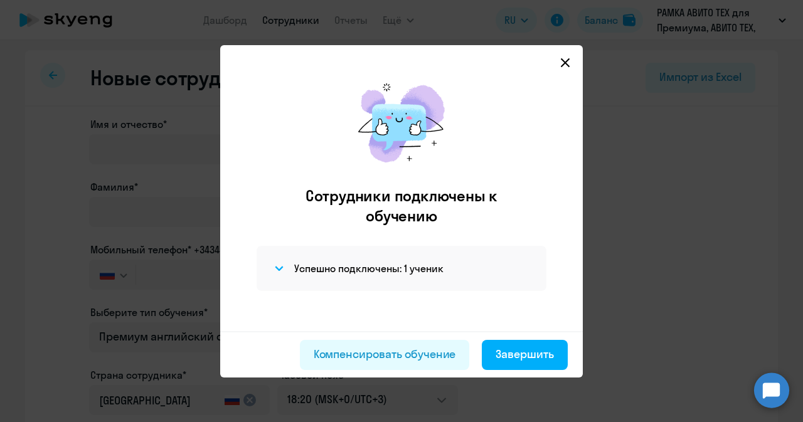
click at [566, 64] on icon at bounding box center [565, 62] width 9 height 9
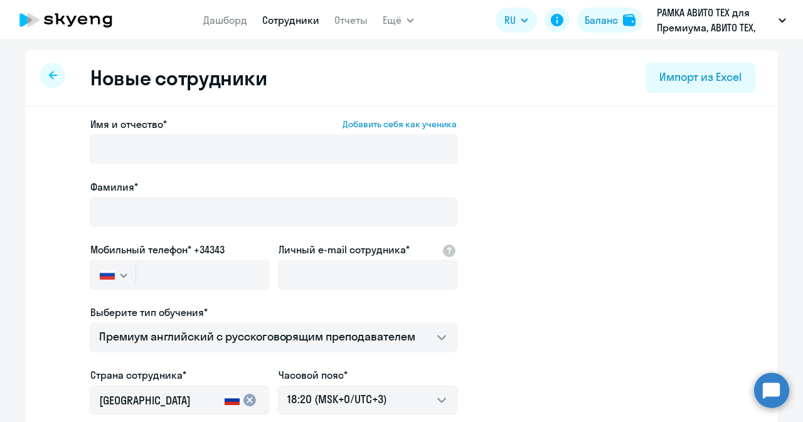
select select "30"
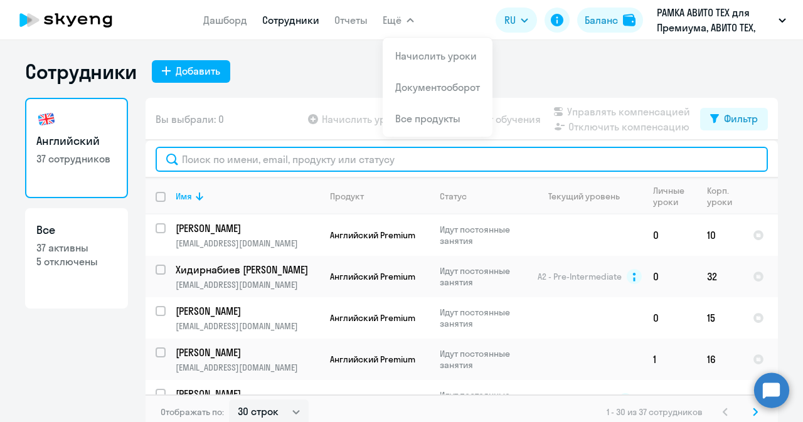
click at [290, 150] on input "text" at bounding box center [462, 159] width 613 height 25
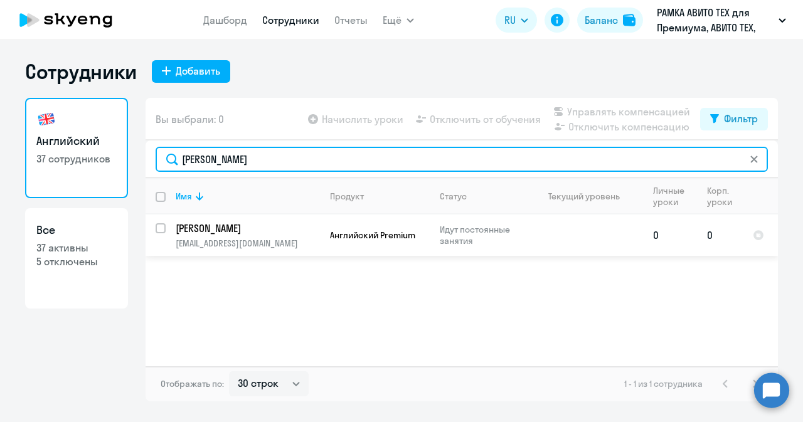
type input "[PERSON_NAME]"
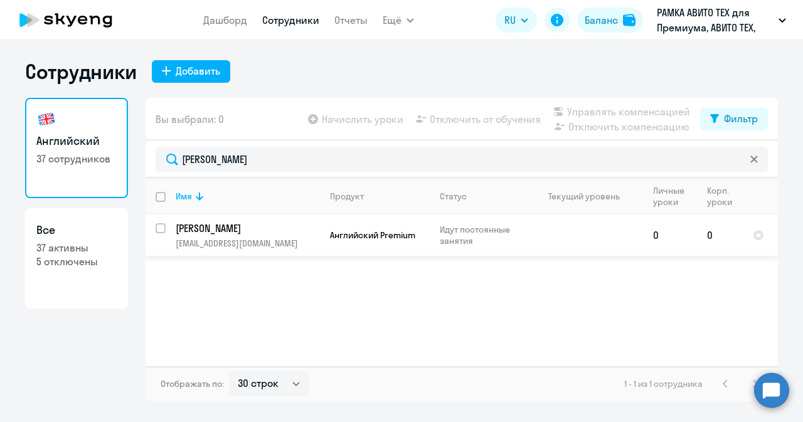
click at [166, 218] on td "[PERSON_NAME] [PERSON_NAME][EMAIL_ADDRESS][DOMAIN_NAME]" at bounding box center [243, 235] width 154 height 41
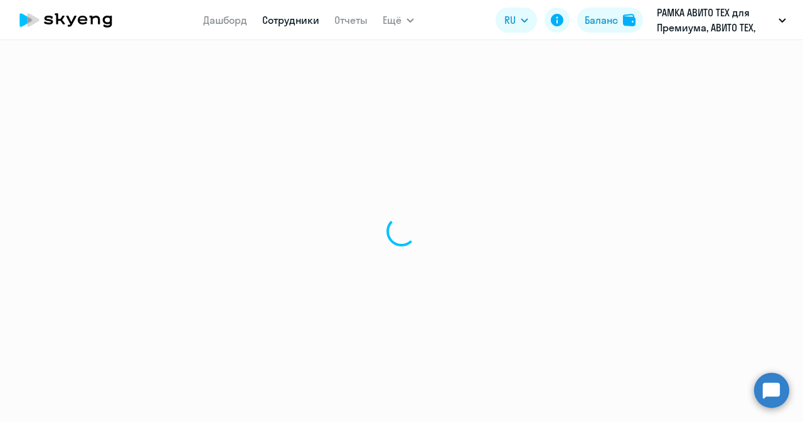
select select "english"
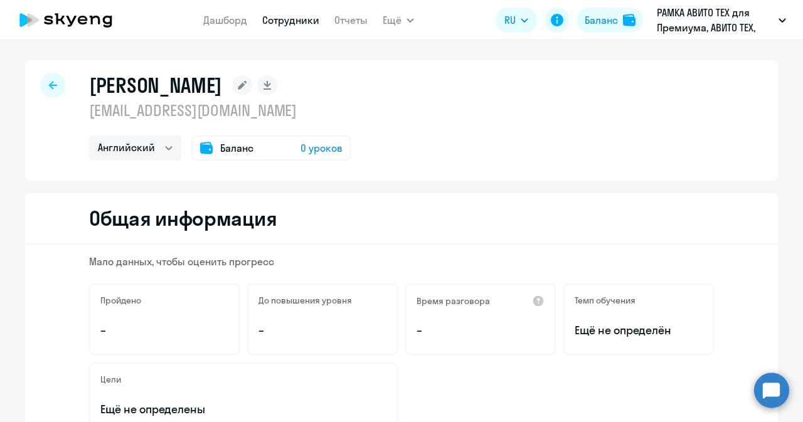
click at [308, 144] on span "0 уроков" at bounding box center [322, 148] width 42 height 15
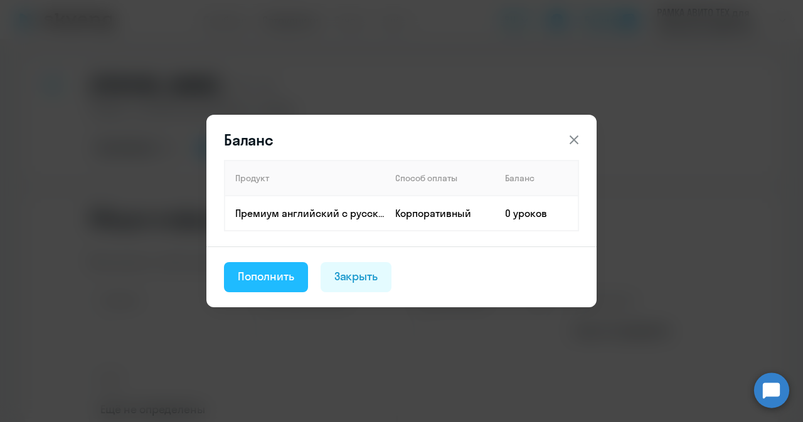
click at [277, 283] on div "Пополнить" at bounding box center [266, 277] width 56 height 16
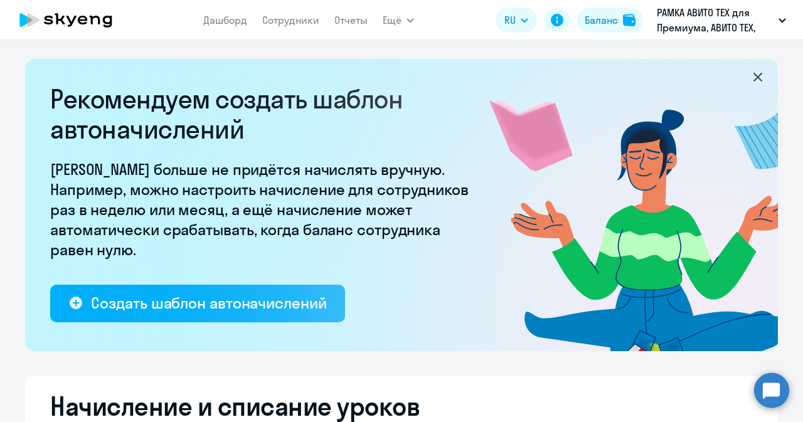
select select "10"
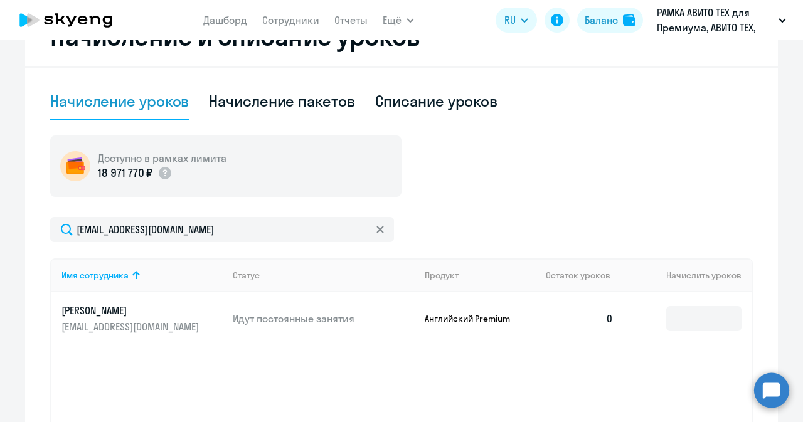
scroll to position [399, 0]
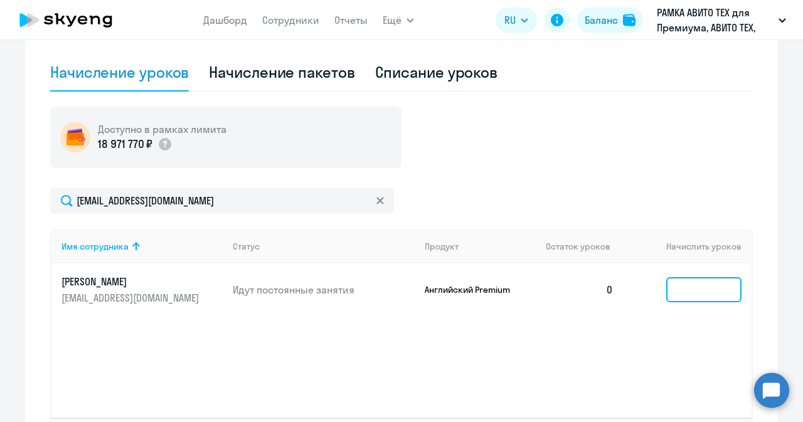
click at [700, 297] on input at bounding box center [704, 289] width 75 height 25
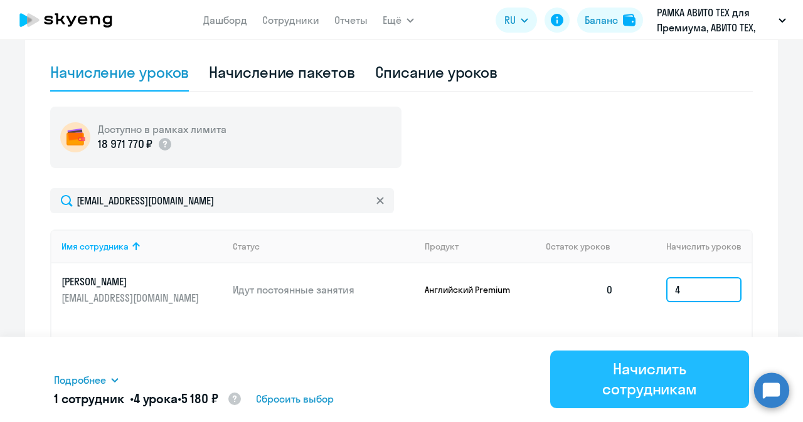
type input "4"
click at [574, 388] on div "Начислить сотрудникам" at bounding box center [650, 379] width 164 height 40
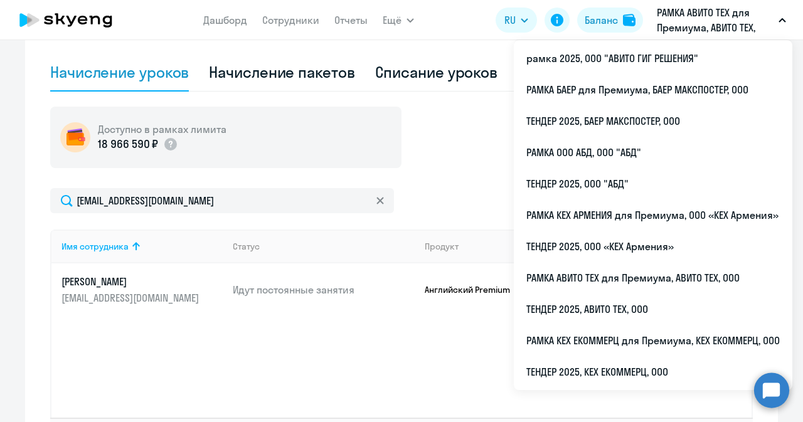
click at [679, 20] on p "РАМКА АВИТО ТЕХ для Премиума, АВИТО ТЕХ, ООО" at bounding box center [715, 20] width 117 height 30
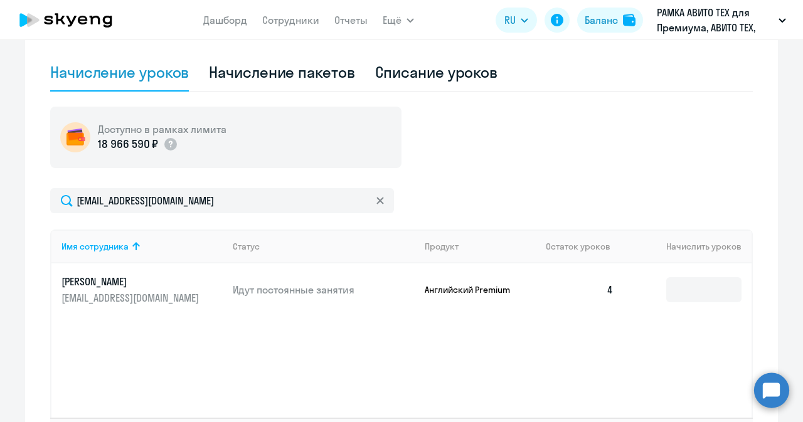
click at [690, 19] on p "РАМКА АВИТО ТЕХ для Премиума, АВИТО ТЕХ, ООО" at bounding box center [715, 20] width 117 height 30
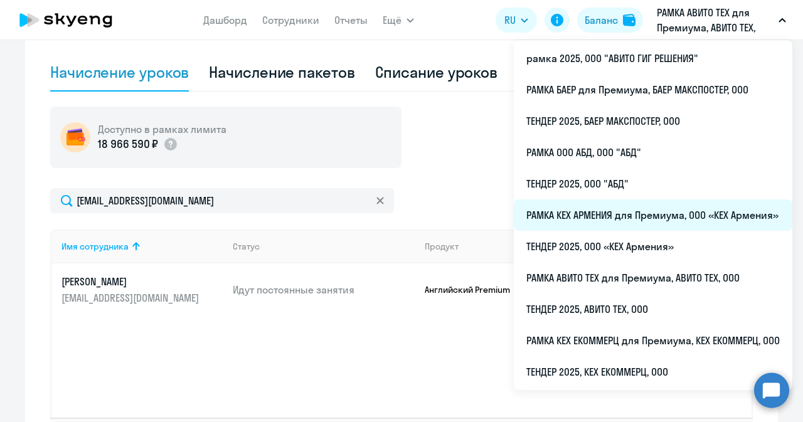
click at [606, 215] on li "РАМКА КЕХ АРМЕНИЯ для Премиума, ООО «КЕХ Армения»" at bounding box center [653, 215] width 279 height 31
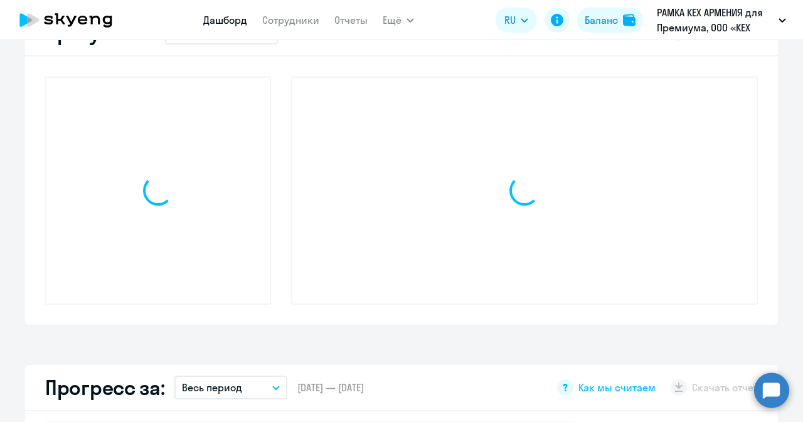
select select "30"
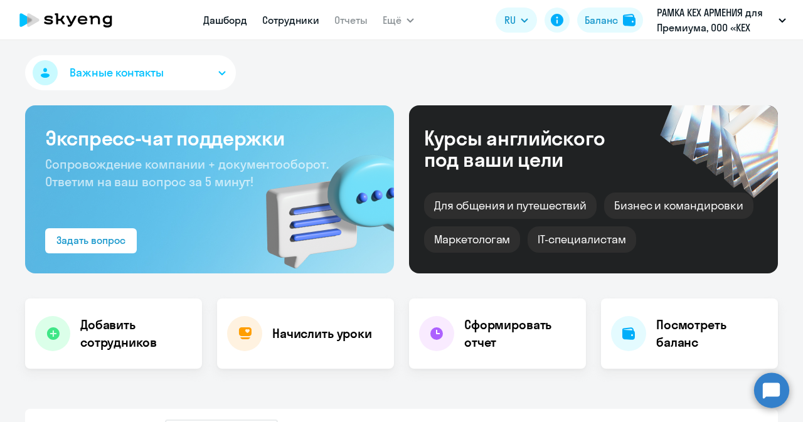
click at [295, 16] on link "Сотрудники" at bounding box center [290, 20] width 57 height 13
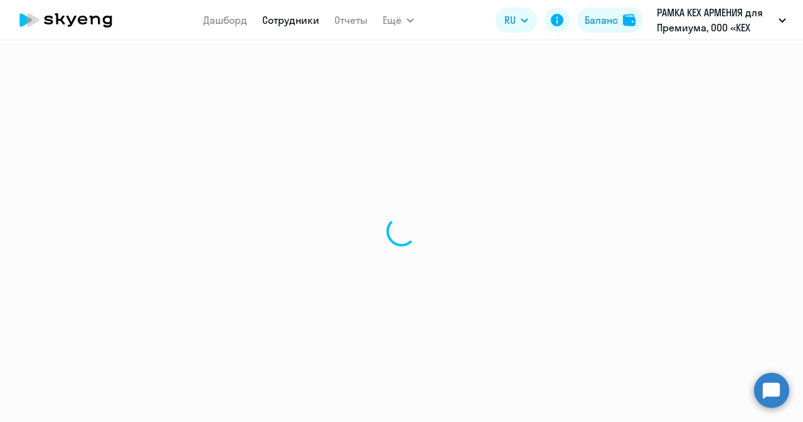
select select "30"
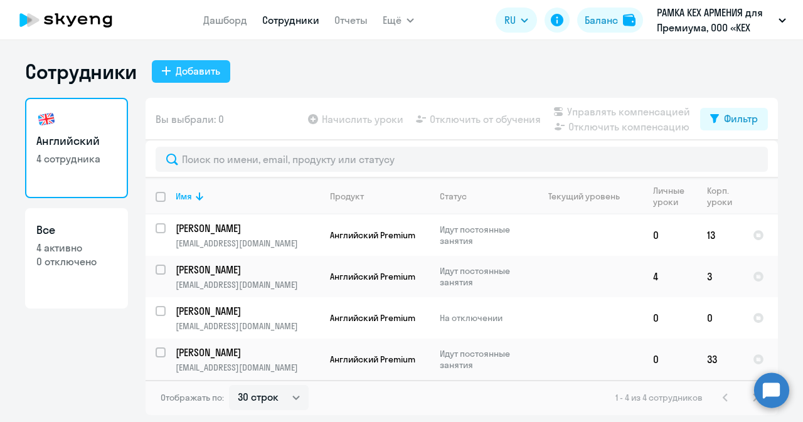
click at [198, 68] on div "Добавить" at bounding box center [198, 70] width 45 height 15
select select "english_adult_not_native_speaker_premium"
select select "3"
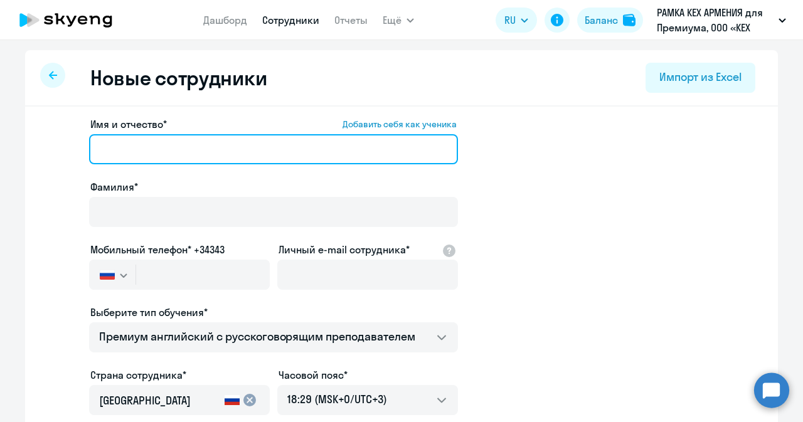
click at [367, 139] on input "Имя и отчество* Добавить себя как ученика" at bounding box center [273, 149] width 369 height 30
paste input "[PERSON_NAME]"
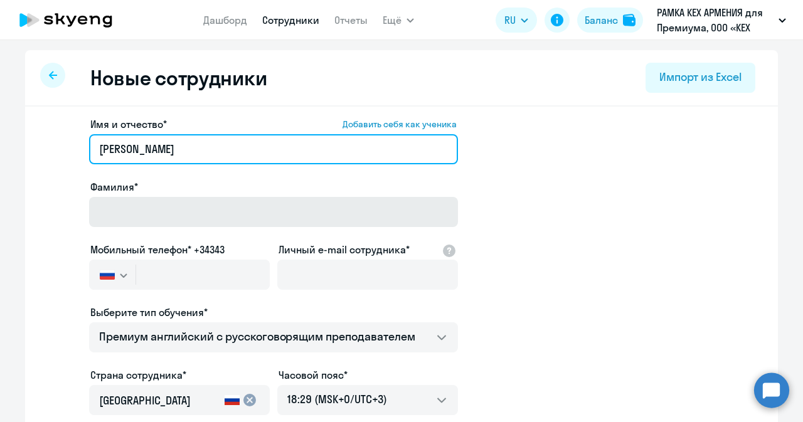
type input "[PERSON_NAME]"
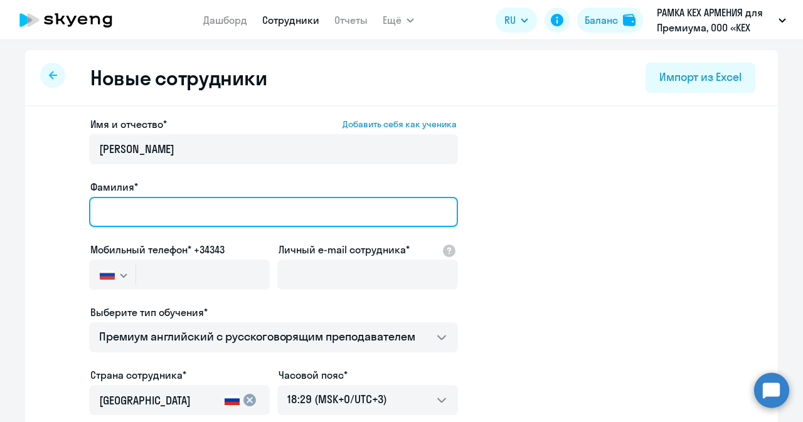
click at [291, 214] on input "Фамилия*" at bounding box center [273, 212] width 369 height 30
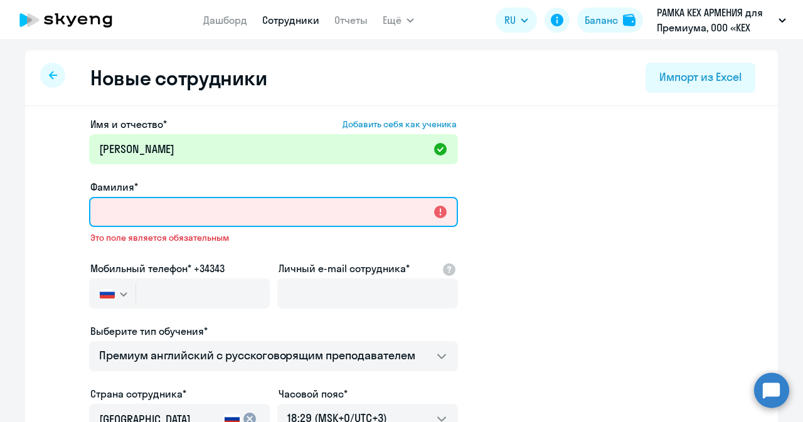
paste input "[PERSON_NAME]"
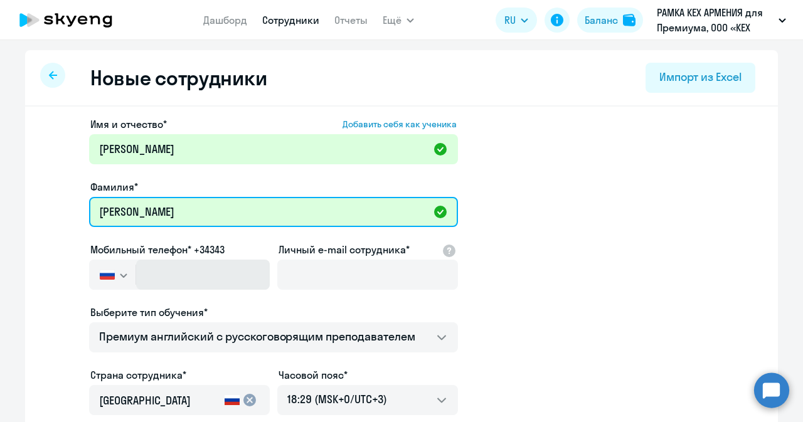
type input "[PERSON_NAME]"
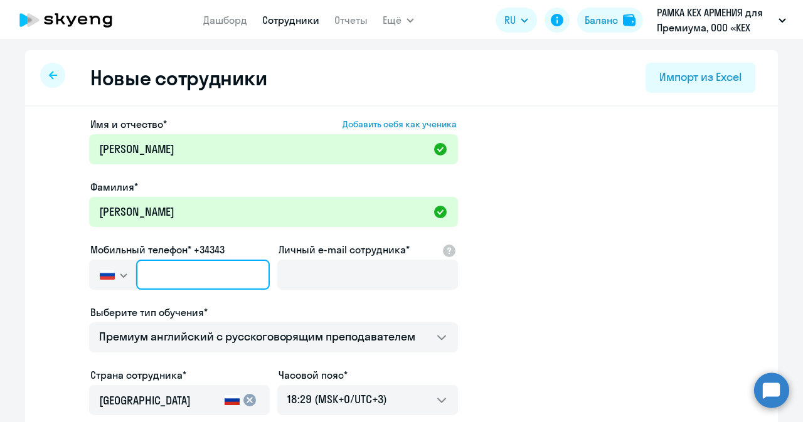
click at [144, 284] on input "text" at bounding box center [203, 275] width 134 height 30
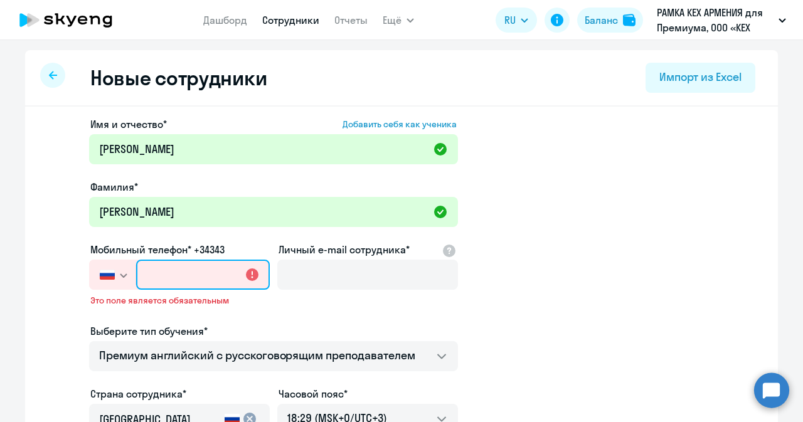
paste input "+995 (598) 914-912"
type input "+995 (598) 914-912"
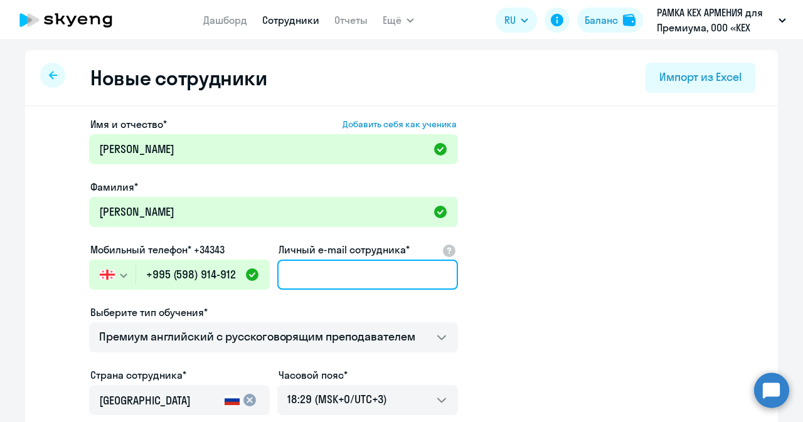
click at [362, 276] on input "Личный e-mail сотрудника*" at bounding box center [367, 275] width 181 height 30
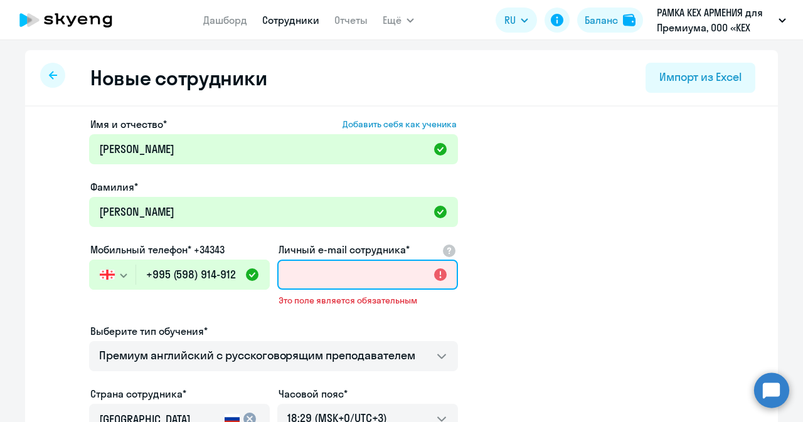
paste input "[EMAIL_ADDRESS][DOMAIN_NAME]"
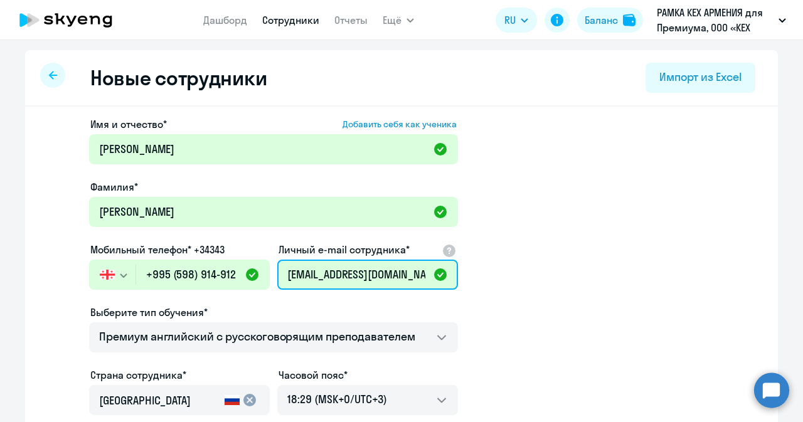
click at [300, 279] on input "[EMAIL_ADDRESS][DOMAIN_NAME]" at bounding box center [367, 275] width 181 height 30
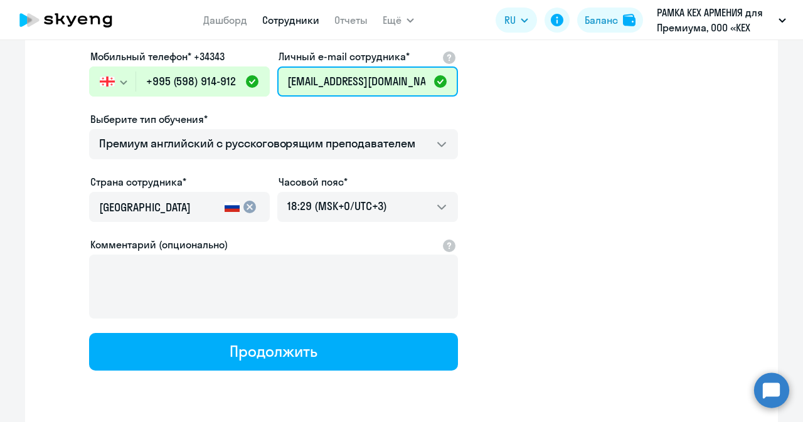
scroll to position [221, 0]
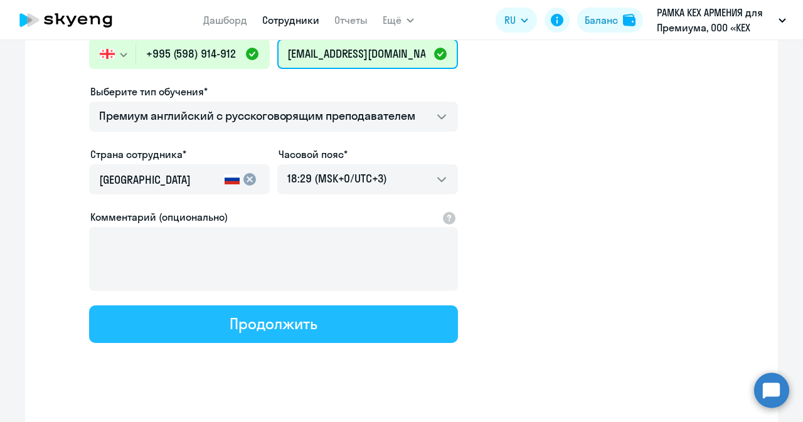
type input "[EMAIL_ADDRESS][DOMAIN_NAME]"
click at [355, 327] on button "Продолжить" at bounding box center [273, 325] width 369 height 38
select select "english_adult_not_native_speaker_premium"
select select "3"
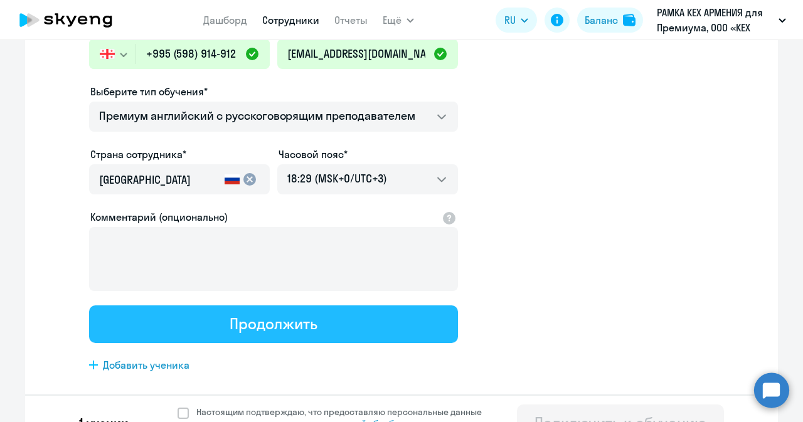
scroll to position [0, 0]
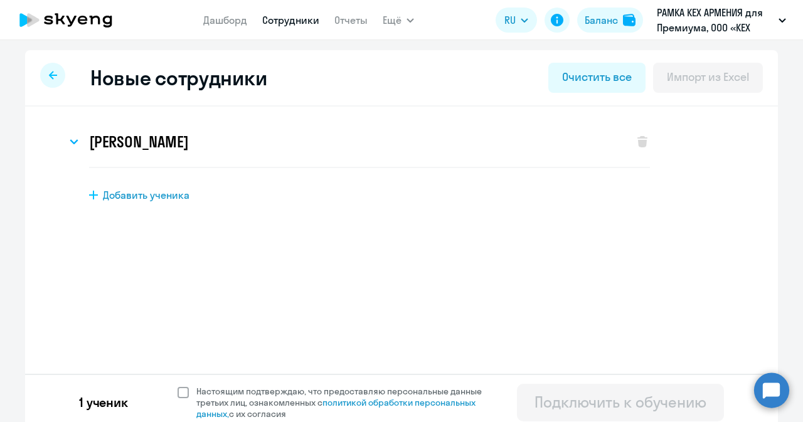
click at [182, 390] on span at bounding box center [183, 392] width 11 height 11
click at [178, 386] on input "Настоящим подтверждаю, что предоставляю персональные данные третьих лиц, ознако…" at bounding box center [177, 385] width 1 height 1
checkbox input "true"
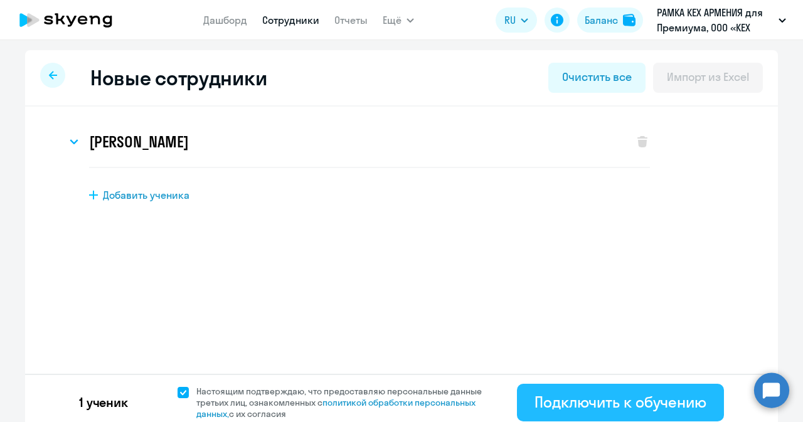
click at [626, 402] on div "Подключить к обучению" at bounding box center [621, 402] width 172 height 20
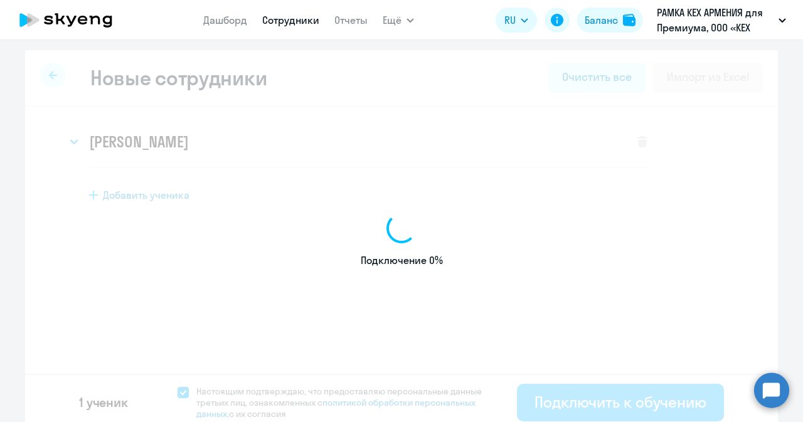
select select "english_adult_not_native_speaker_premium"
select select "3"
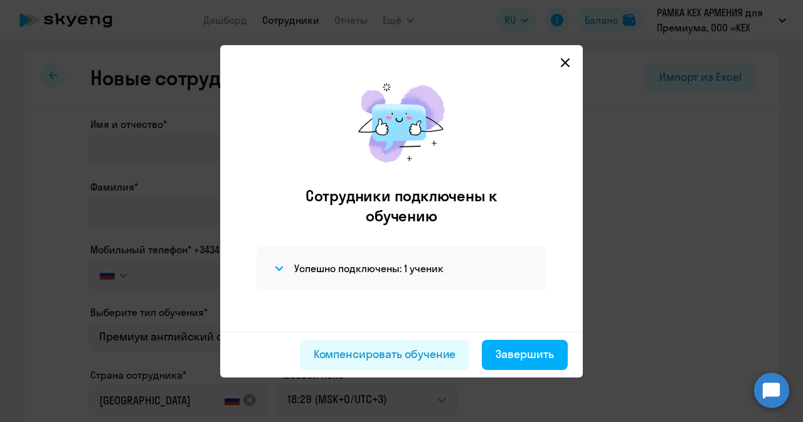
click at [564, 68] on svg-icon at bounding box center [565, 62] width 15 height 15
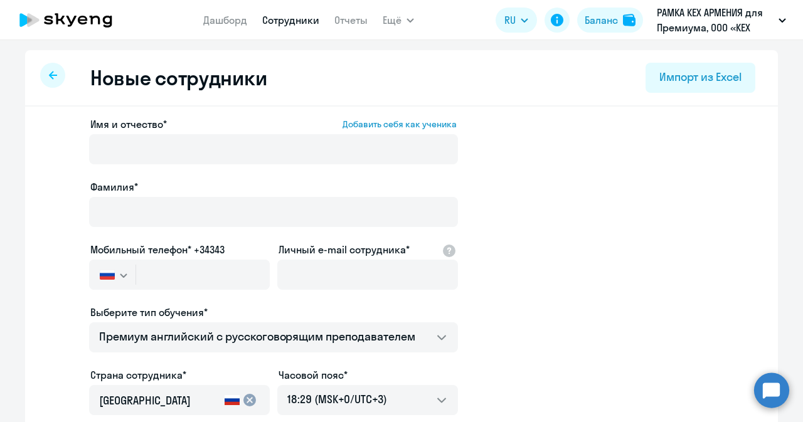
select select "30"
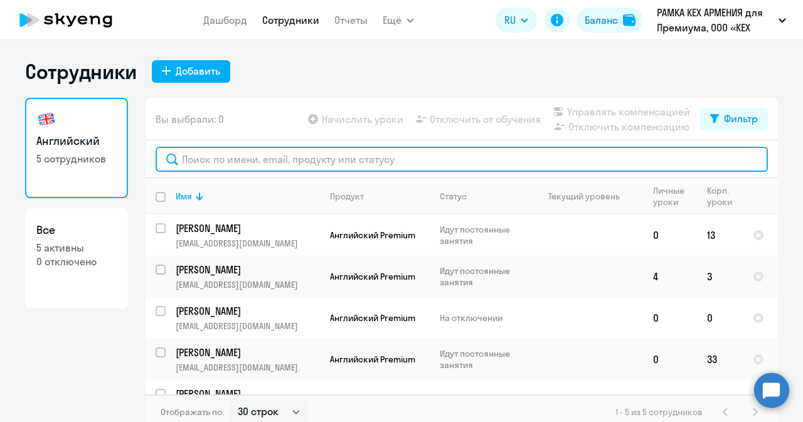
click at [323, 160] on input "text" at bounding box center [462, 159] width 613 height 25
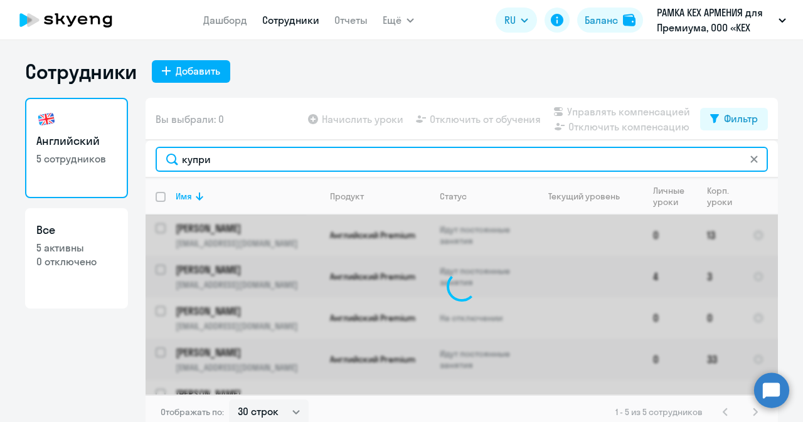
type input "[PERSON_NAME]"
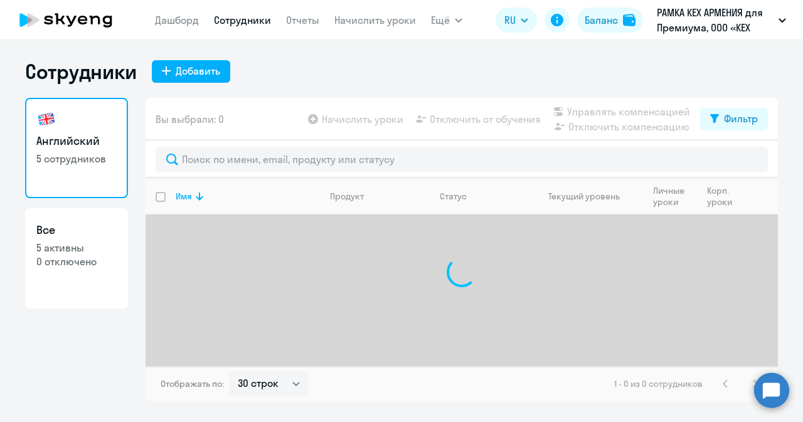
select select "30"
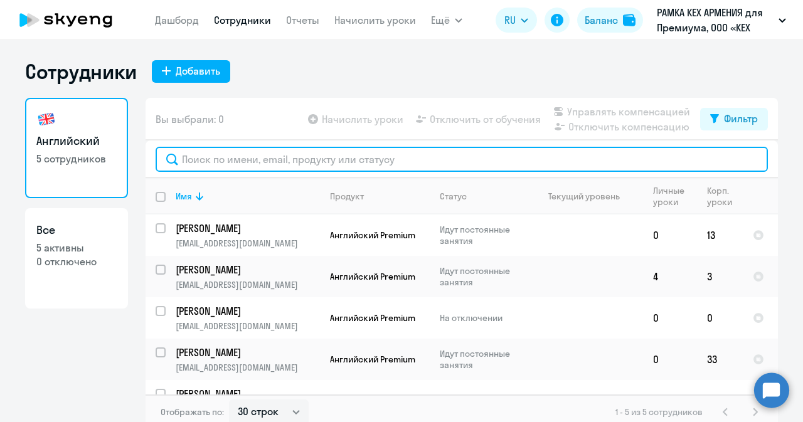
click at [270, 164] on input "text" at bounding box center [462, 159] width 613 height 25
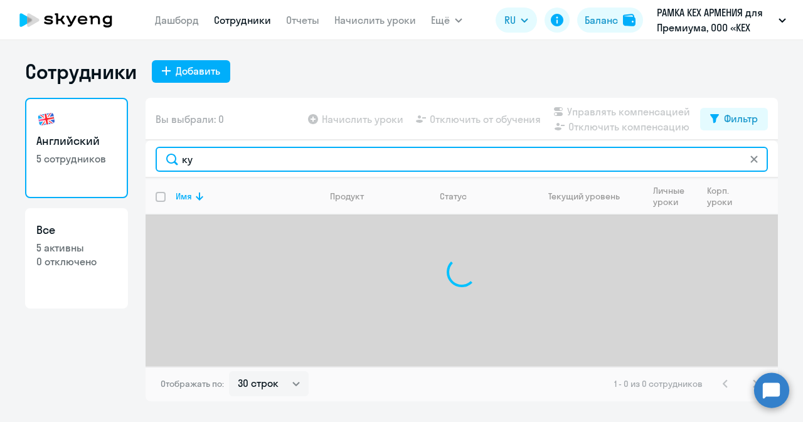
type input "к"
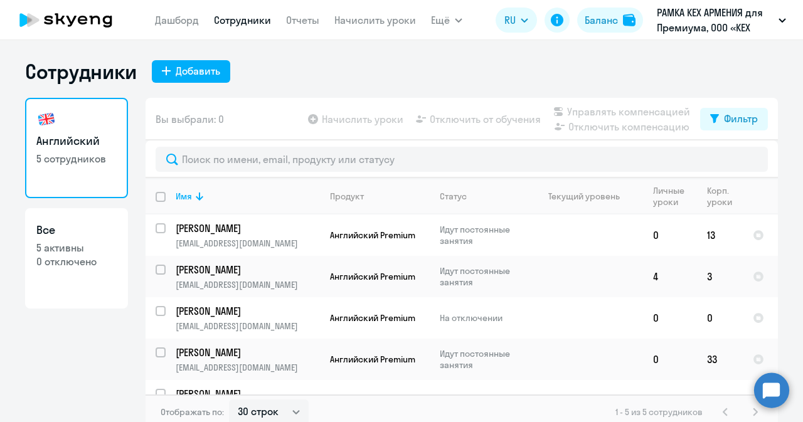
click at [762, 383] on circle at bounding box center [771, 390] width 35 height 35
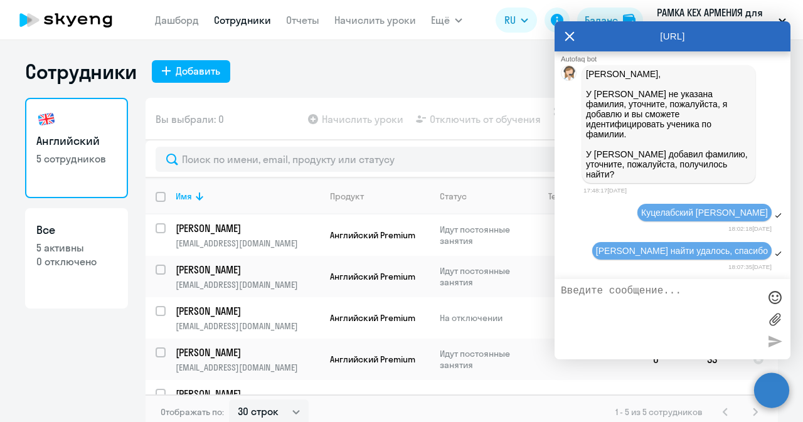
scroll to position [41880, 0]
click at [623, 302] on textarea at bounding box center [660, 320] width 198 height 68
paste textarea "Куприй Александр Александрович"
click at [608, 319] on textarea "не получается найти в поиске сотрудника: Куприй Александр Александрович" at bounding box center [660, 320] width 198 height 68
click at [748, 316] on textarea "не получается найти в поиске сотрудника: Куприй Александр Александрович" at bounding box center [660, 320] width 198 height 68
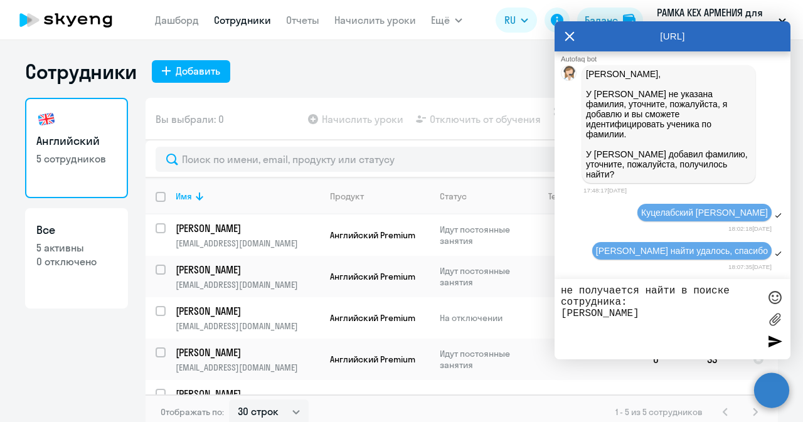
paste textarea "[EMAIL_ADDRESS][DOMAIN_NAME]"
click at [605, 328] on textarea "не получается найти в поиске сотрудника: Куприй Александр Александрович aakupri…" at bounding box center [660, 320] width 198 height 68
click at [668, 336] on textarea "не получается найти в поиске сотрудника: Куприй Александр Александрович aakupri…" at bounding box center [660, 320] width 198 height 68
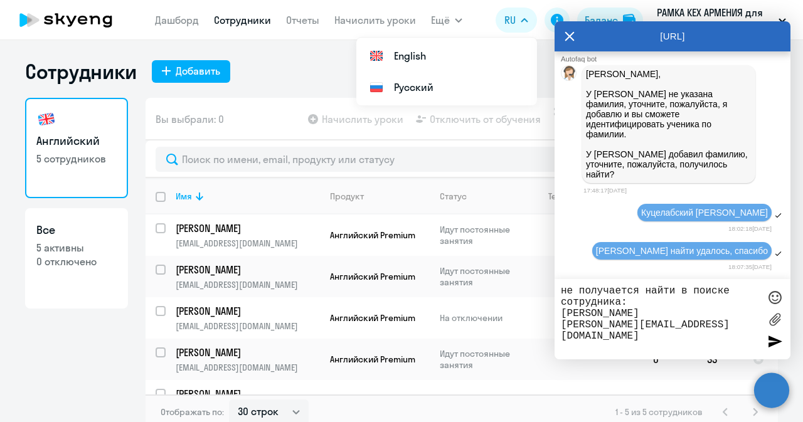
paste textarea "[EMAIL_ADDRESS][DOMAIN_NAME]"
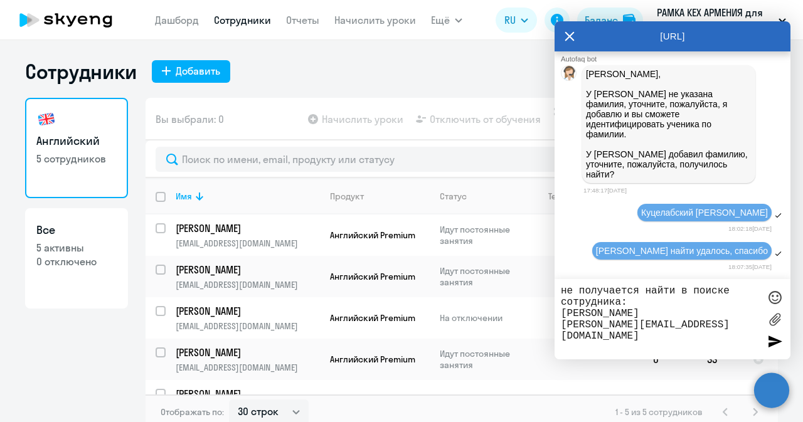
paste textarea "995598914912"
click at [608, 336] on textarea "не получается найти в поиске сотрудника: Куприй Александр Александрович aakupri…" at bounding box center [660, 320] width 198 height 68
click at [668, 343] on textarea "не получается найти в поиске сотрудника: Куприй Александр Александрович aakupri…" at bounding box center [660, 320] width 198 height 68
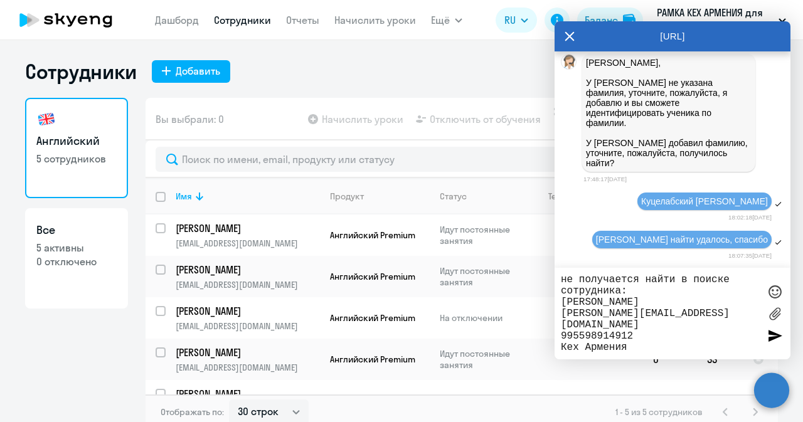
type textarea "не получается найти в поиске сотрудника: Куприй Александр Александрович aakupri…"
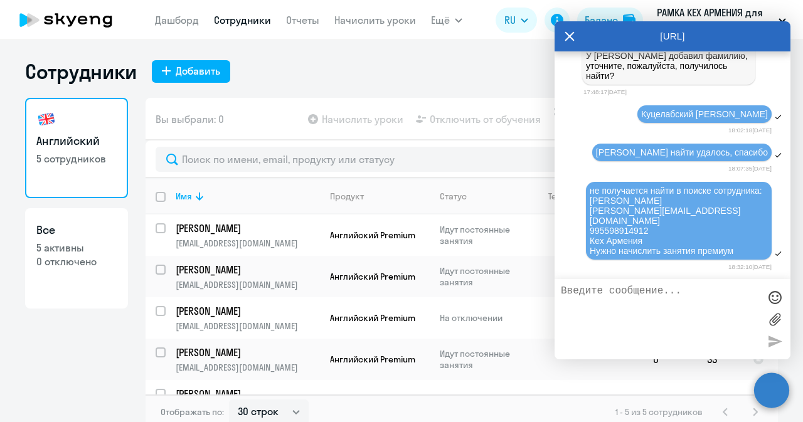
scroll to position [41979, 0]
